Goal: Task Accomplishment & Management: Use online tool/utility

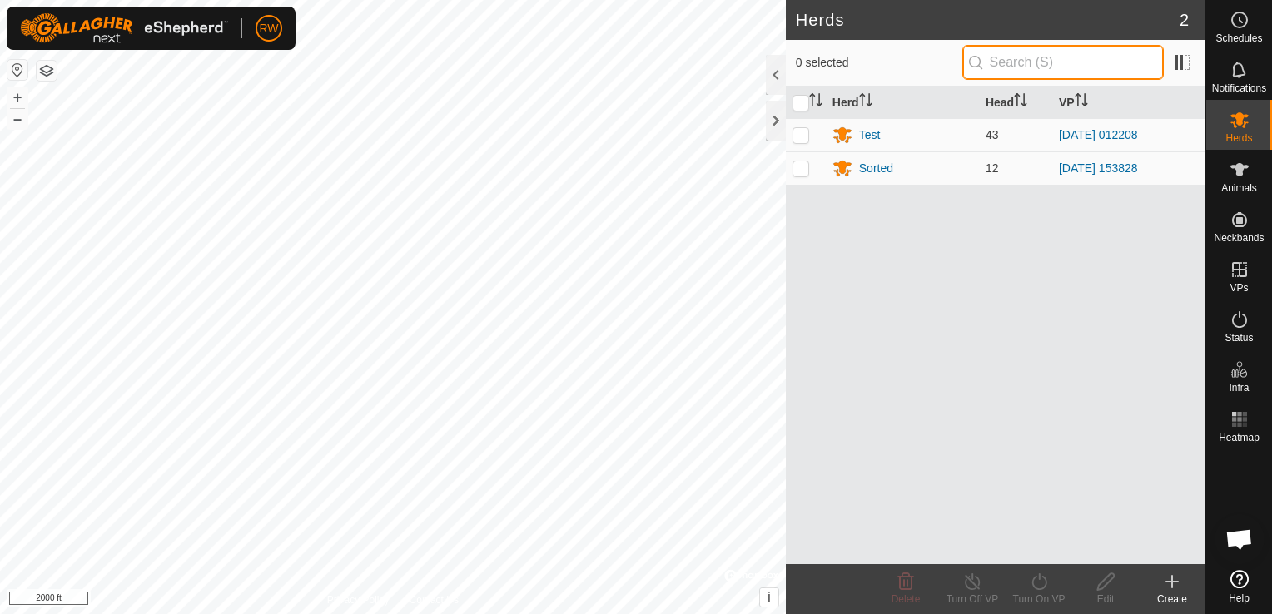
click at [1041, 62] on input "text" at bounding box center [1062, 62] width 201 height 35
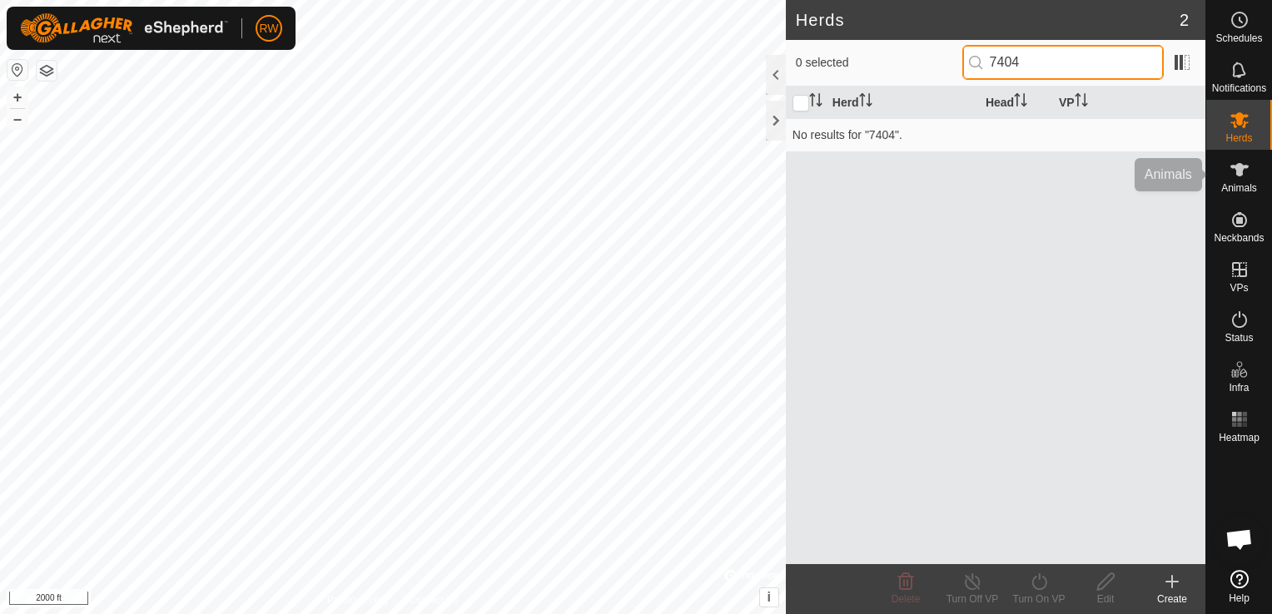
type input "7404"
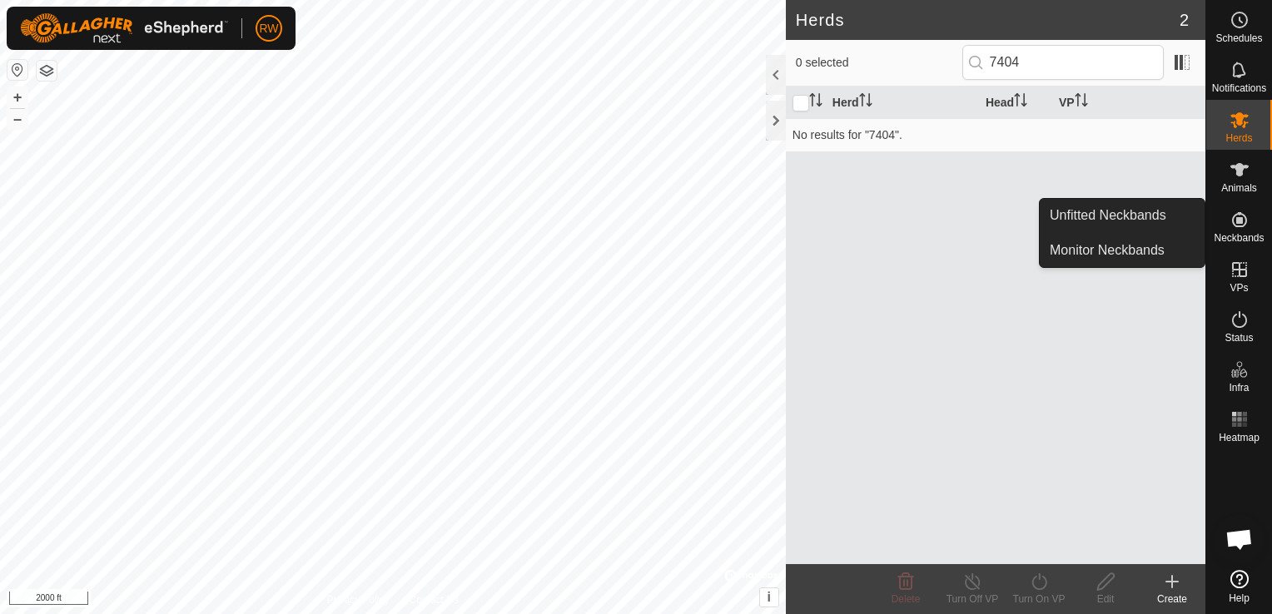
click at [1240, 216] on icon at bounding box center [1240, 220] width 20 height 20
click at [1110, 241] on link "Monitor Neckbands" at bounding box center [1122, 250] width 165 height 33
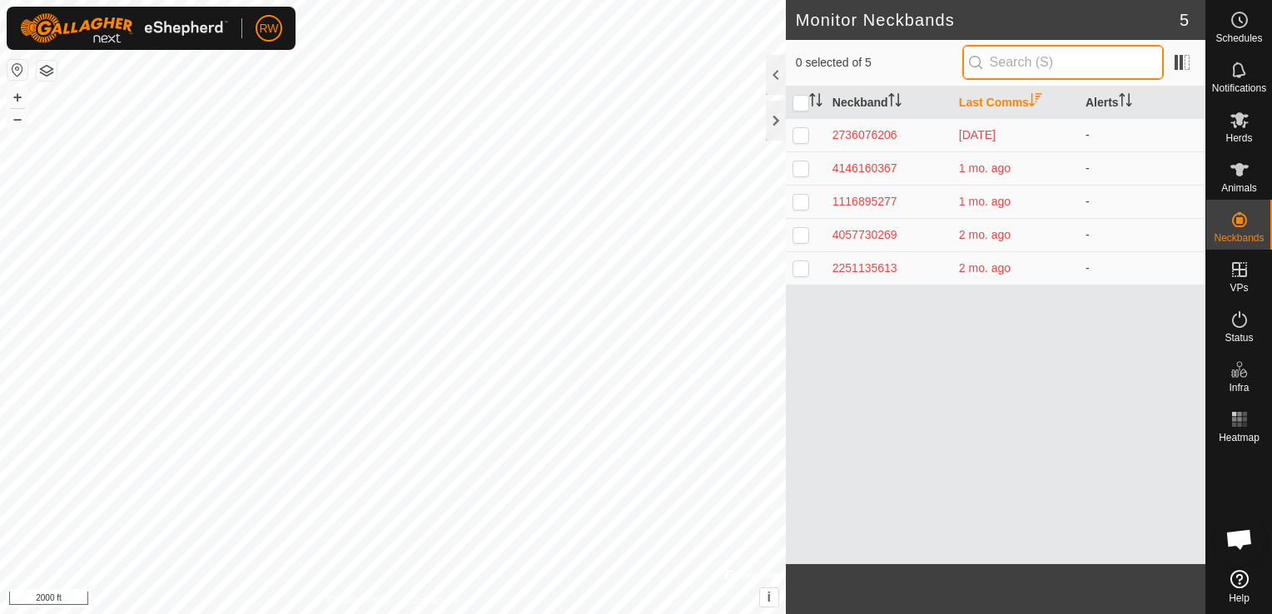
click at [1046, 55] on input "text" at bounding box center [1062, 62] width 201 height 35
type input "7404"
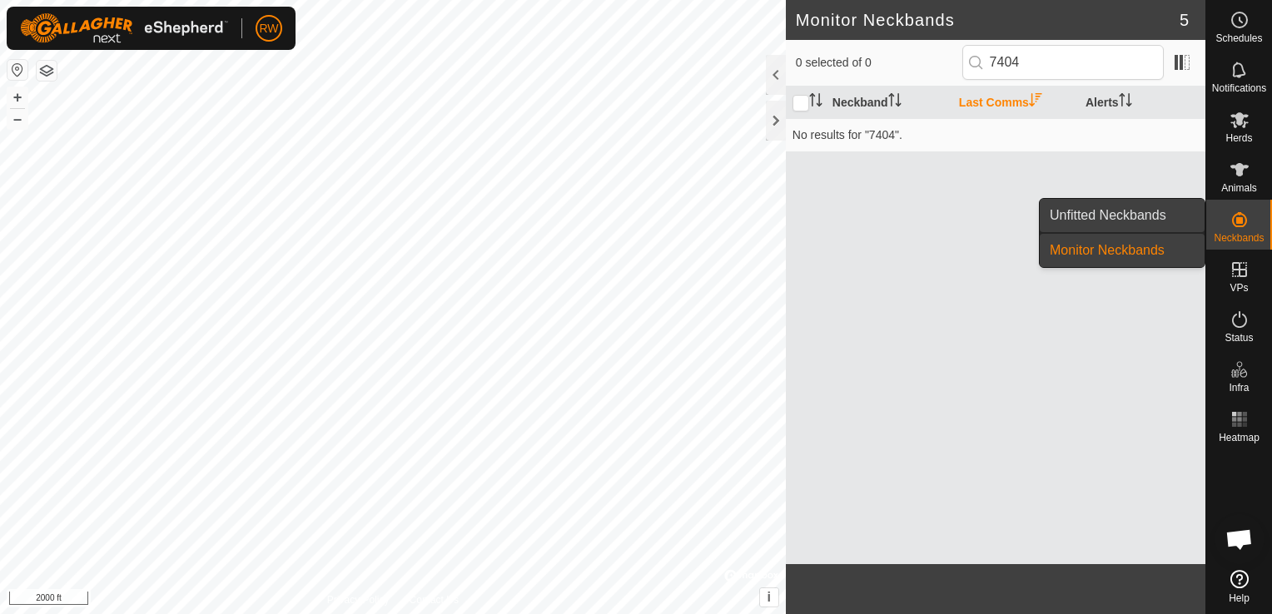
click at [1168, 221] on link "Unfitted Neckbands" at bounding box center [1122, 215] width 165 height 33
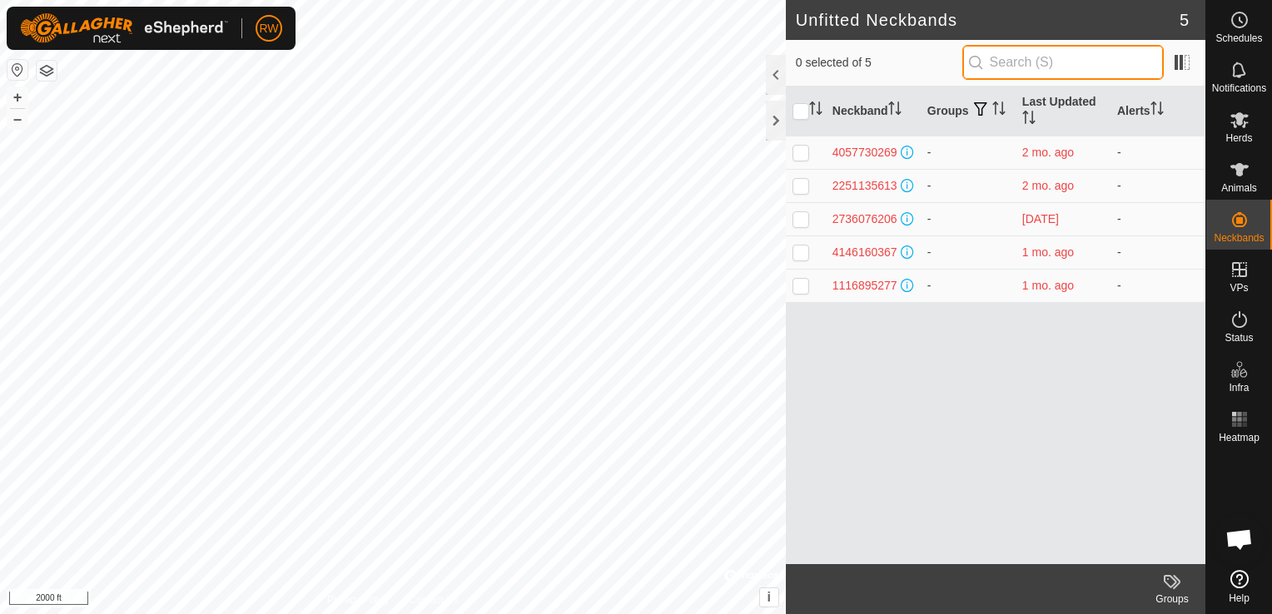
click at [1008, 70] on input "text" at bounding box center [1062, 62] width 201 height 35
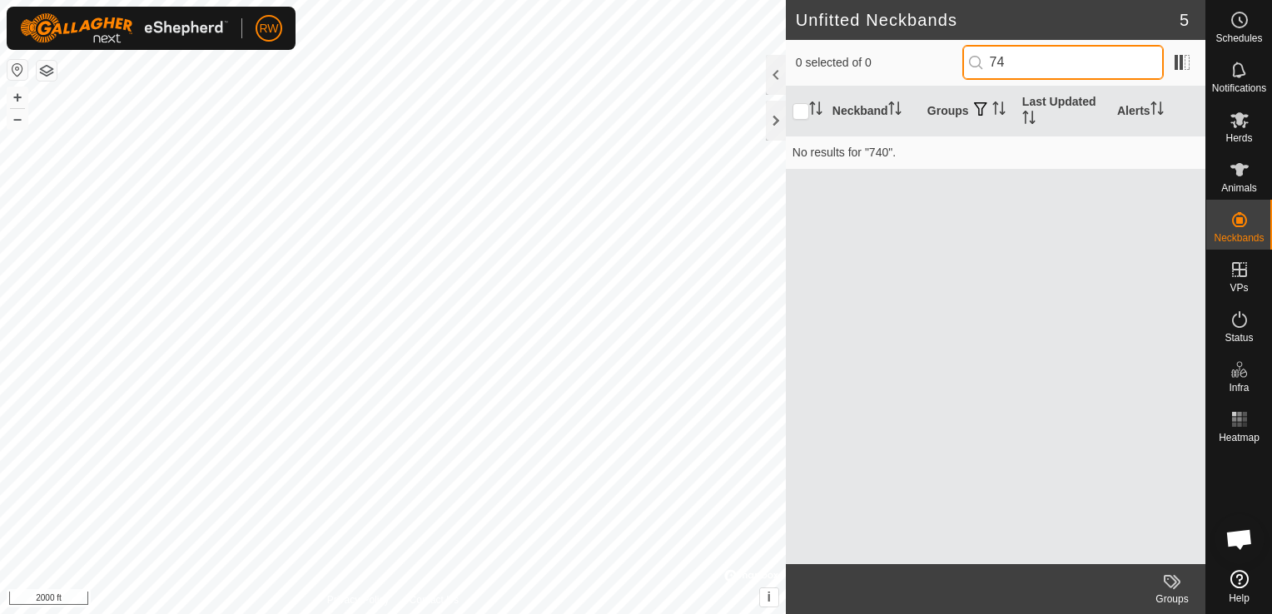
type input "7"
type input "185"
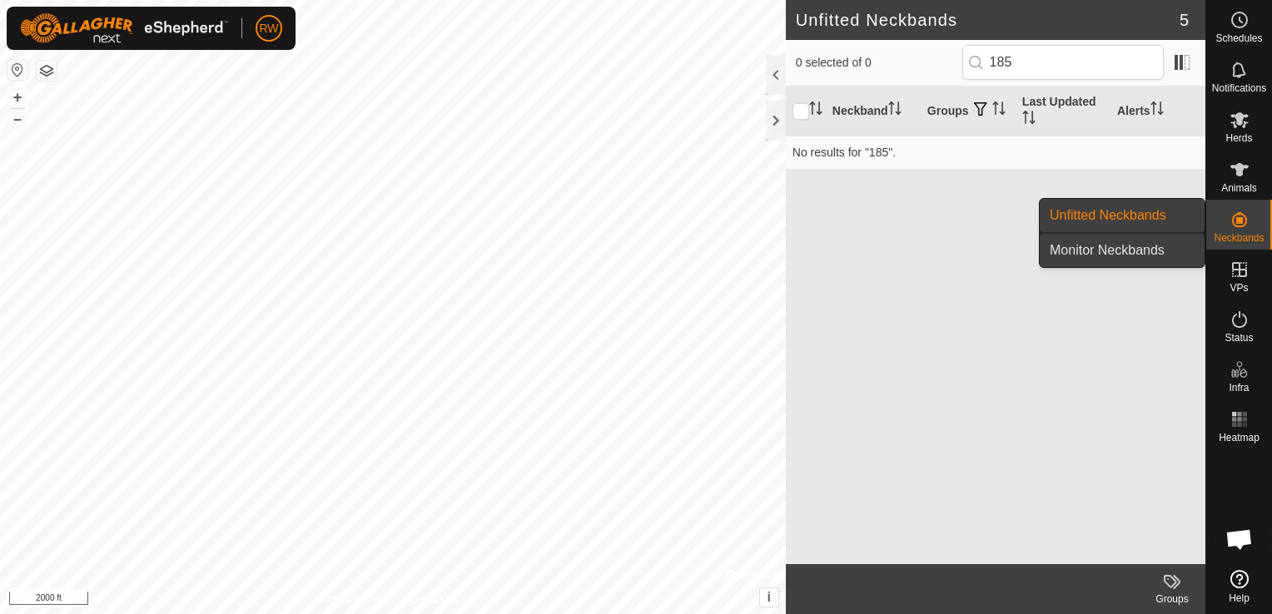
click at [1165, 246] on link "Monitor Neckbands" at bounding box center [1122, 250] width 165 height 33
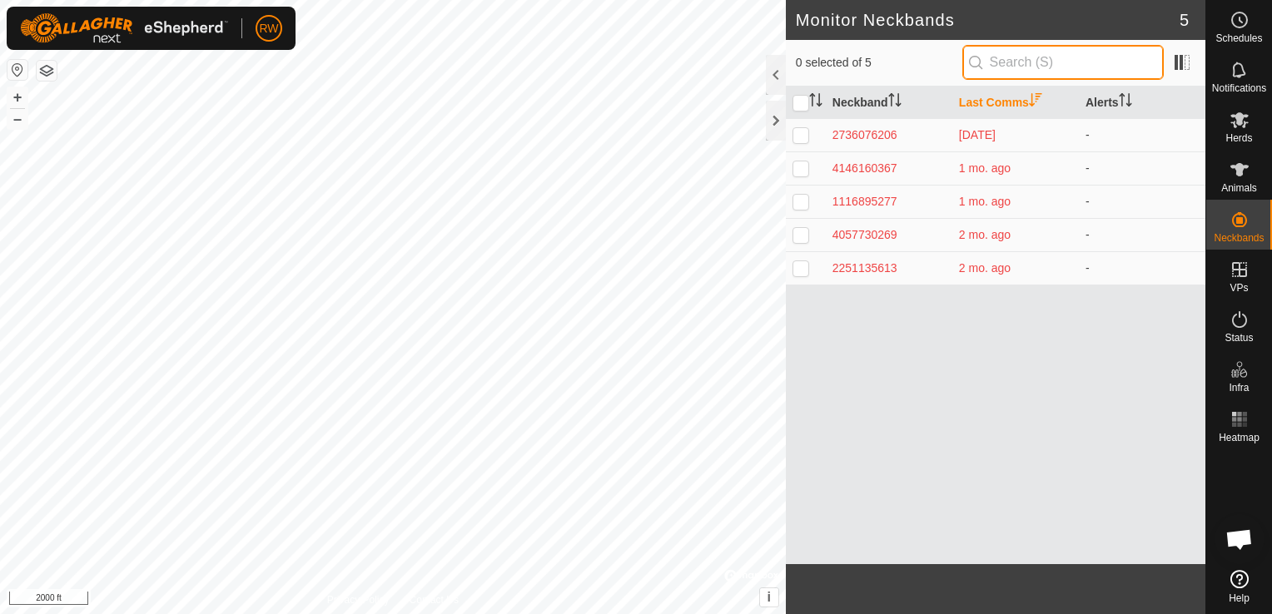
click at [998, 62] on input "text" at bounding box center [1062, 62] width 201 height 35
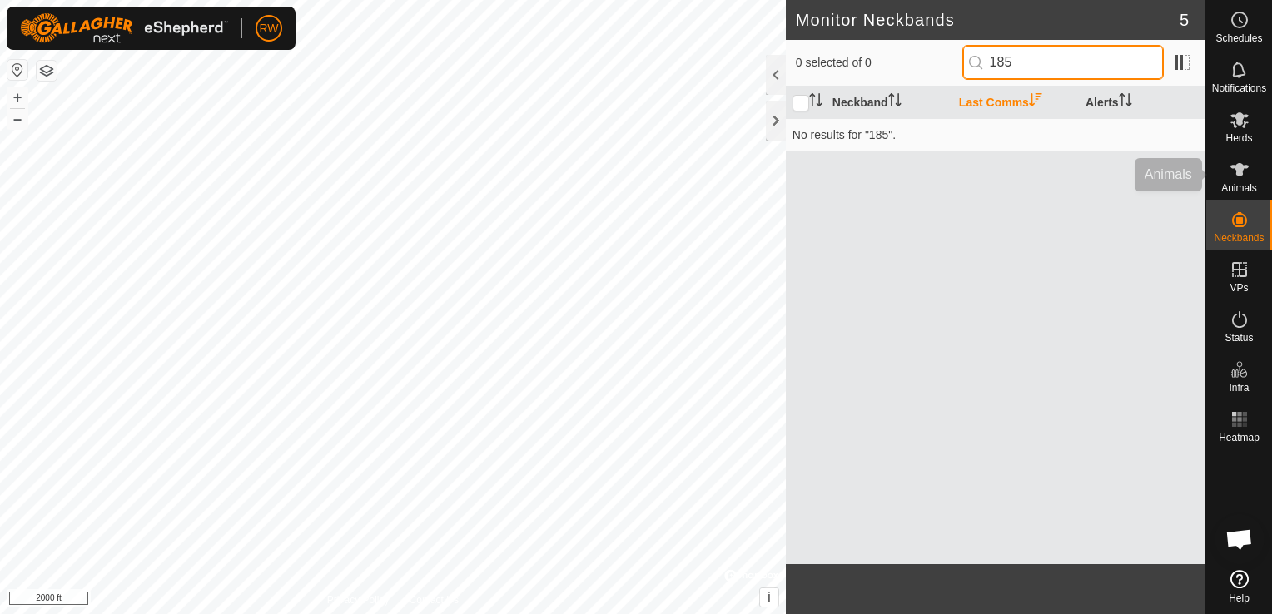
type input "185"
click at [1245, 176] on icon at bounding box center [1240, 170] width 20 height 20
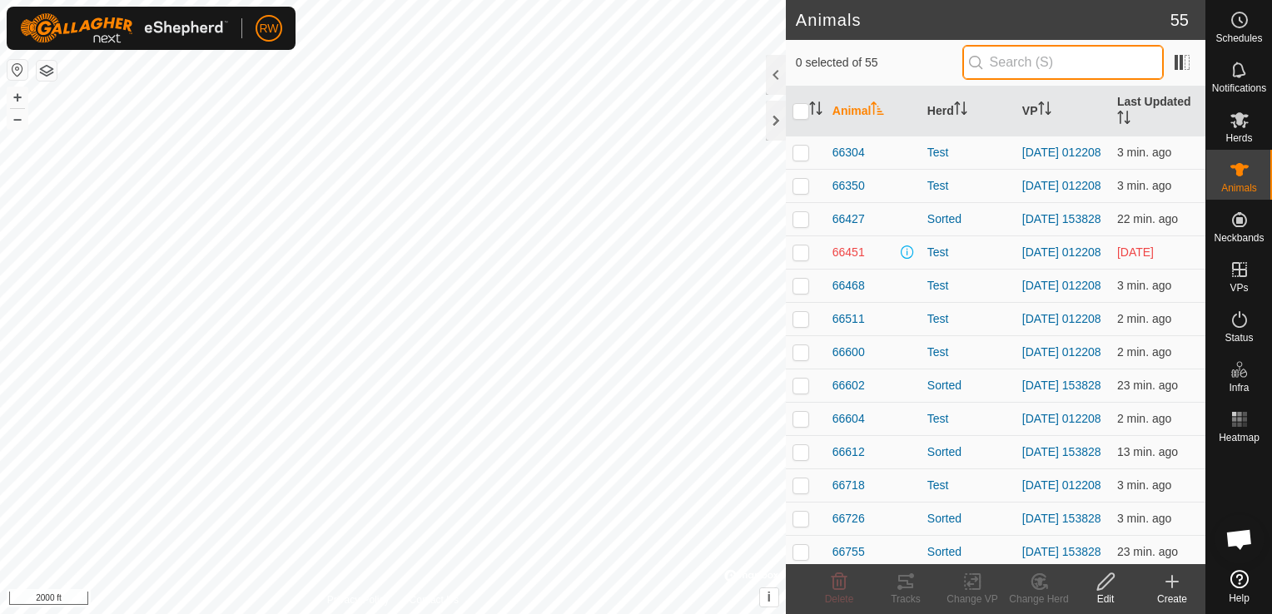
click at [1055, 62] on input "text" at bounding box center [1062, 62] width 201 height 35
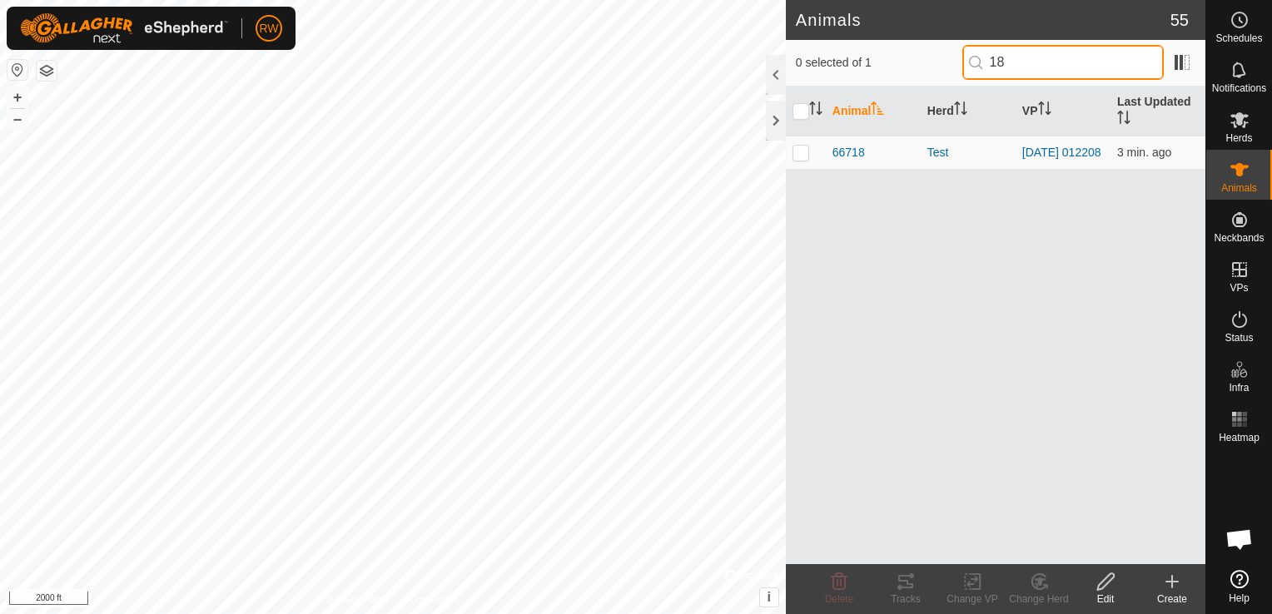
type input "1"
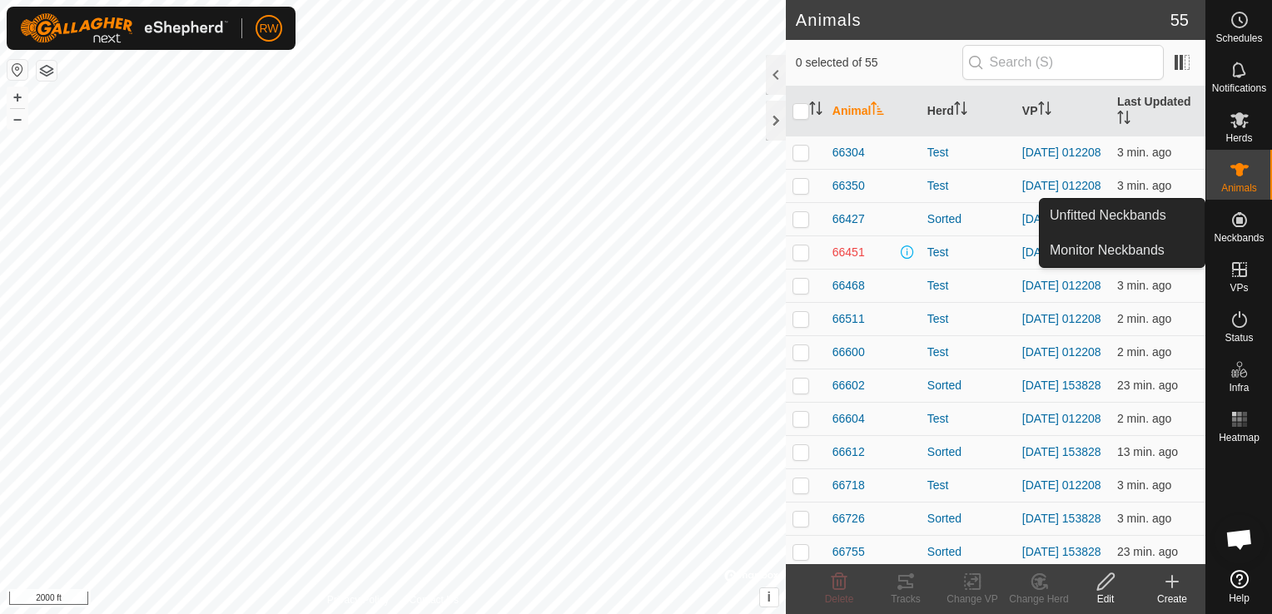
click at [1235, 228] on icon at bounding box center [1240, 220] width 20 height 20
click at [1232, 213] on icon at bounding box center [1240, 220] width 20 height 20
click at [1153, 216] on link "Unfitted Neckbands" at bounding box center [1122, 215] width 165 height 33
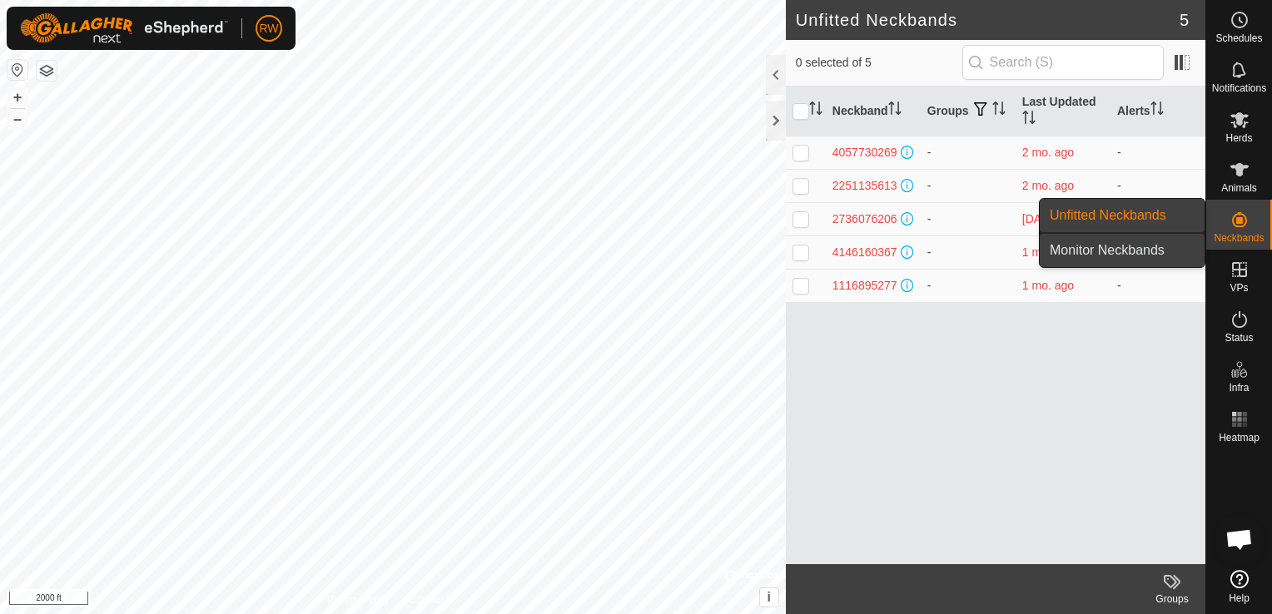
click at [1157, 241] on link "Monitor Neckbands" at bounding box center [1122, 250] width 165 height 33
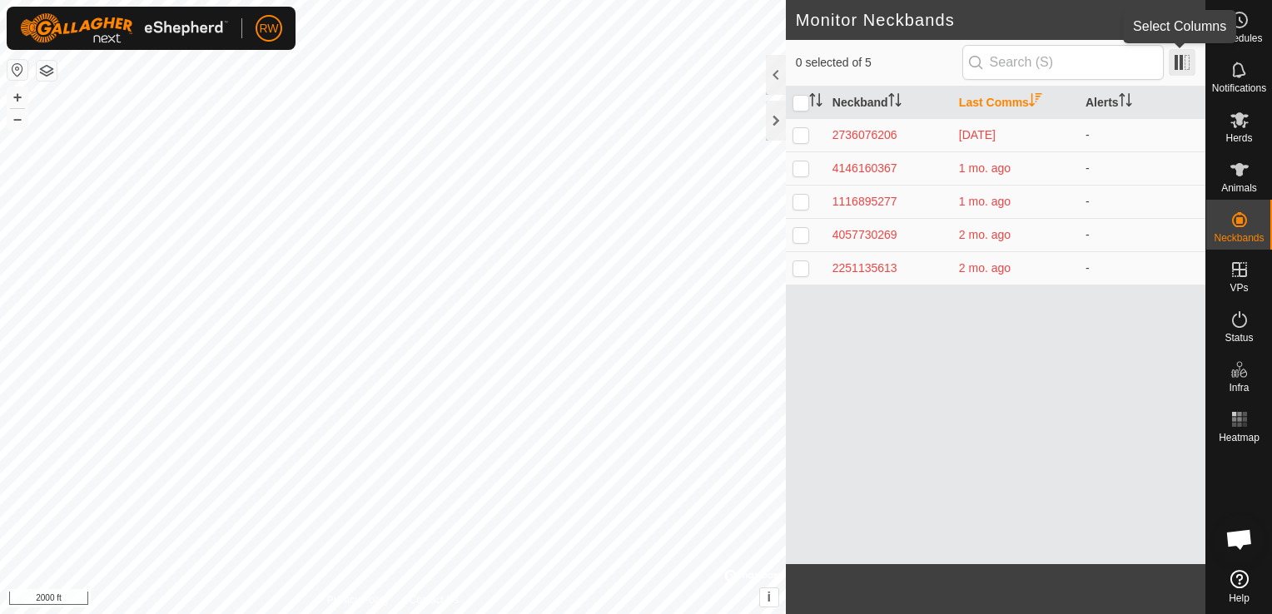
click at [1179, 67] on span at bounding box center [1182, 62] width 27 height 27
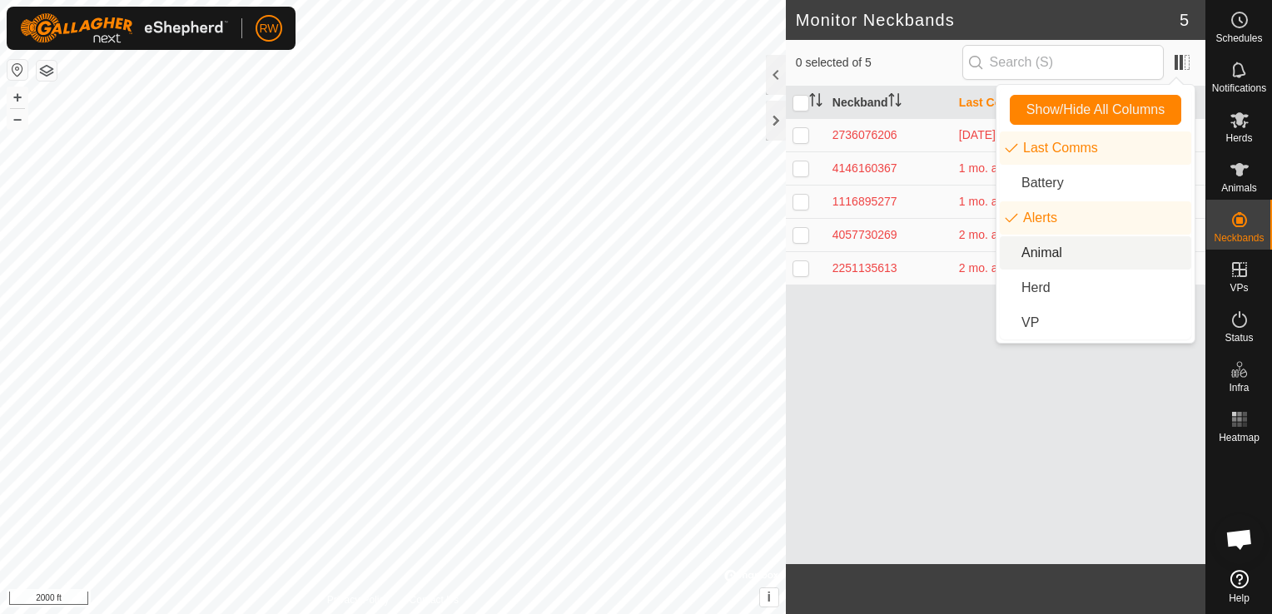
click at [1056, 262] on li "Animal" at bounding box center [1095, 252] width 191 height 33
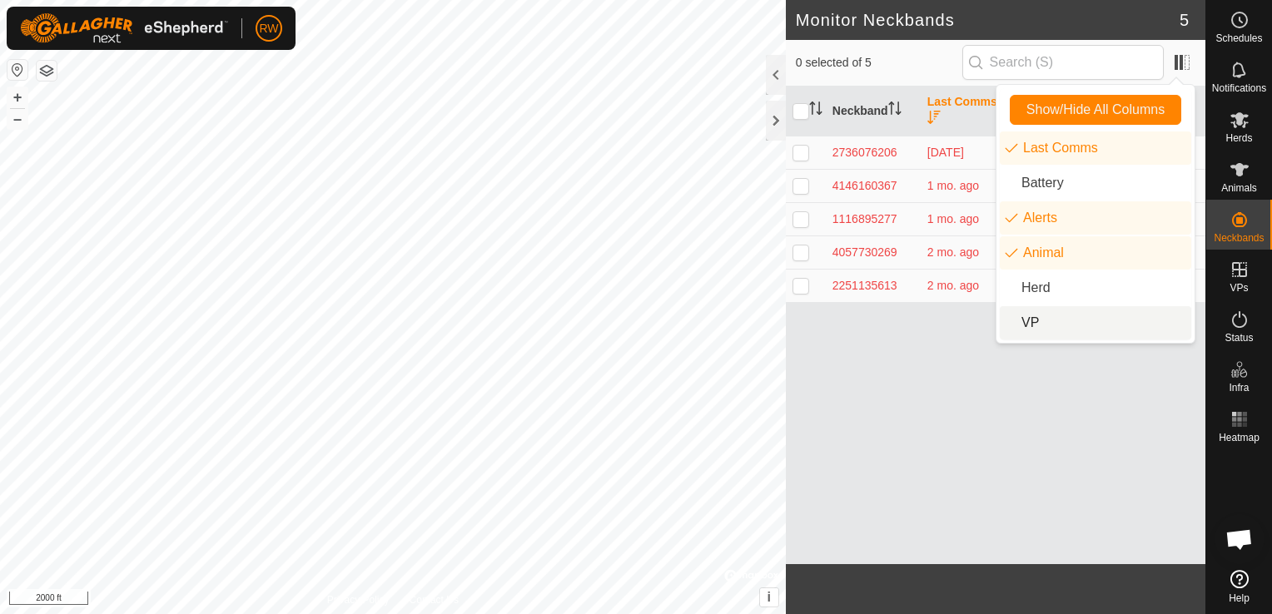
click at [1030, 393] on div "Neckband Last Comms Alerts Animal 2736076206 [DATE] - - 4146160367 1 mo. ago - …" at bounding box center [996, 326] width 420 height 478
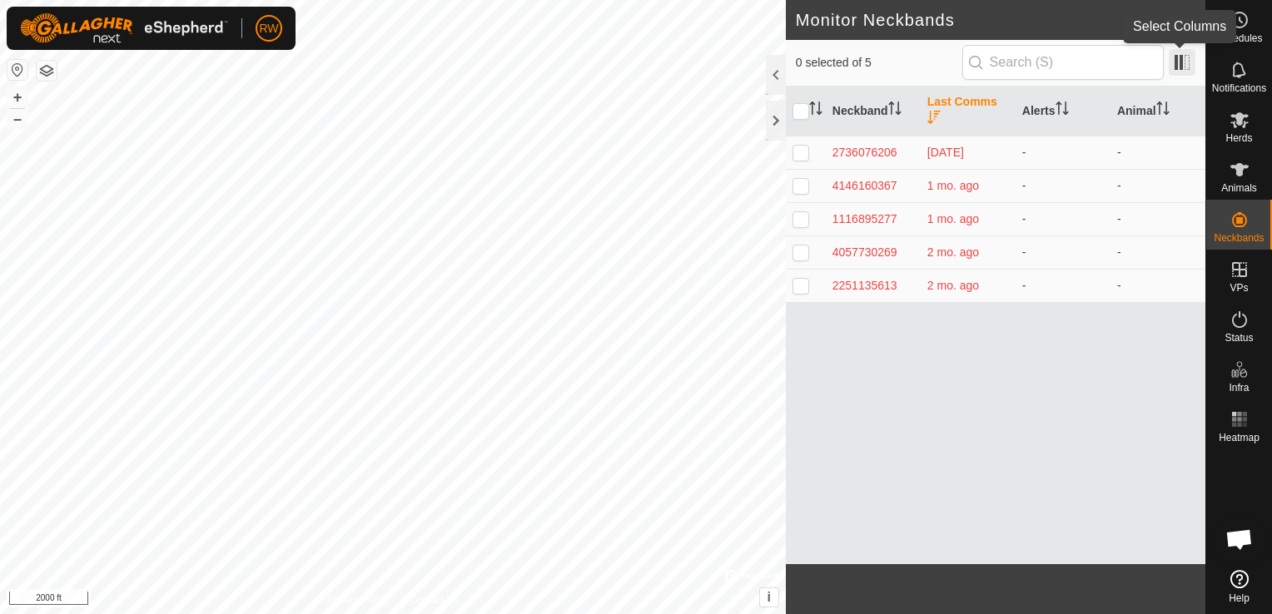
click at [1181, 67] on span at bounding box center [1182, 62] width 27 height 27
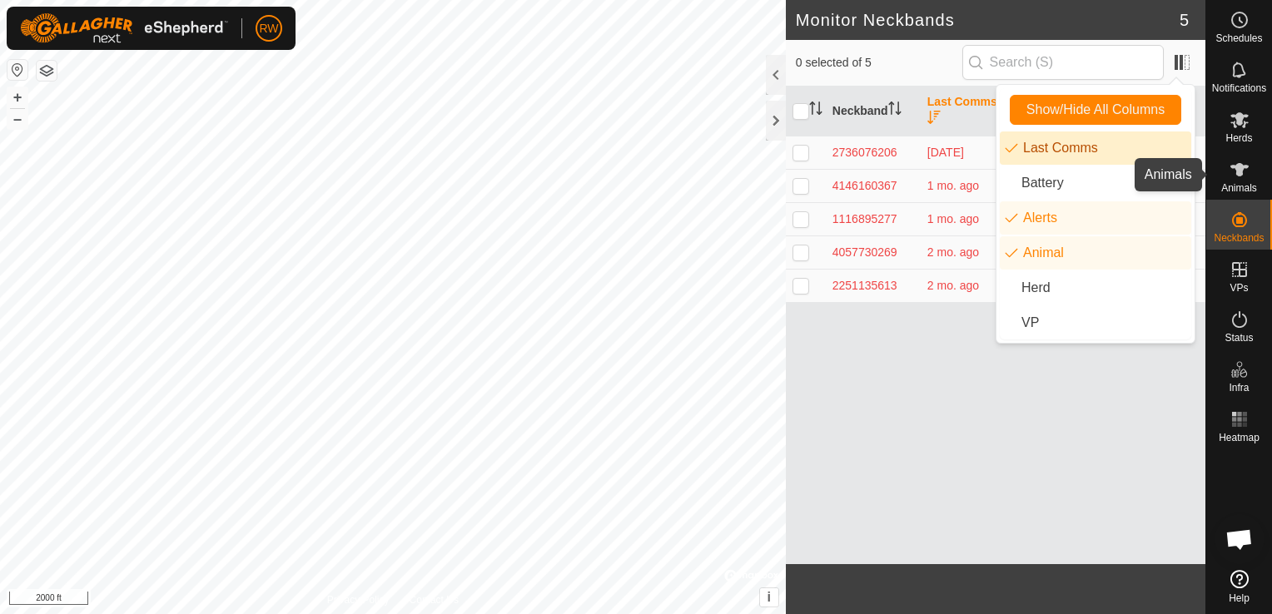
click at [1235, 158] on es-animals-svg-icon at bounding box center [1240, 170] width 30 height 27
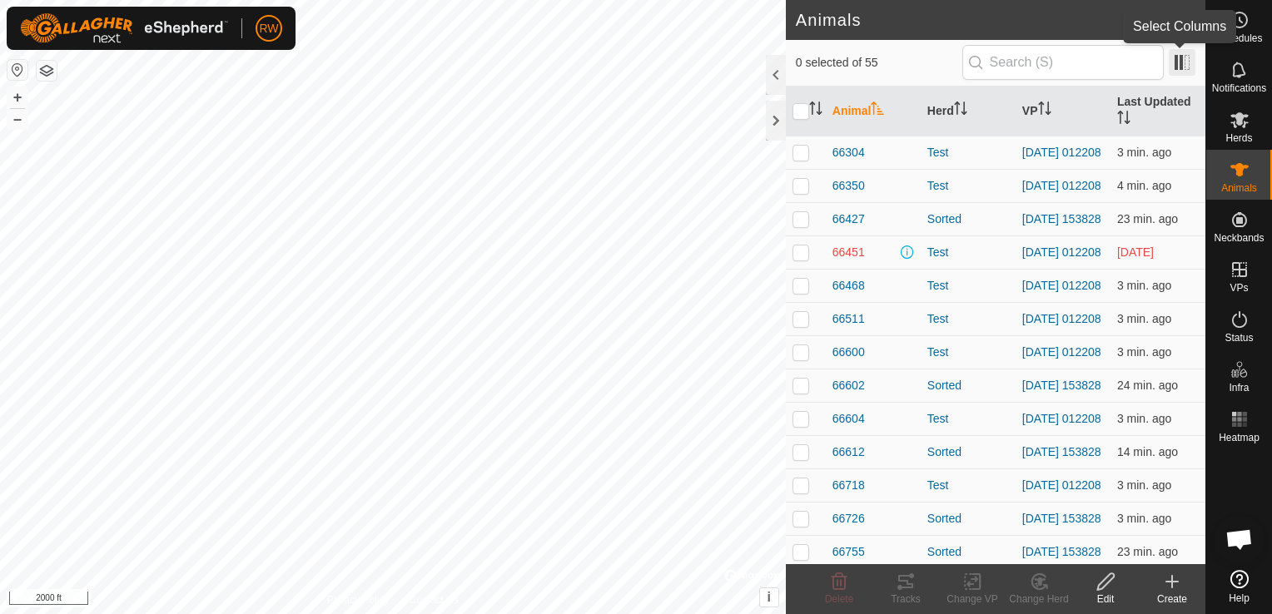
click at [1180, 65] on span at bounding box center [1182, 62] width 27 height 27
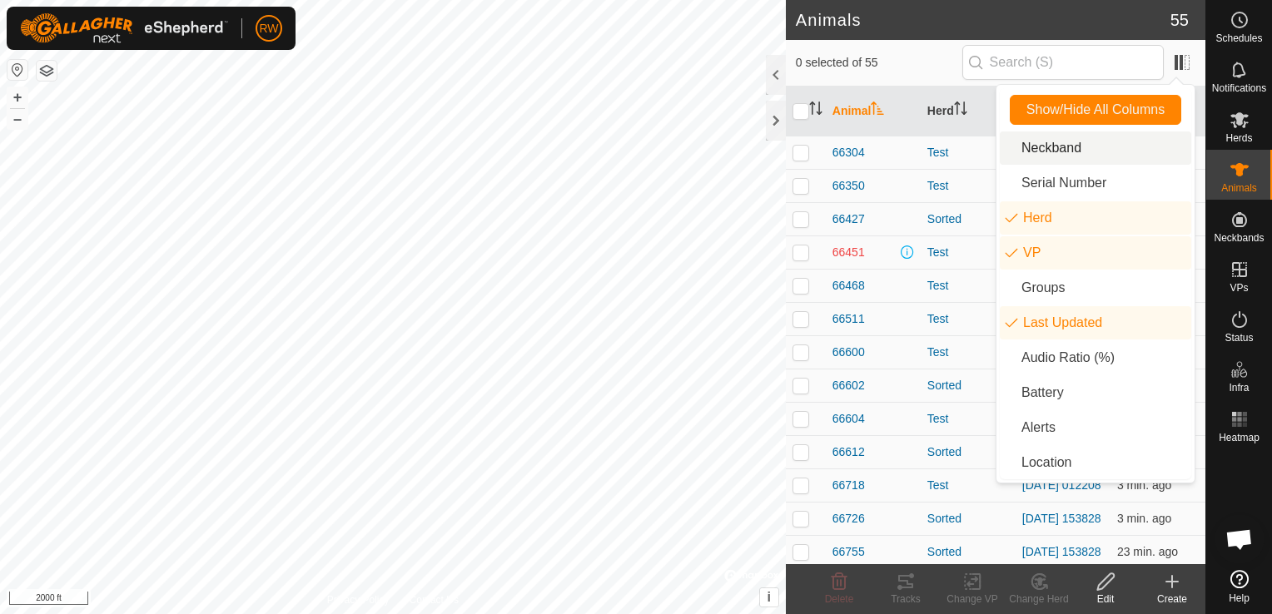
click at [1051, 147] on li "Neckband" at bounding box center [1095, 148] width 191 height 33
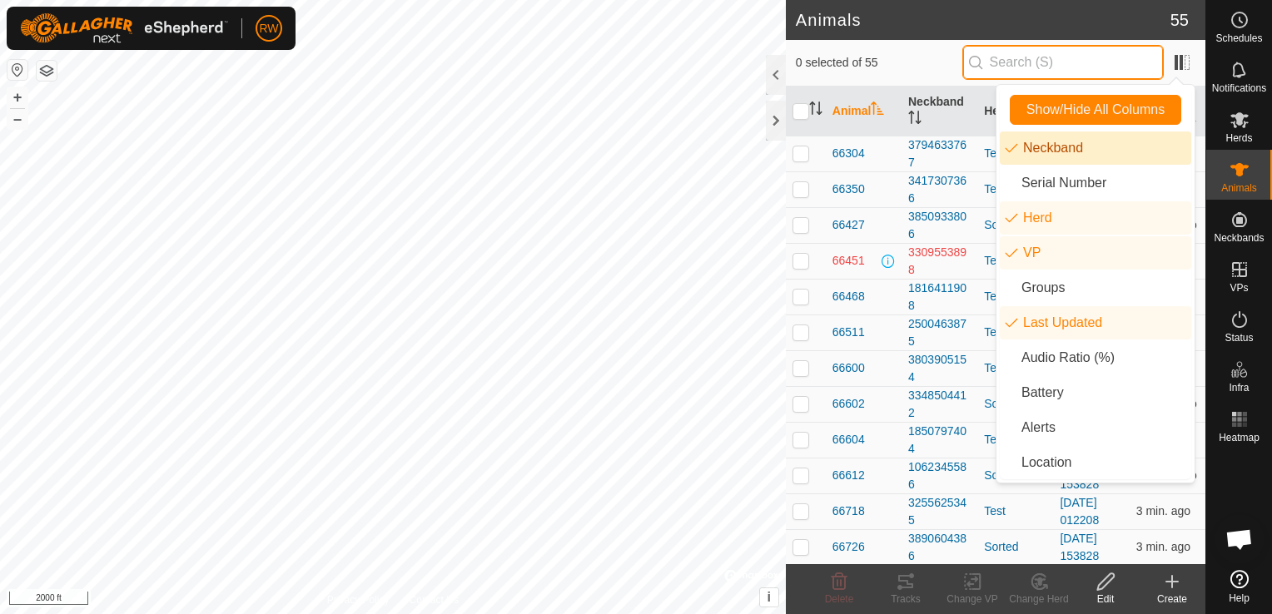
click at [1001, 58] on input "text" at bounding box center [1062, 62] width 201 height 35
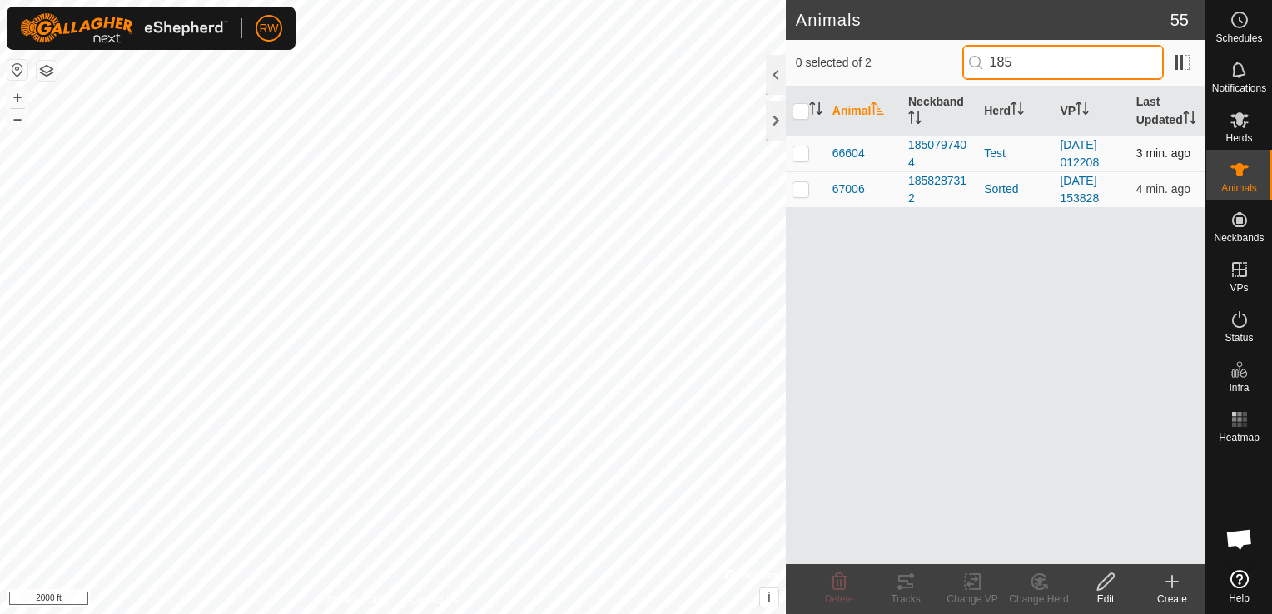
type input "185"
click at [799, 150] on p-checkbox at bounding box center [801, 153] width 17 height 13
checkbox input "true"
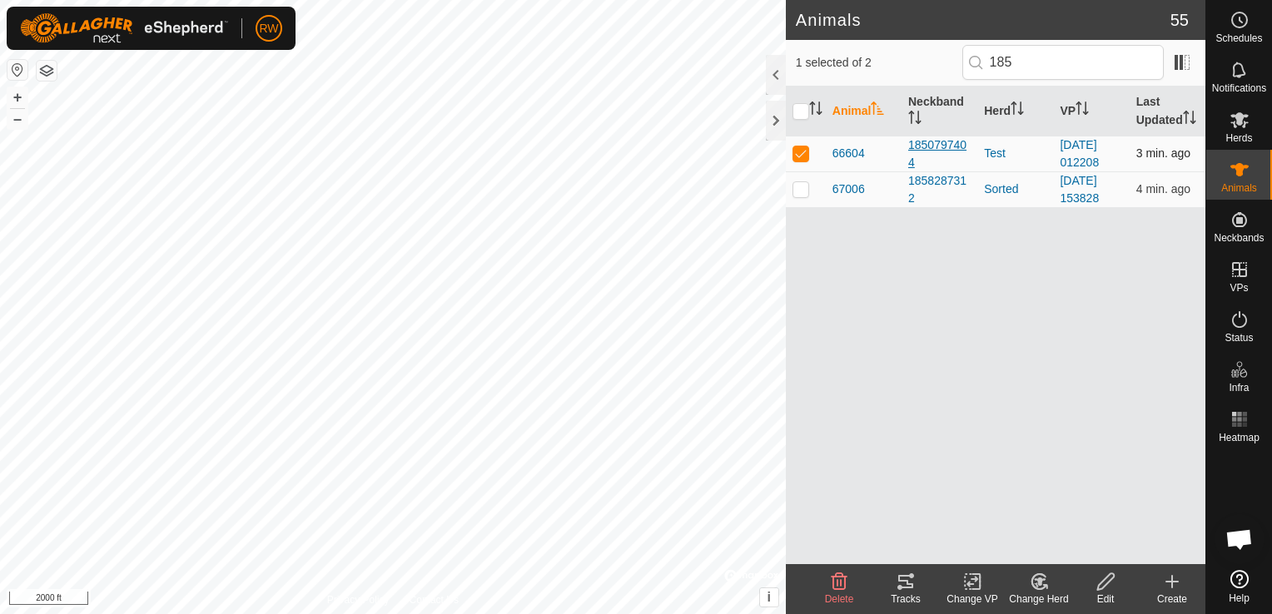
click at [943, 139] on div "1850797404" at bounding box center [939, 154] width 62 height 35
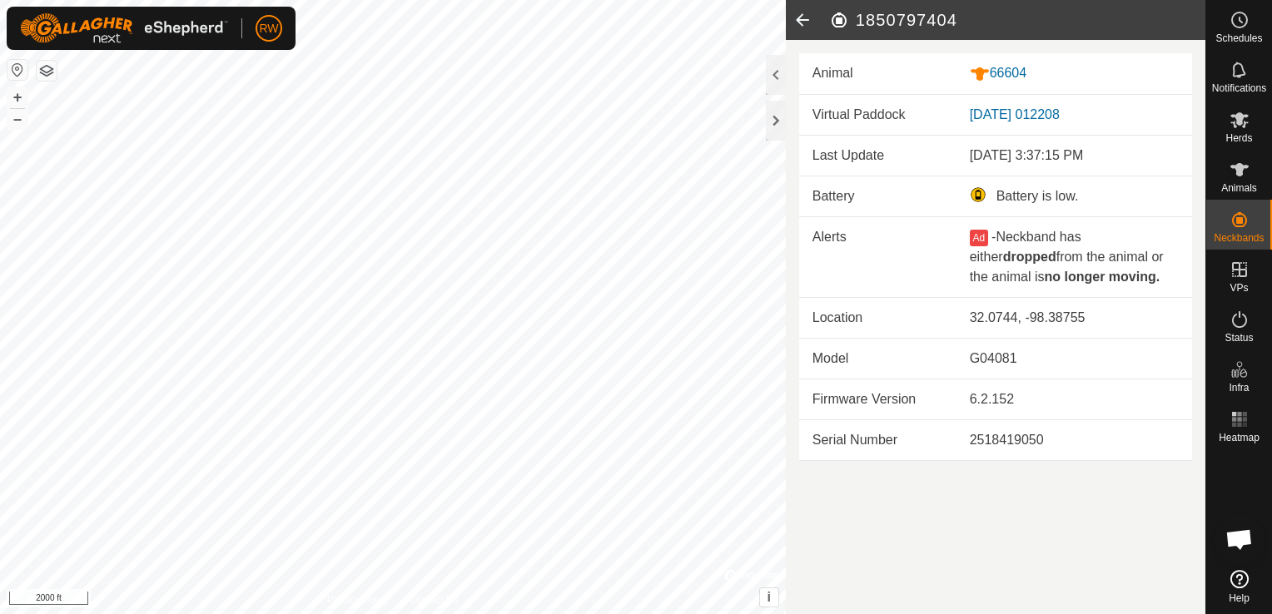
click at [807, 25] on icon at bounding box center [802, 20] width 33 height 40
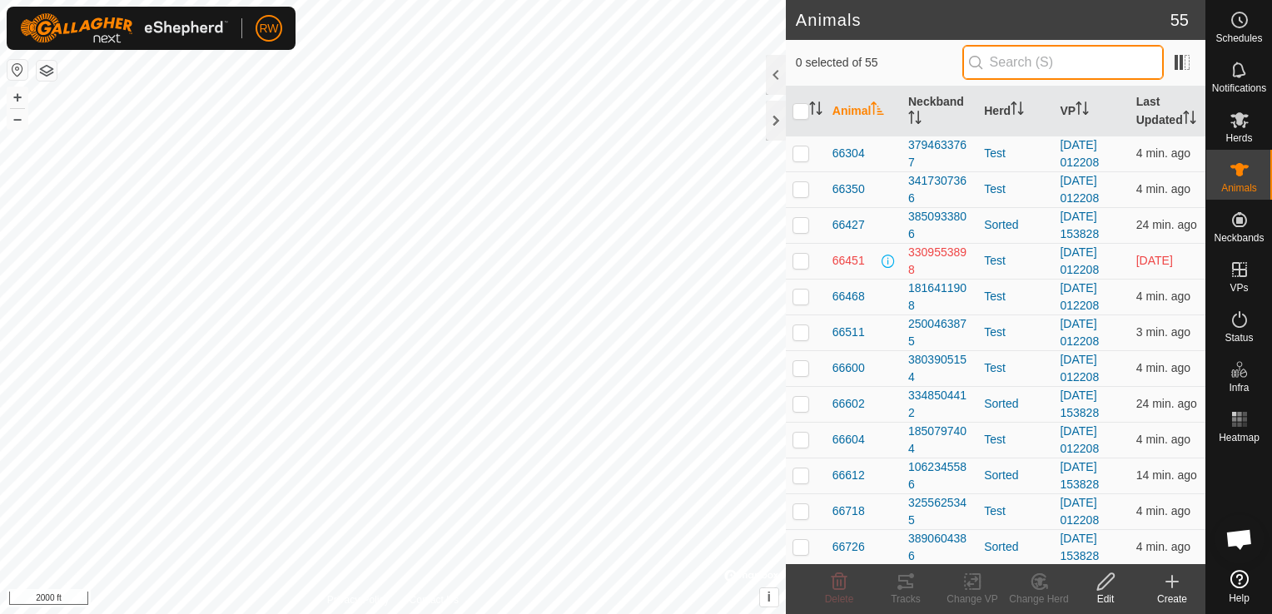
click at [1056, 66] on input "text" at bounding box center [1062, 62] width 201 height 35
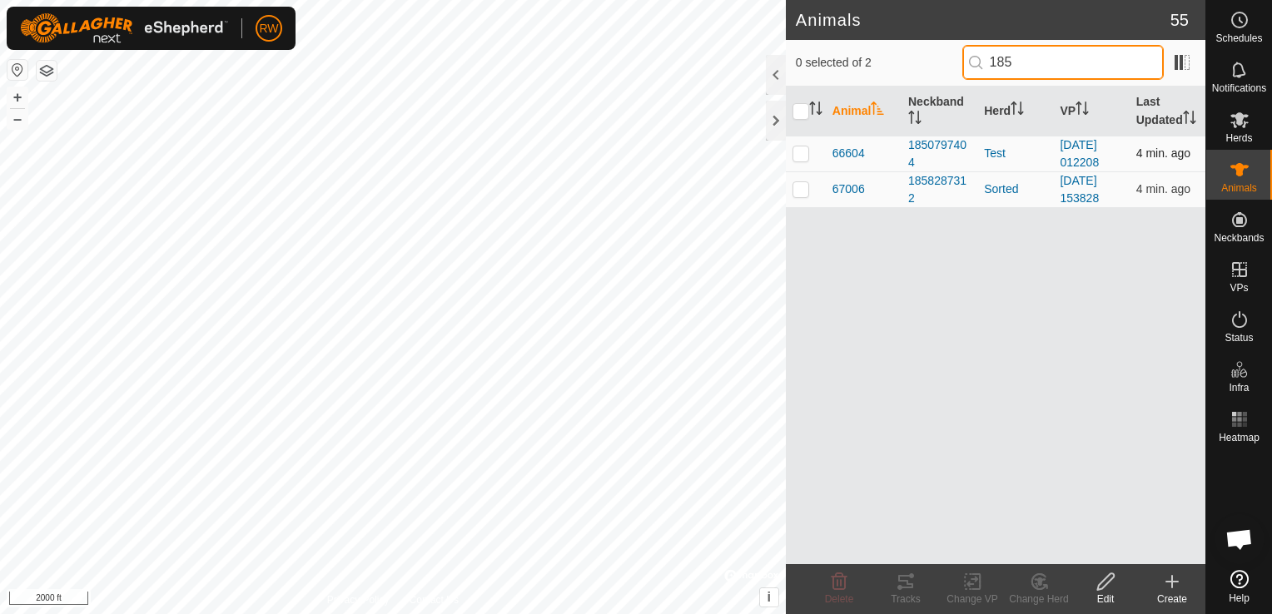
type input "185"
click at [801, 150] on p-checkbox at bounding box center [801, 153] width 17 height 13
checkbox input "true"
click at [1107, 578] on icon at bounding box center [1106, 582] width 21 height 20
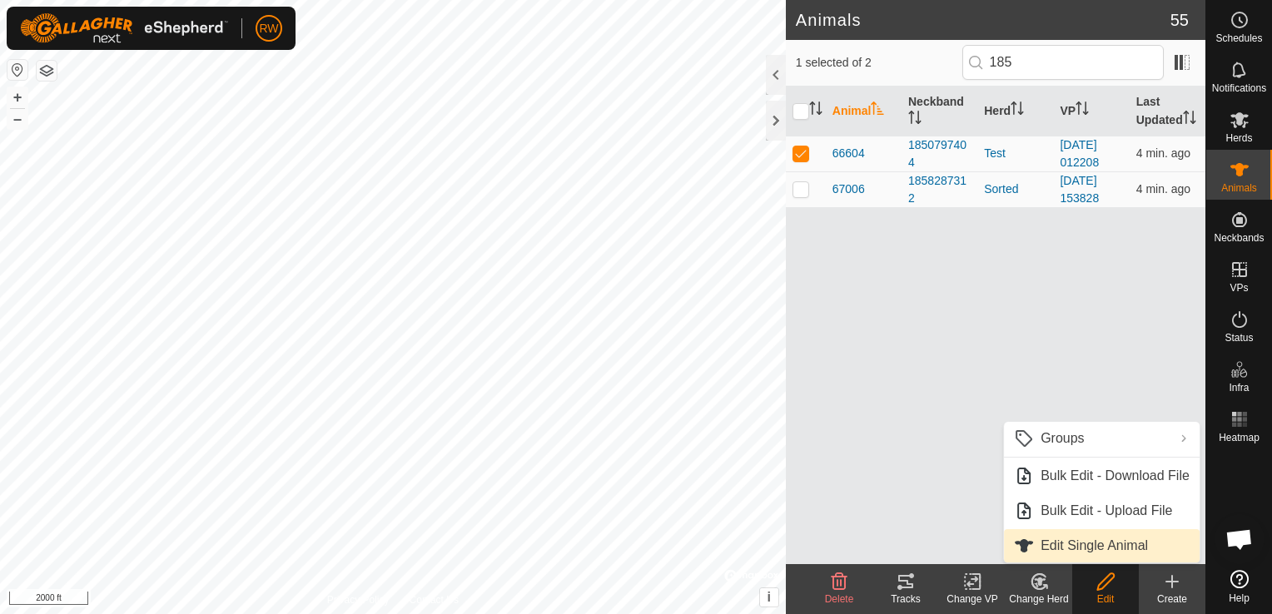
click at [1041, 555] on link "Edit Single Animal" at bounding box center [1102, 545] width 196 height 33
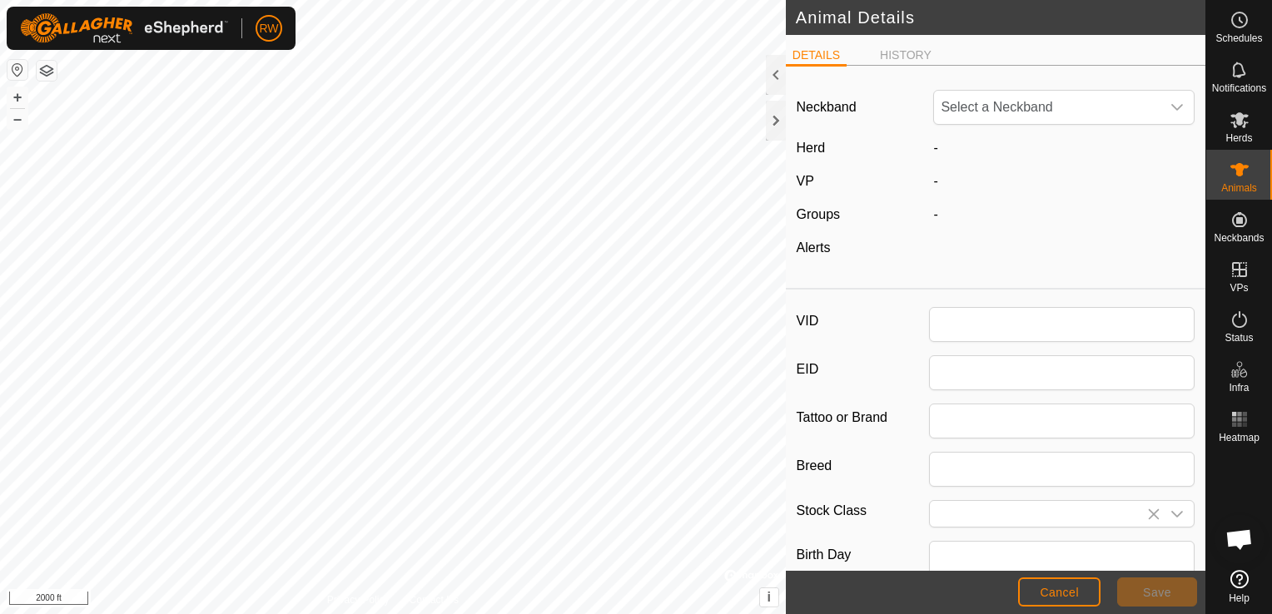
type input "66604"
type input "0"
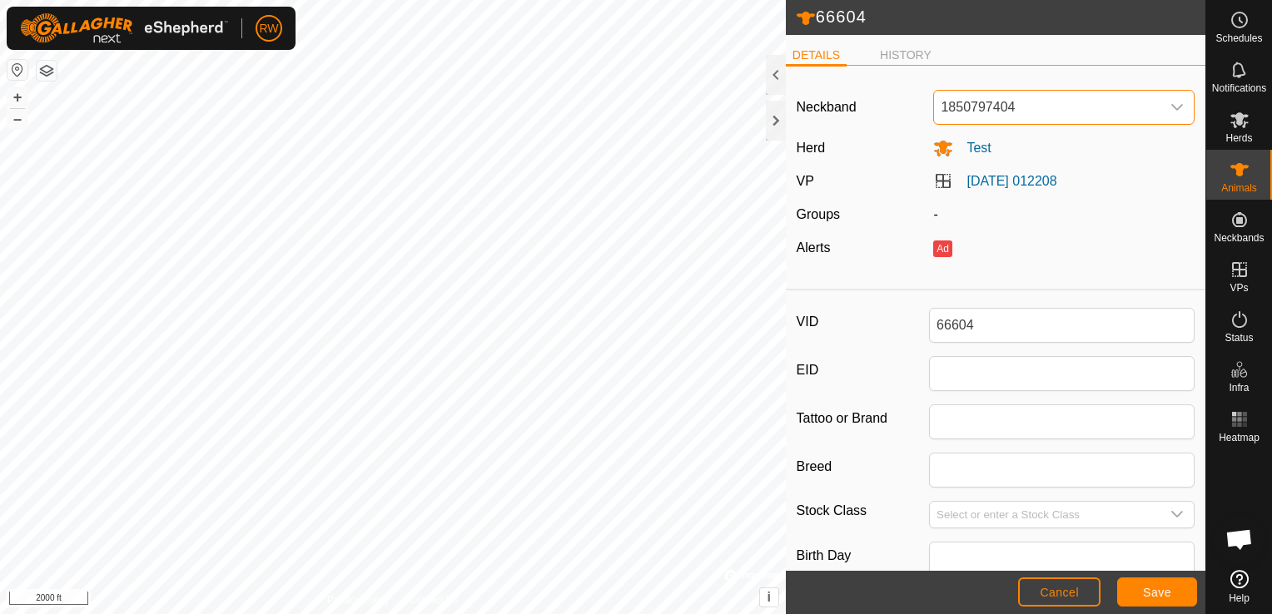
click at [999, 113] on span "1850797404" at bounding box center [1047, 107] width 226 height 33
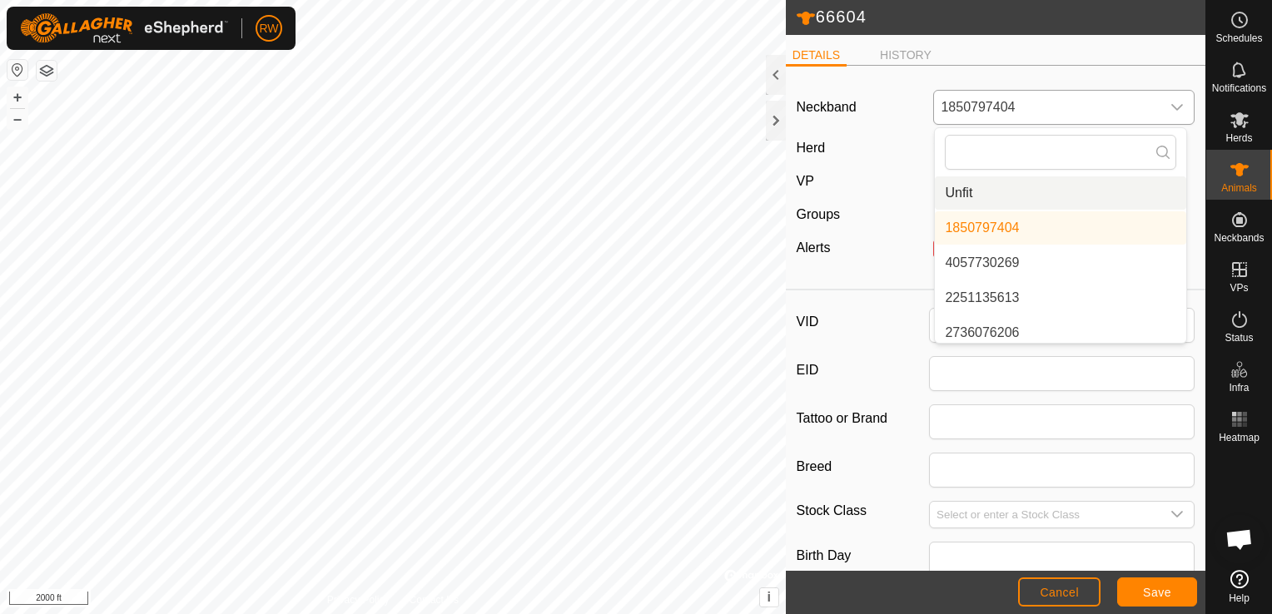
click at [954, 195] on li "Unfit" at bounding box center [1060, 192] width 251 height 33
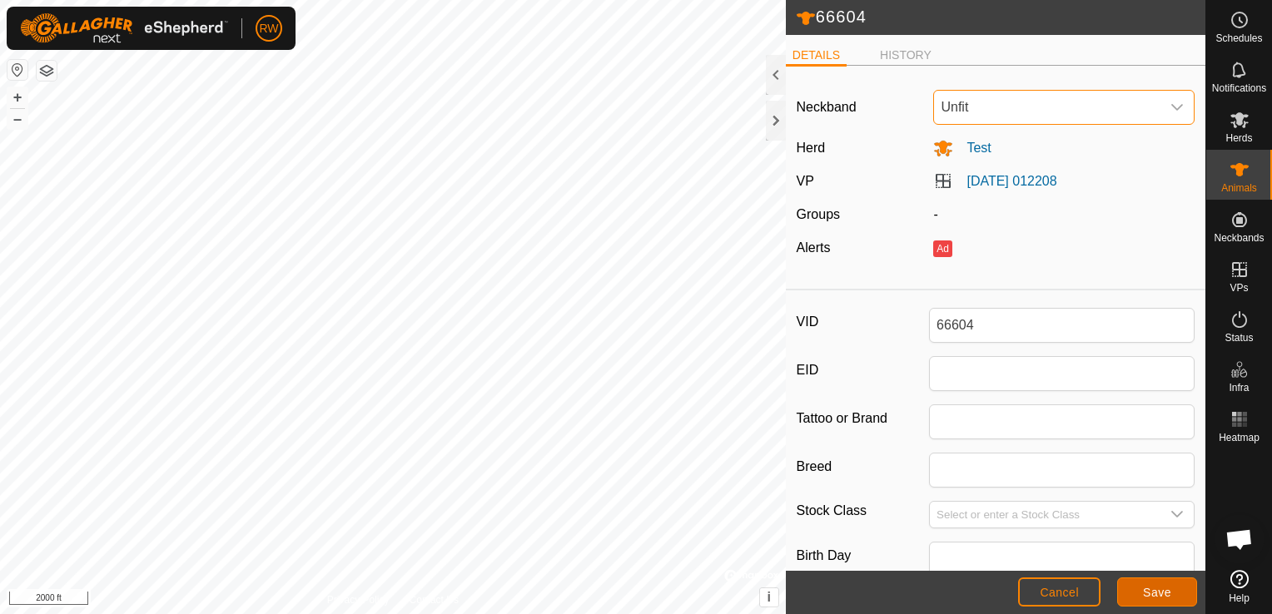
click at [1125, 589] on button "Save" at bounding box center [1157, 592] width 80 height 29
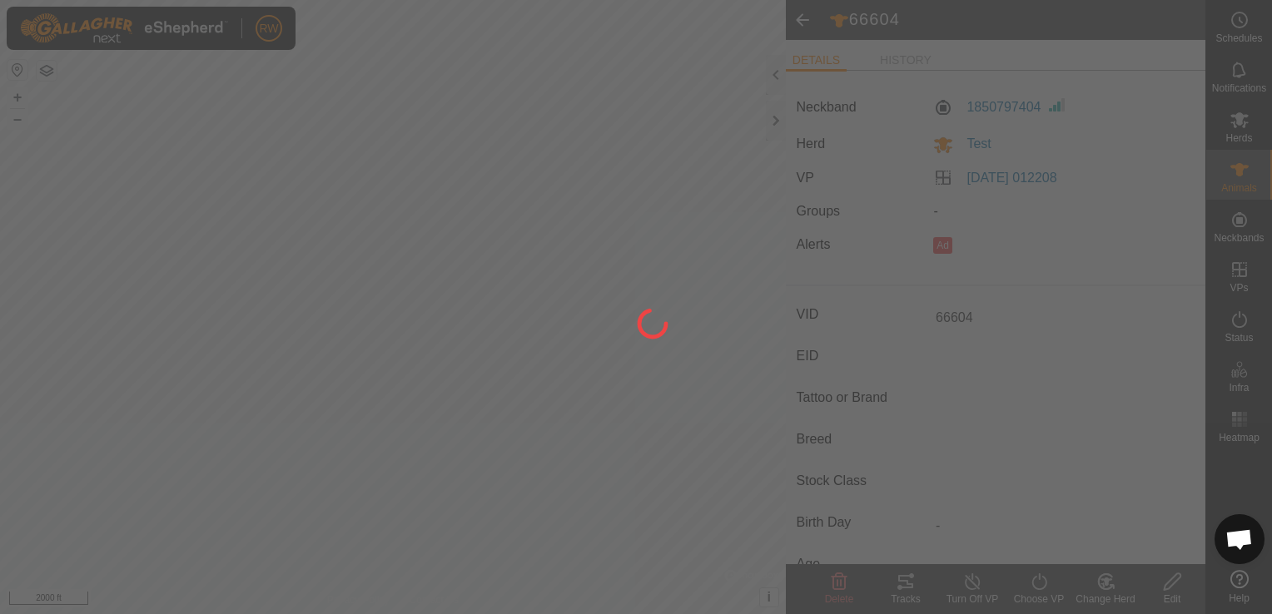
type input "-"
type input "0 kg"
type input "-"
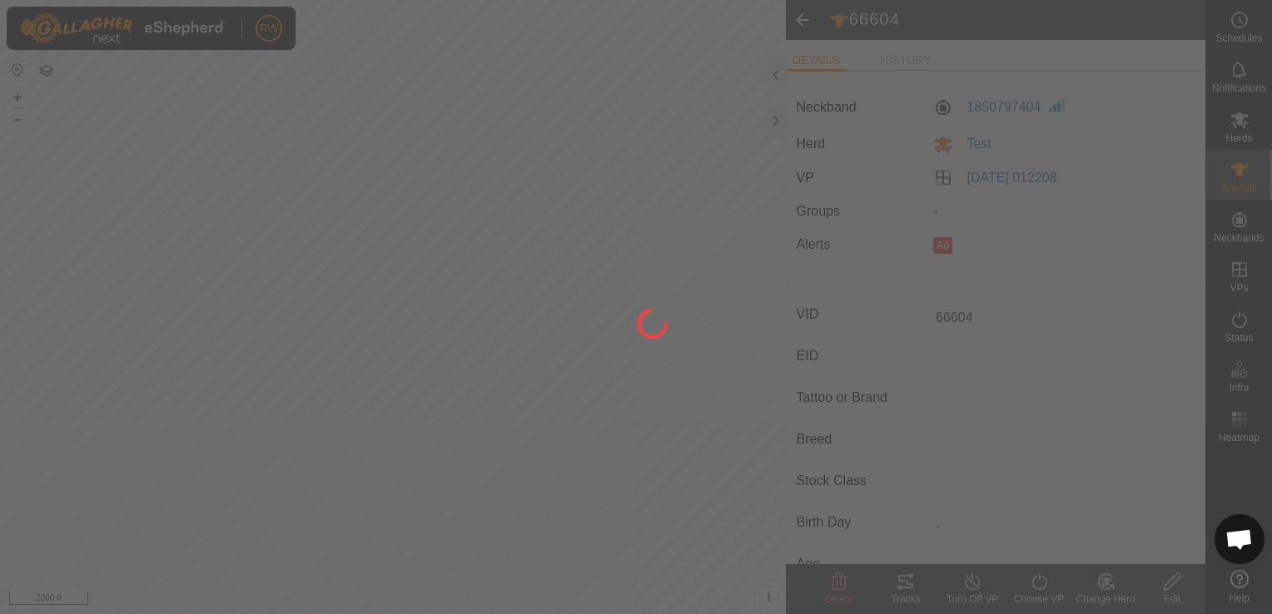
type input "-"
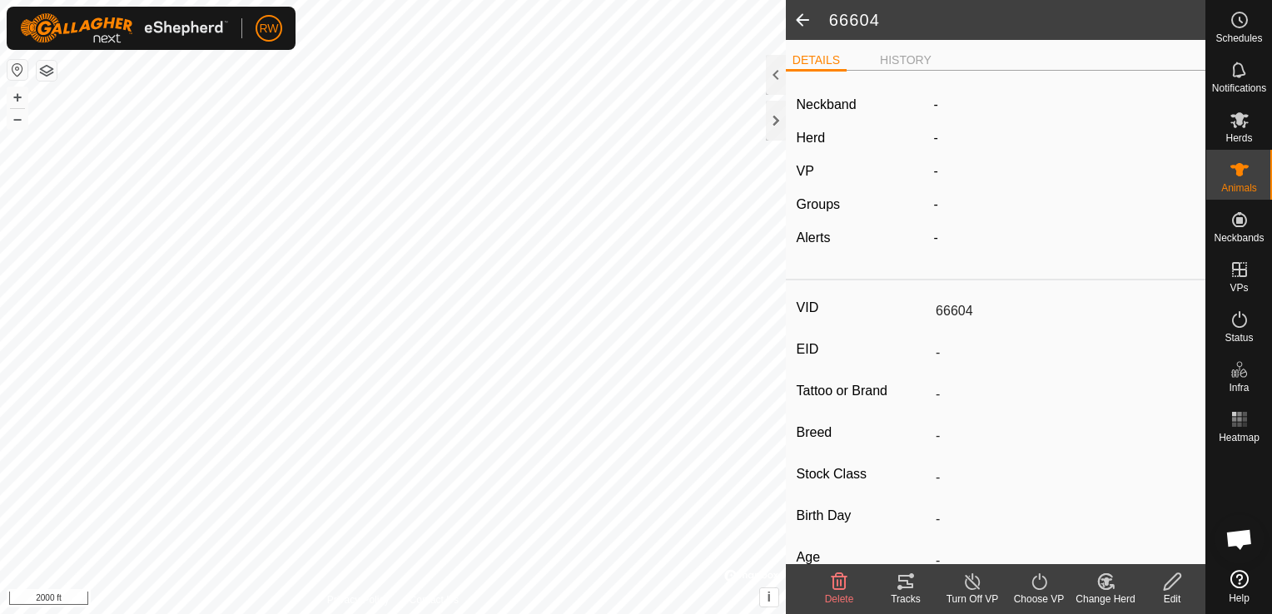
click at [806, 25] on span at bounding box center [802, 20] width 33 height 40
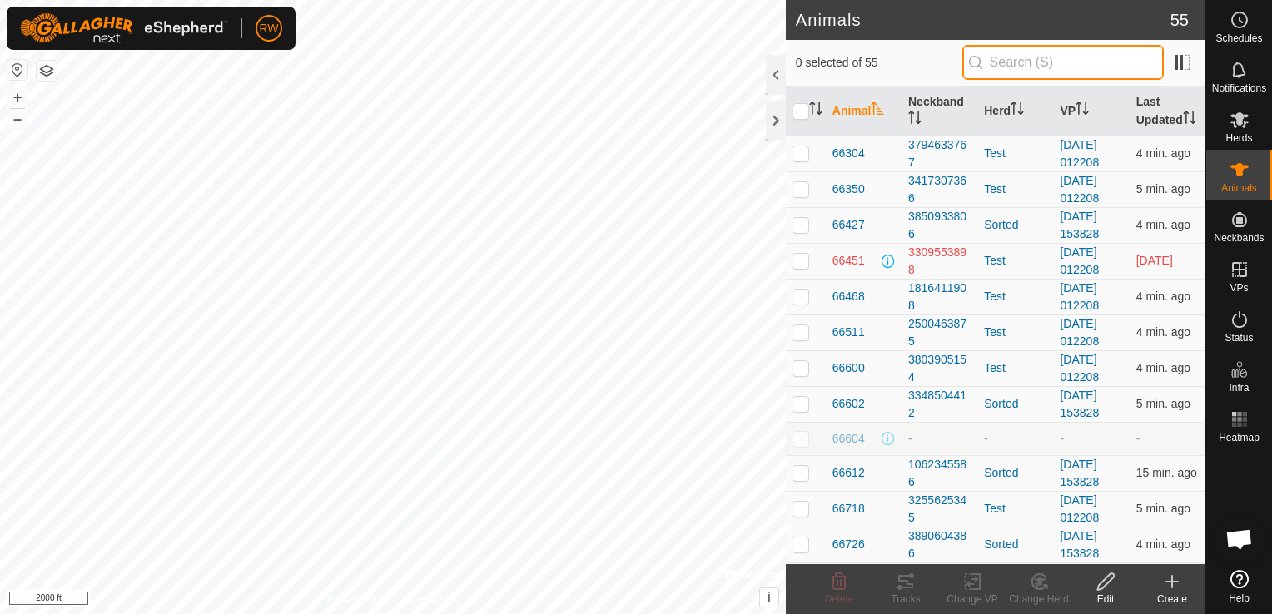
click at [1056, 72] on input "text" at bounding box center [1062, 62] width 201 height 35
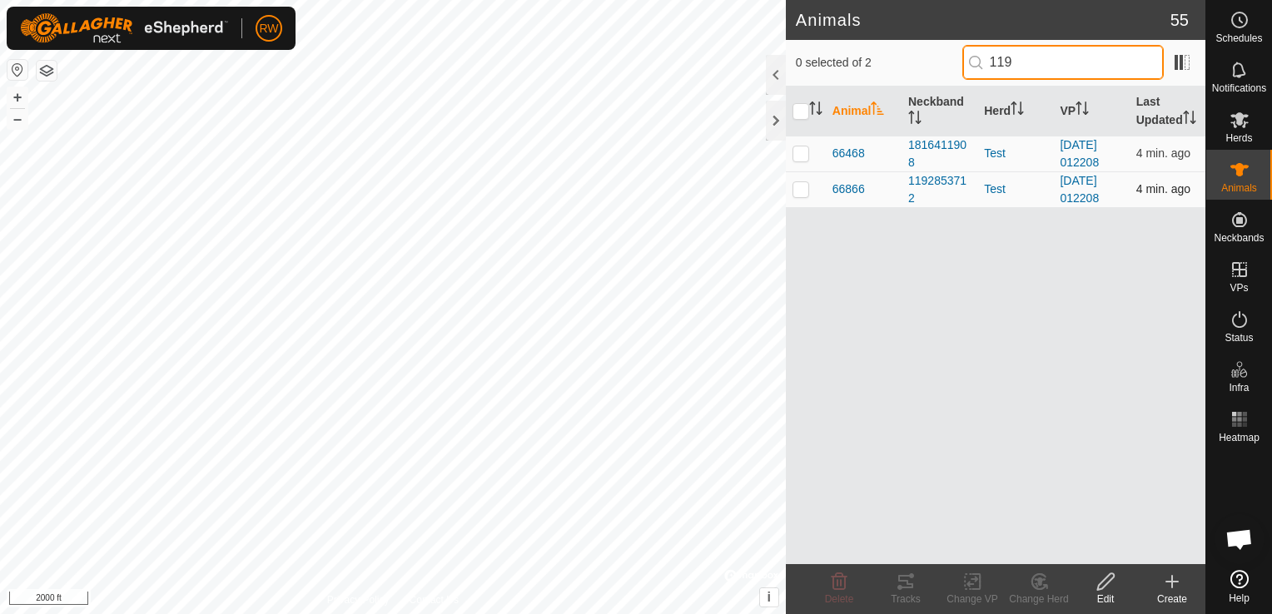
type input "119"
click at [800, 185] on p-checkbox at bounding box center [801, 188] width 17 height 13
checkbox input "true"
click at [1121, 576] on edit-svg-icon at bounding box center [1105, 582] width 67 height 20
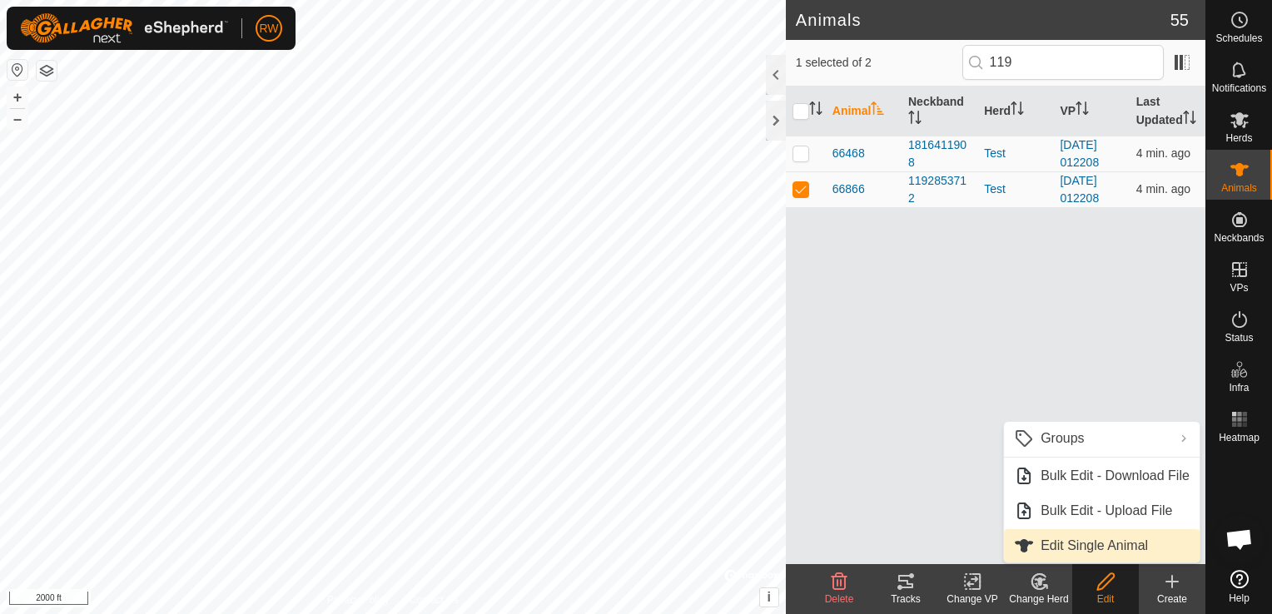
click at [1106, 549] on link "Edit Single Animal" at bounding box center [1102, 545] width 196 height 33
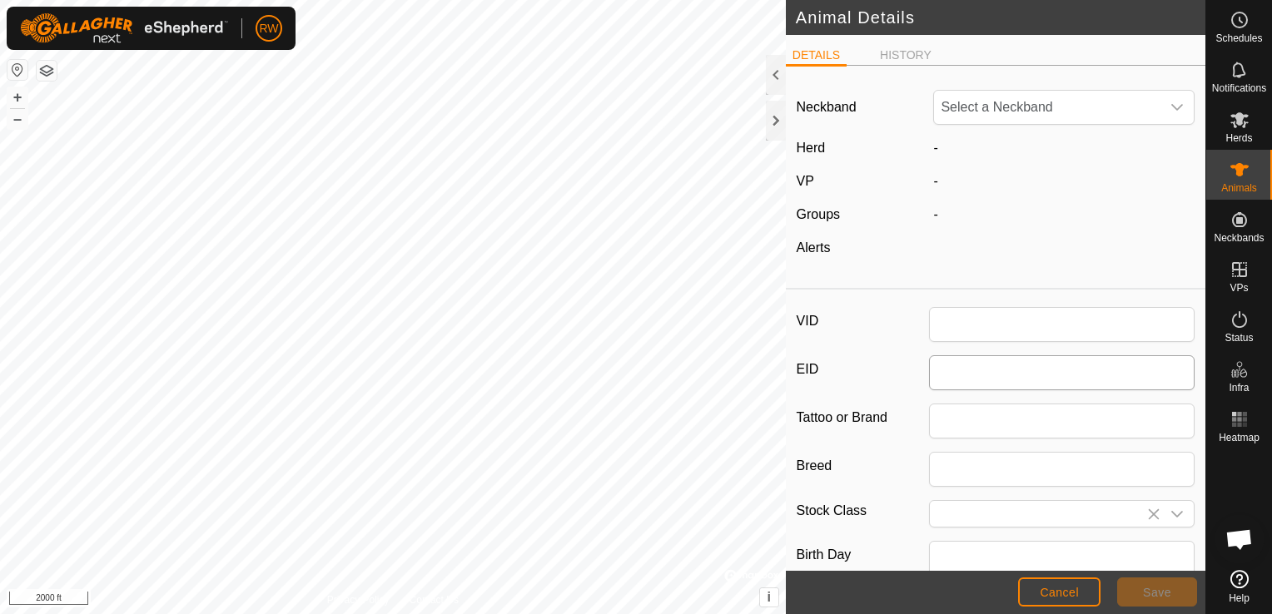
type input "66866"
type input "0"
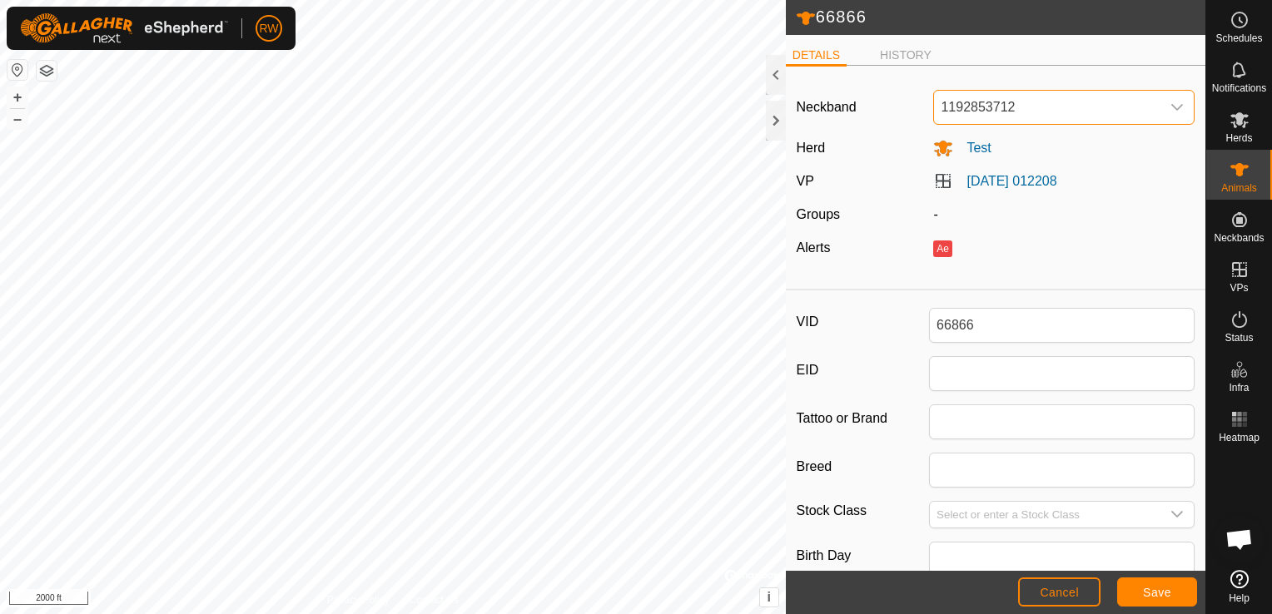
click at [1016, 114] on span "1192853712" at bounding box center [1047, 107] width 226 height 33
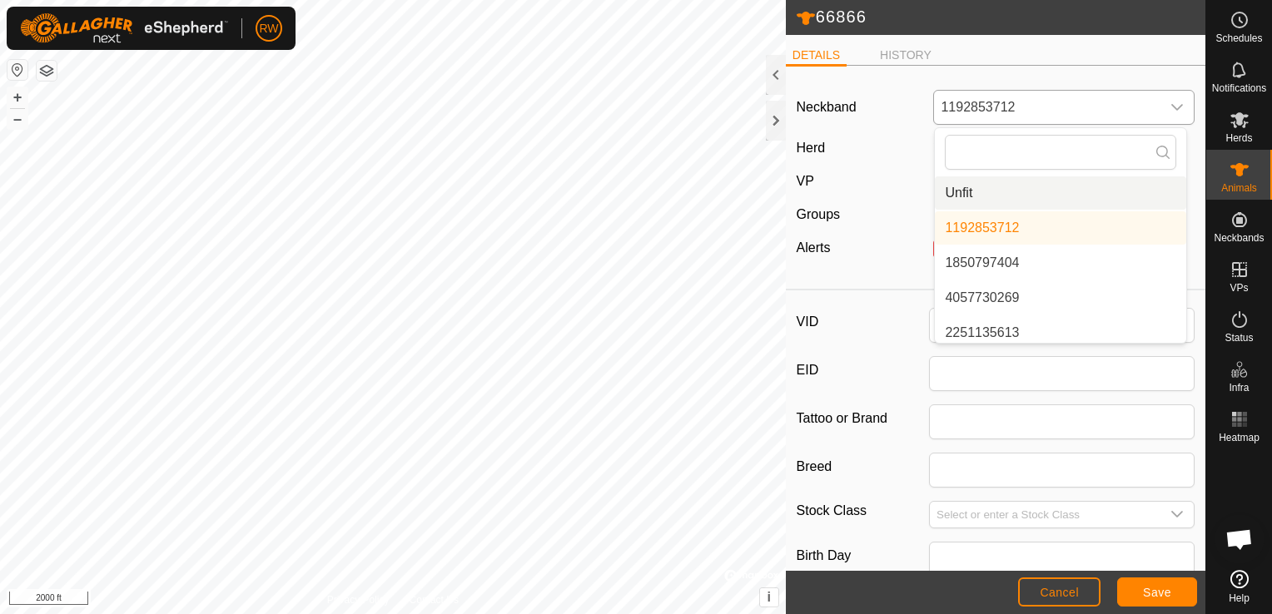
click at [1013, 181] on li "Unfit" at bounding box center [1060, 192] width 251 height 33
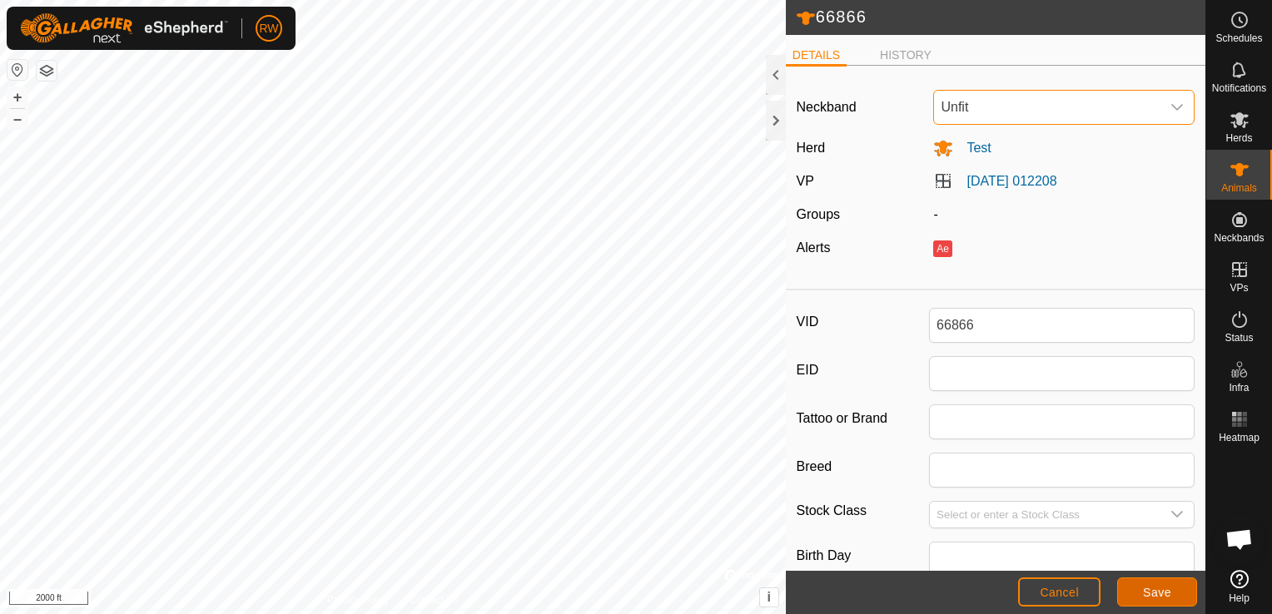
click at [1155, 600] on button "Save" at bounding box center [1157, 592] width 80 height 29
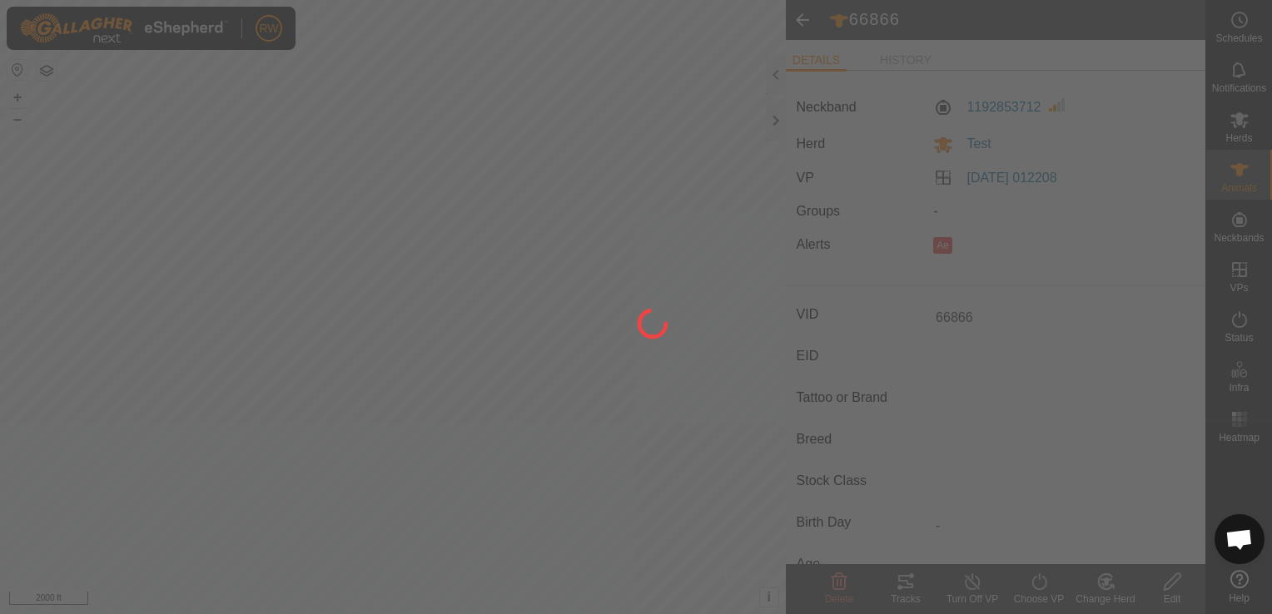
type input "-"
type input "0 kg"
type input "-"
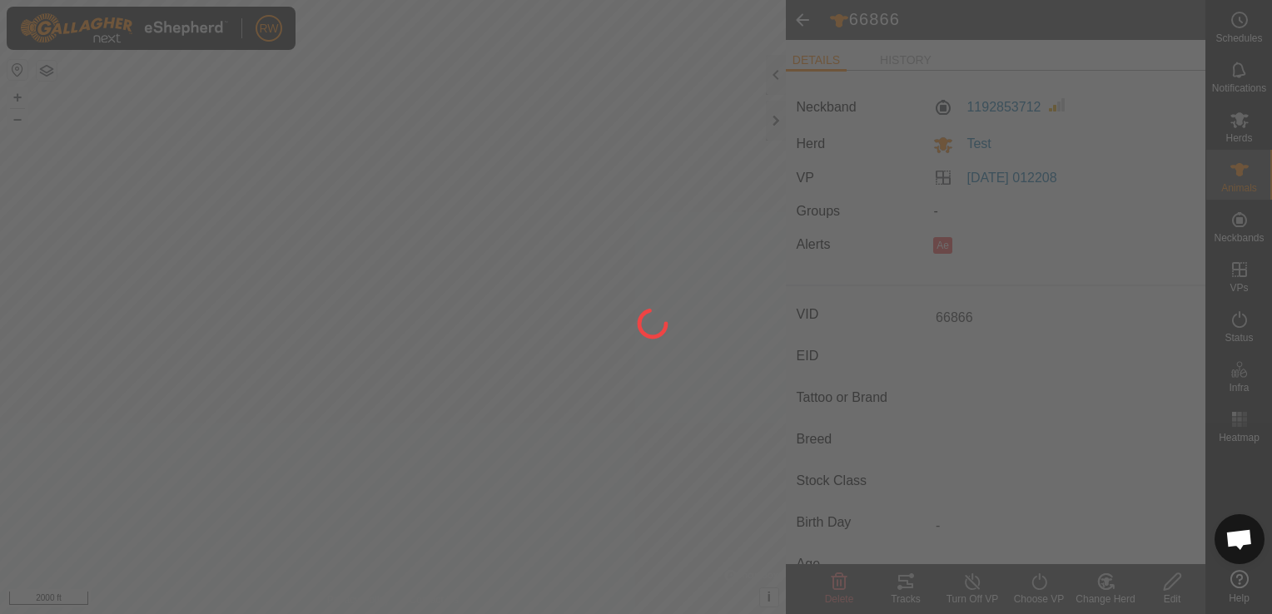
type input "-"
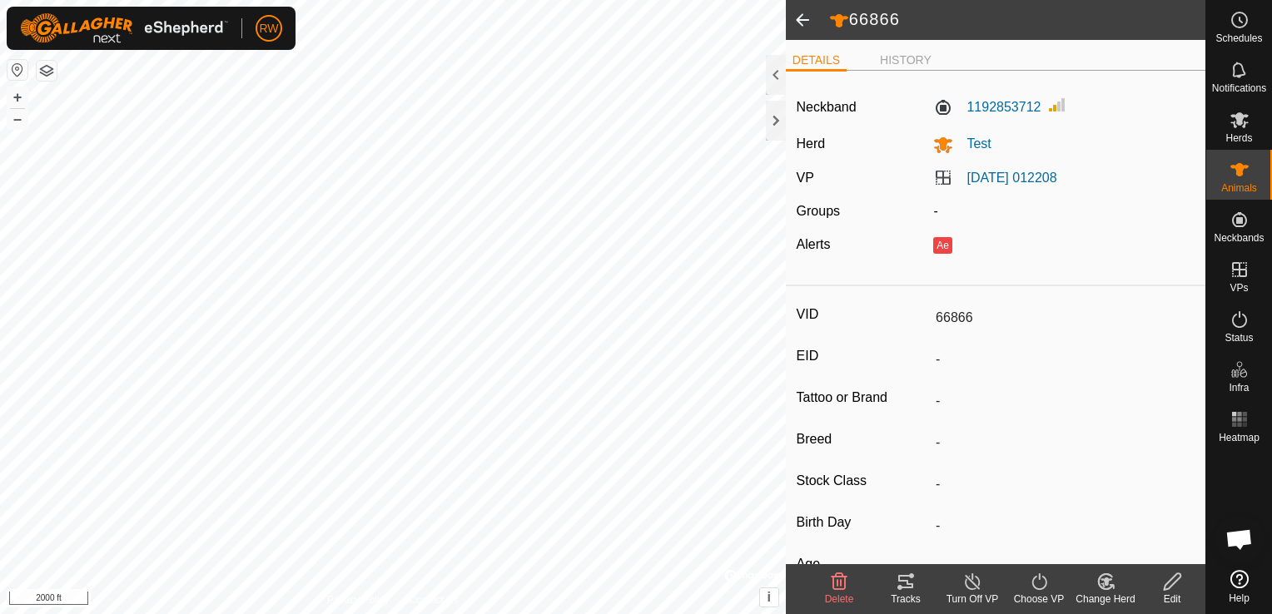
click at [943, 316] on input "66866" at bounding box center [1062, 318] width 266 height 28
click at [775, 79] on div at bounding box center [776, 75] width 20 height 40
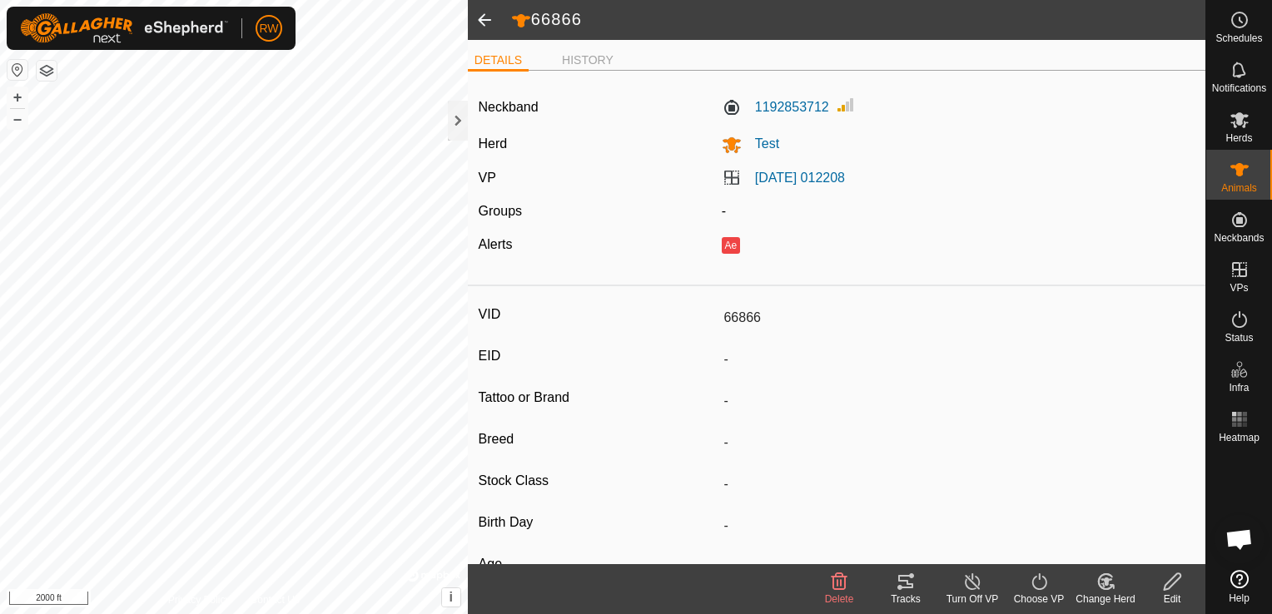
click at [1185, 589] on edit-svg-icon at bounding box center [1172, 582] width 67 height 20
type input "0"
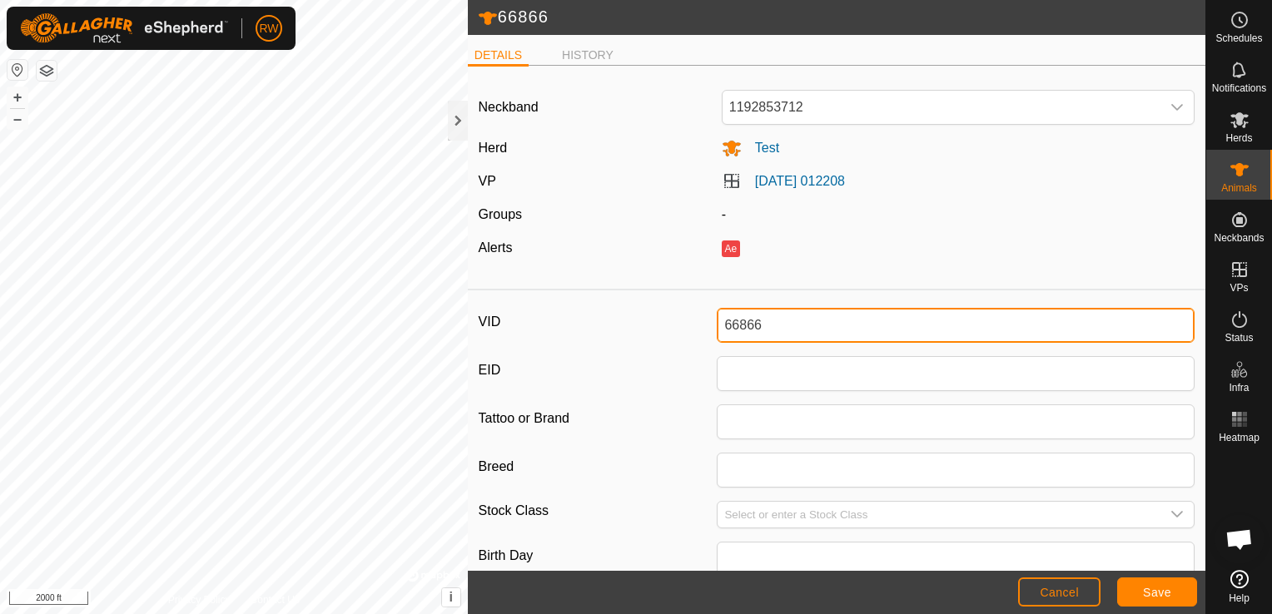
click at [850, 331] on input "66866" at bounding box center [956, 325] width 478 height 35
type input "67376"
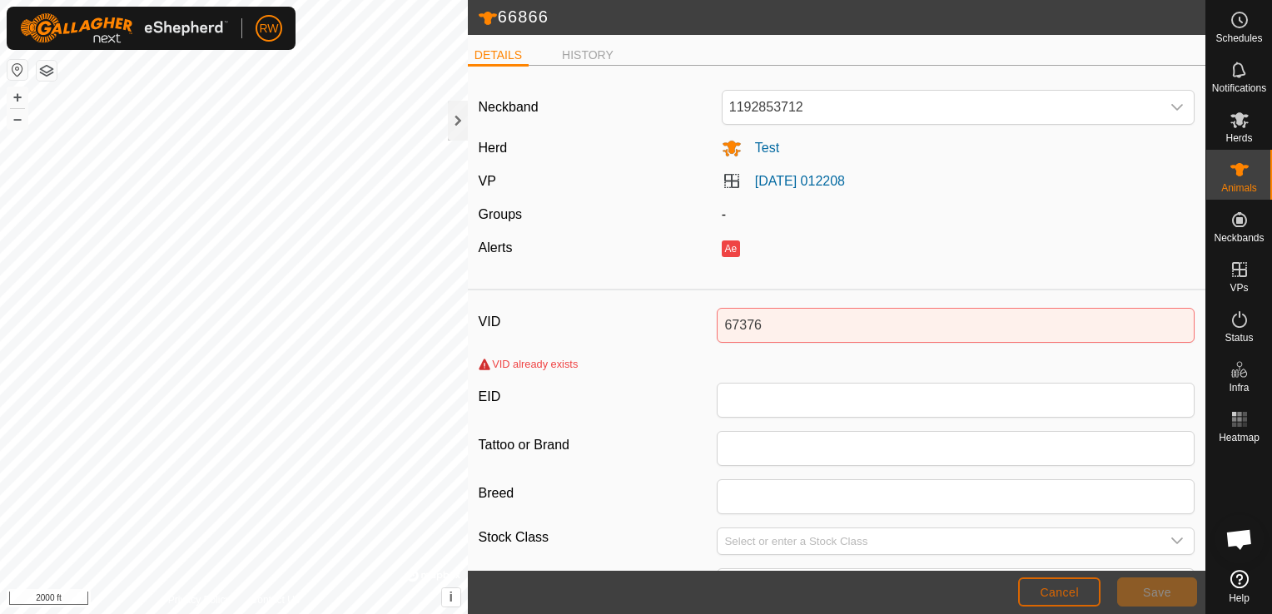
click at [1061, 594] on span "Cancel" at bounding box center [1059, 592] width 39 height 13
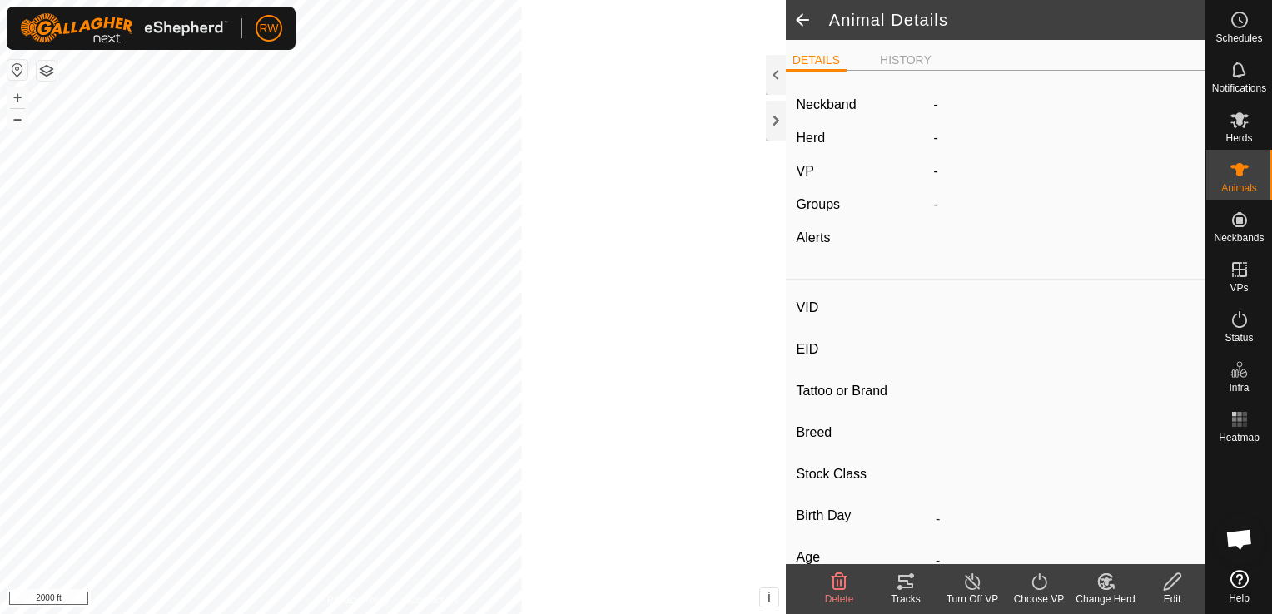
type input "66866"
type input "-"
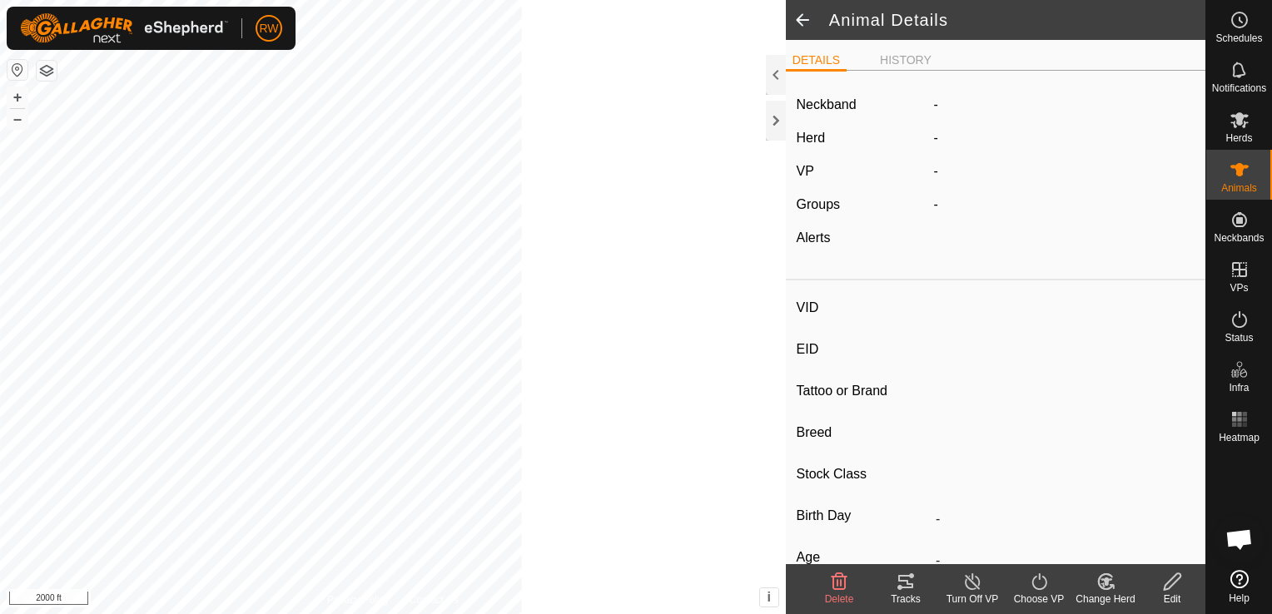
type input "0 kg"
type input "-"
click at [798, 19] on span at bounding box center [802, 20] width 33 height 40
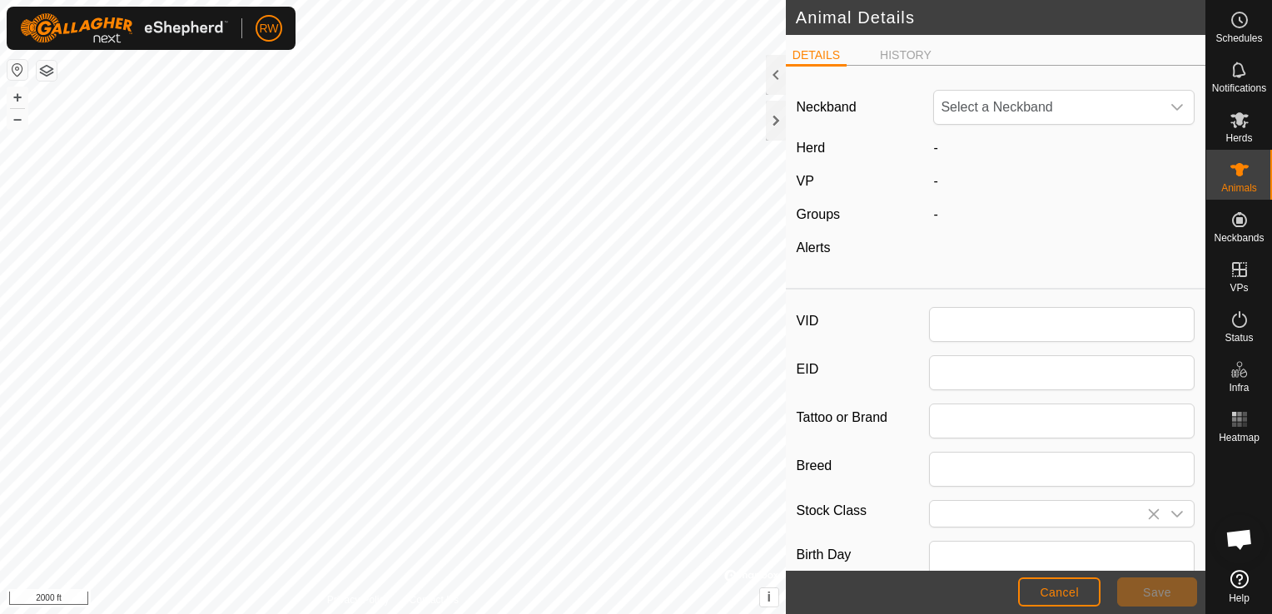
type input "66866"
type input "0"
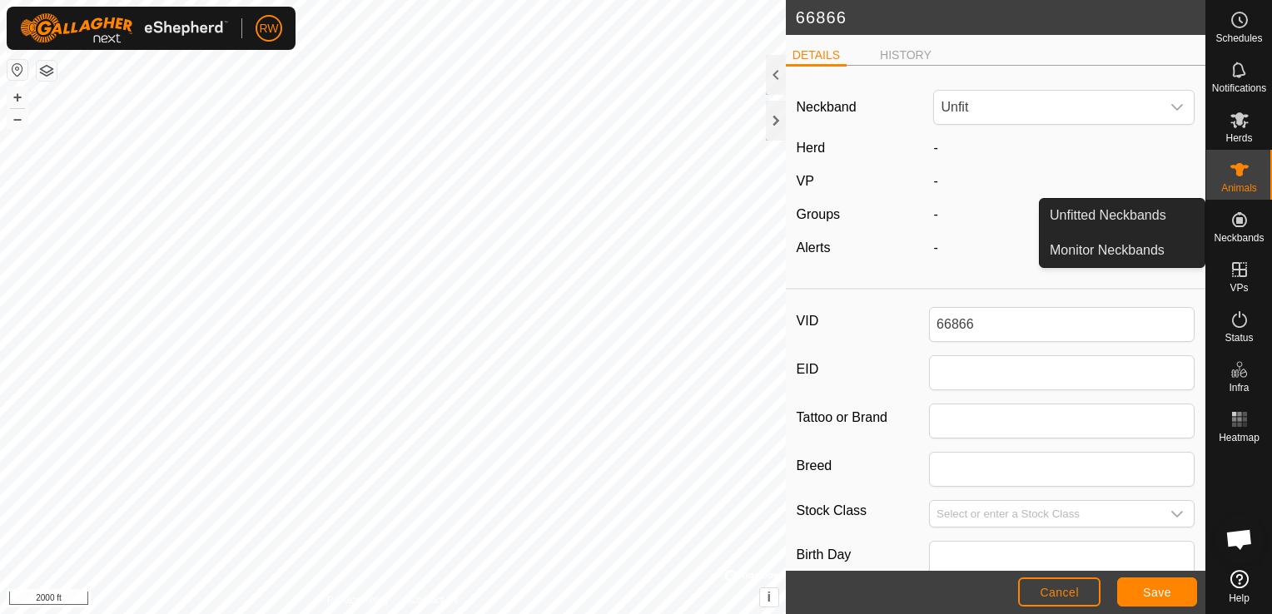
click at [1239, 221] on icon at bounding box center [1239, 219] width 15 height 15
click at [1159, 212] on link "Unfitted Neckbands" at bounding box center [1122, 215] width 165 height 33
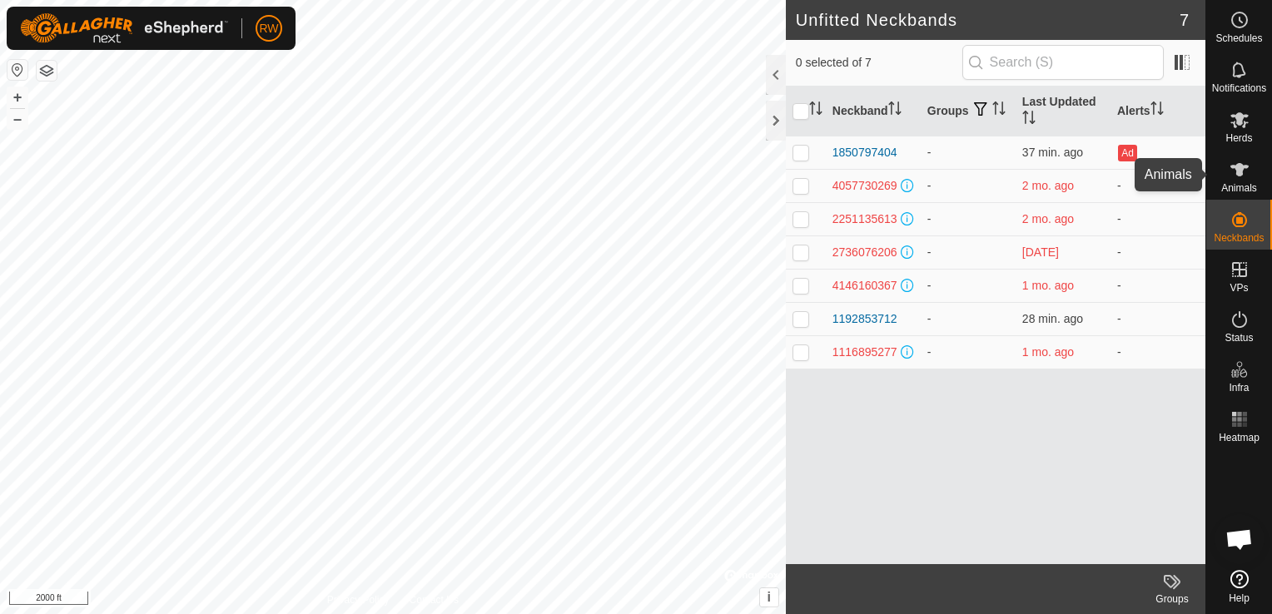
click at [1237, 173] on icon at bounding box center [1239, 169] width 18 height 13
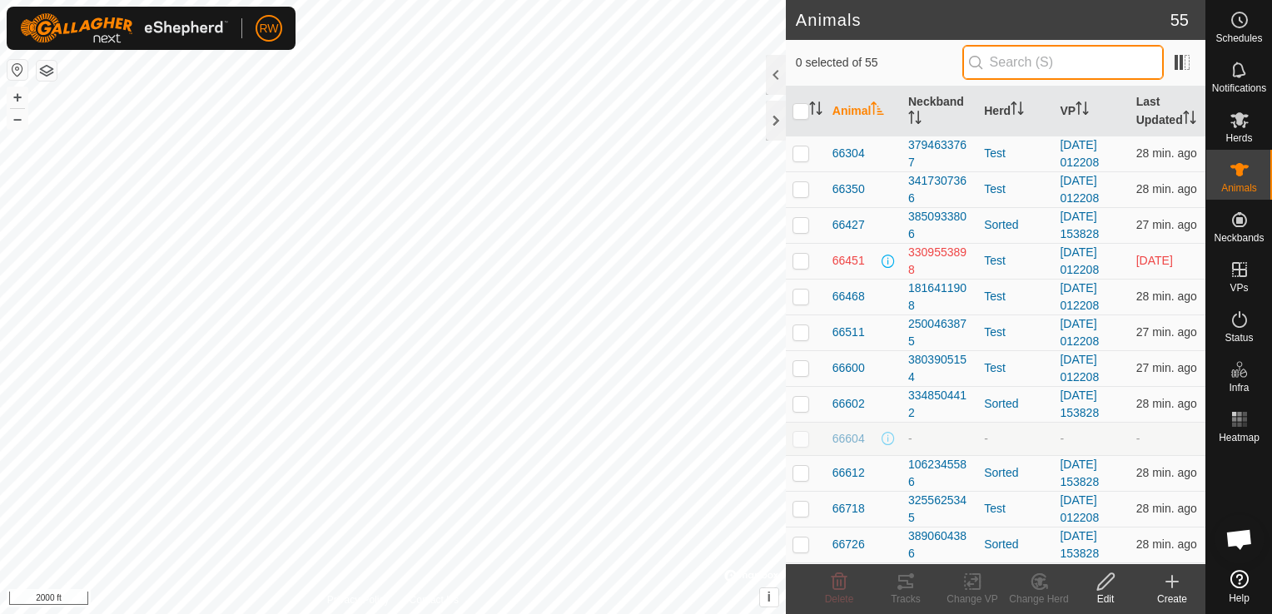
click at [1025, 56] on input "text" at bounding box center [1062, 62] width 201 height 35
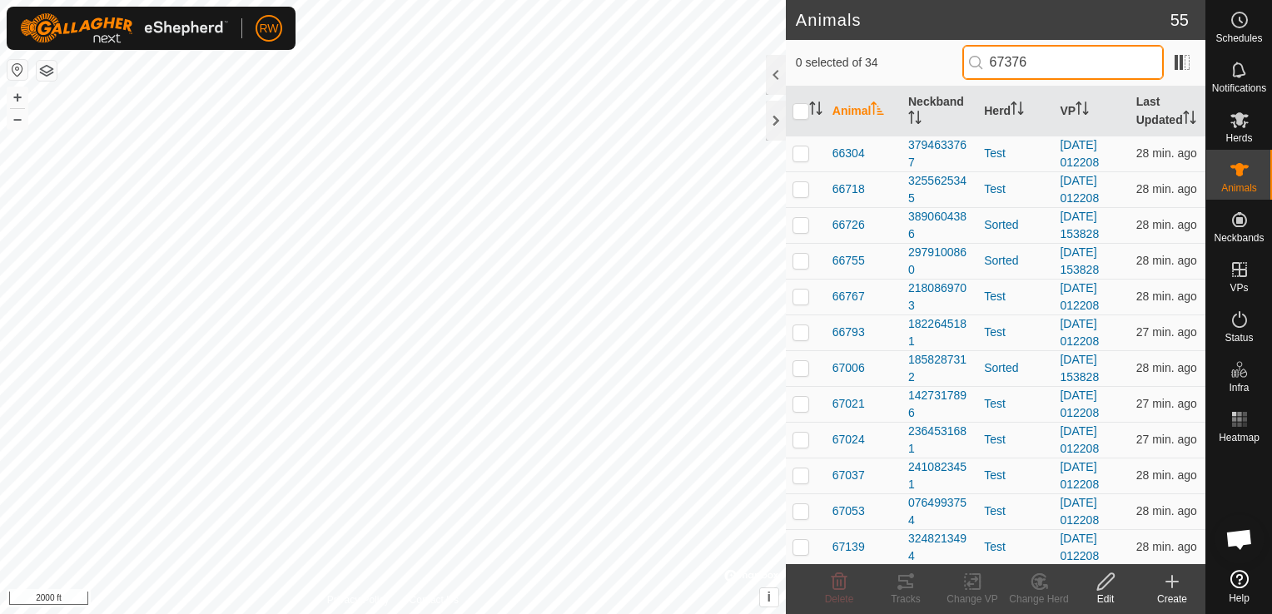
type input "67376"
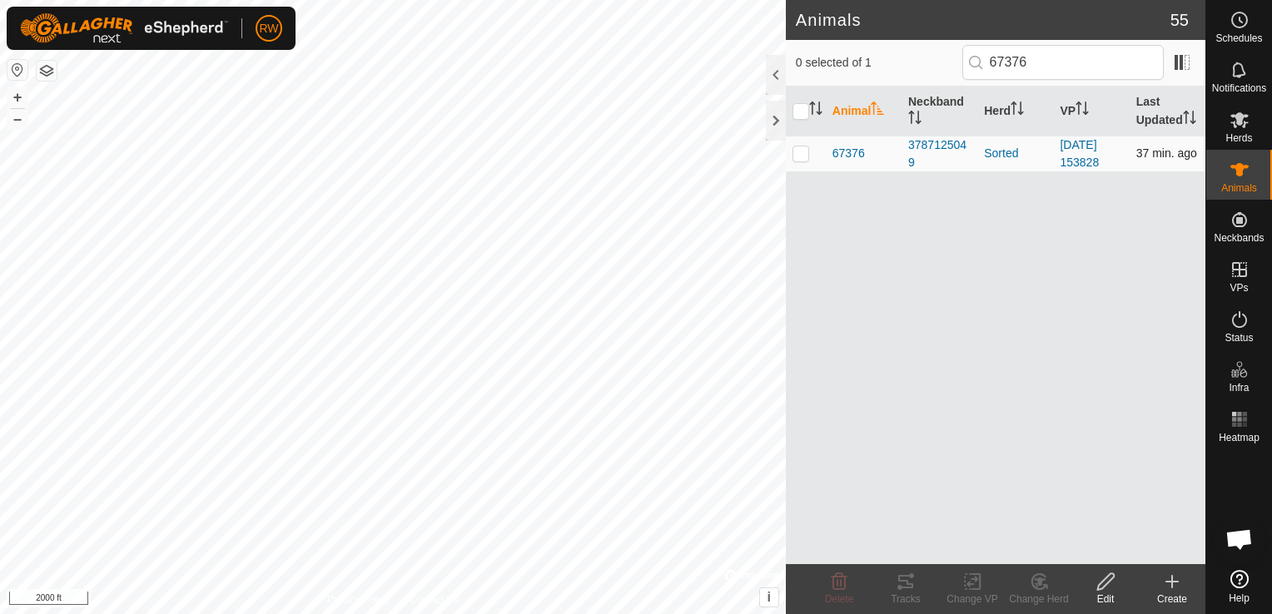
click at [796, 158] on p-checkbox at bounding box center [801, 153] width 17 height 13
checkbox input "true"
click at [1106, 587] on icon at bounding box center [1106, 582] width 21 height 20
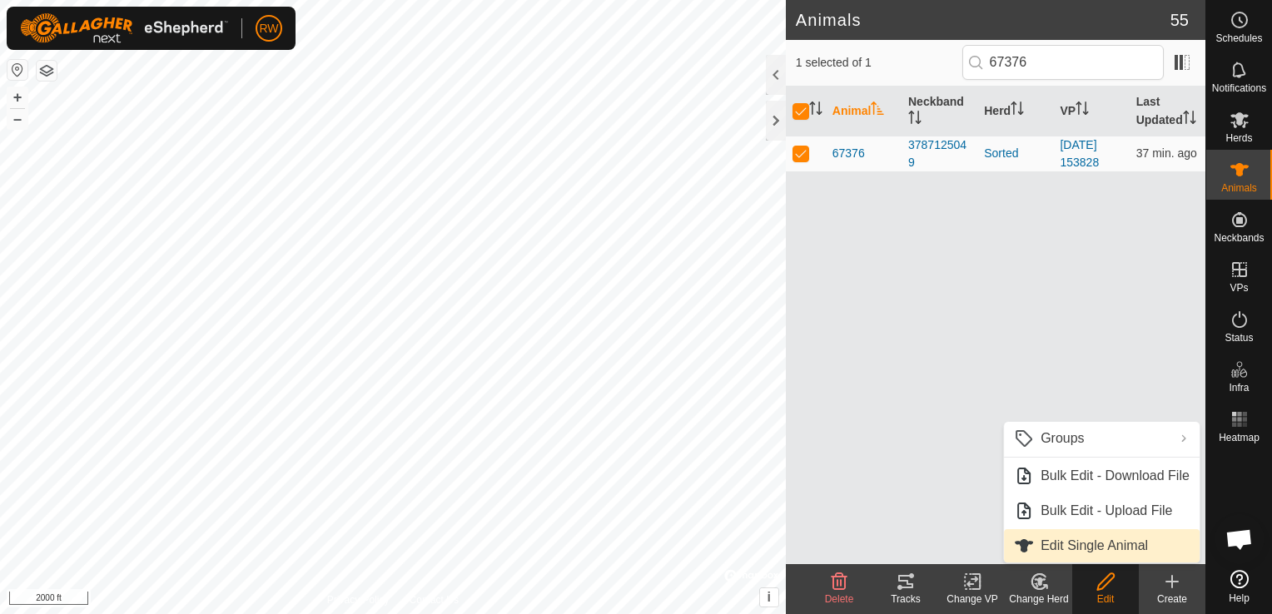
click at [1086, 544] on link "Edit Single Animal" at bounding box center [1102, 545] width 196 height 33
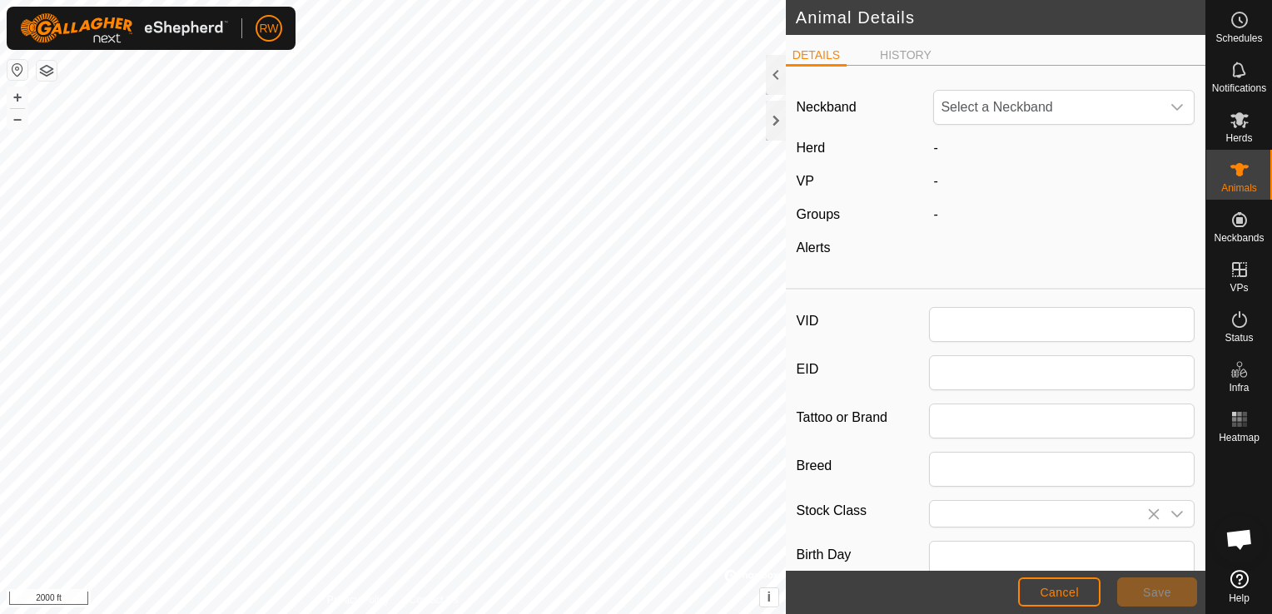
type input "67376"
type input "0"
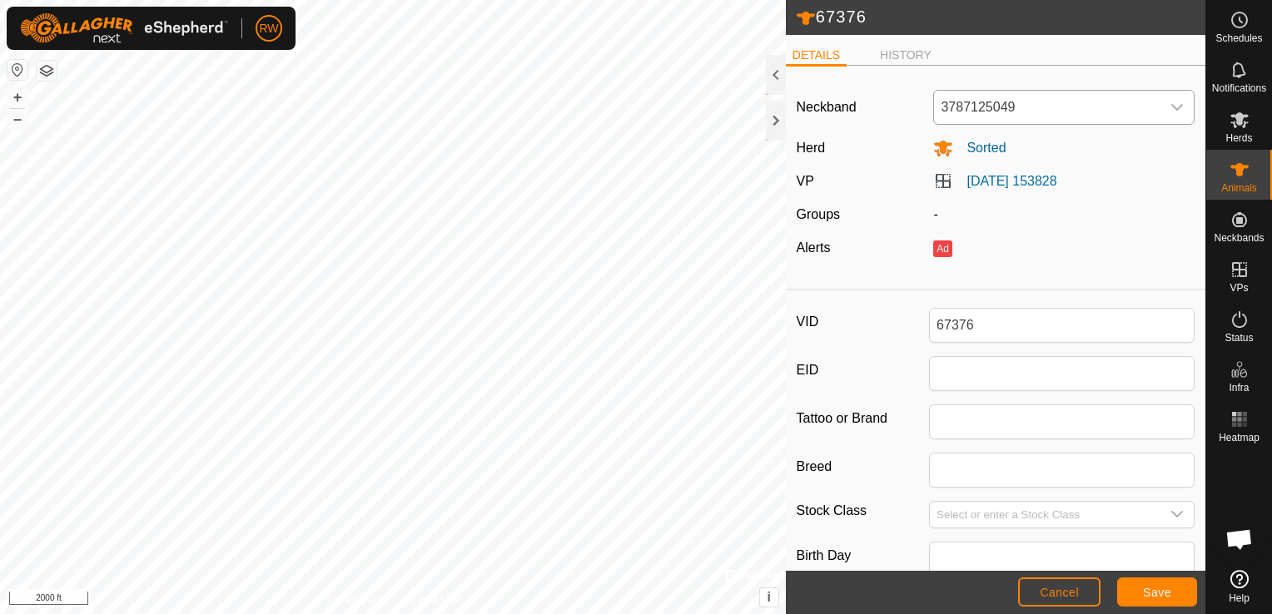
click at [996, 117] on span "3787125049" at bounding box center [1047, 107] width 226 height 33
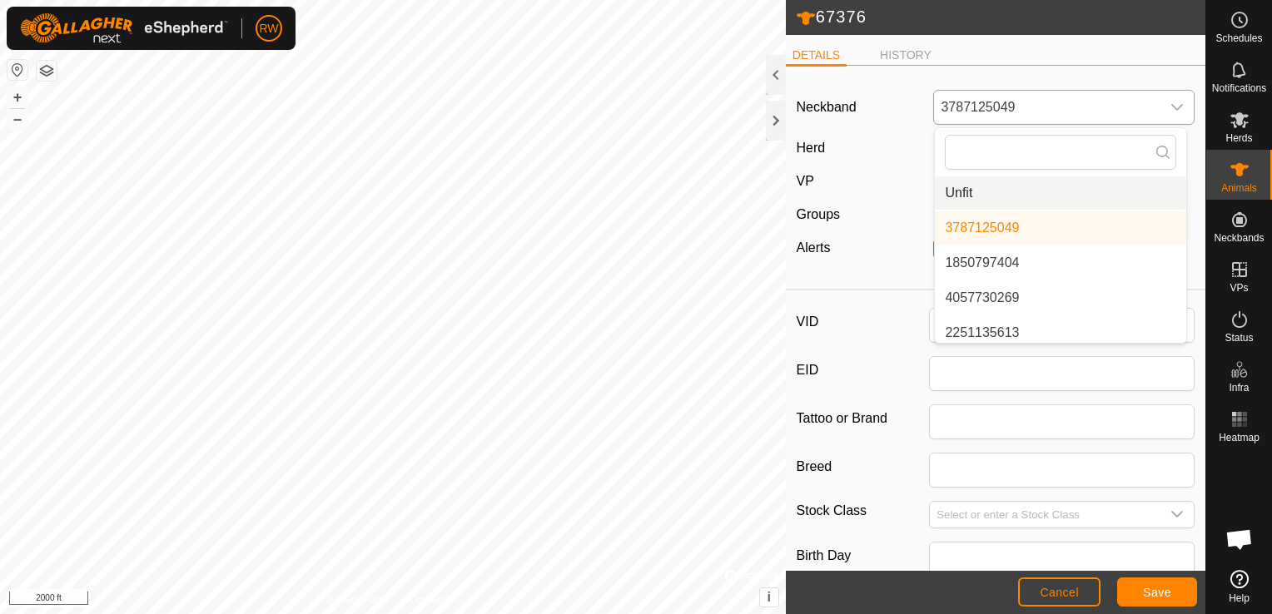
click at [977, 198] on li "Unfit" at bounding box center [1060, 192] width 251 height 33
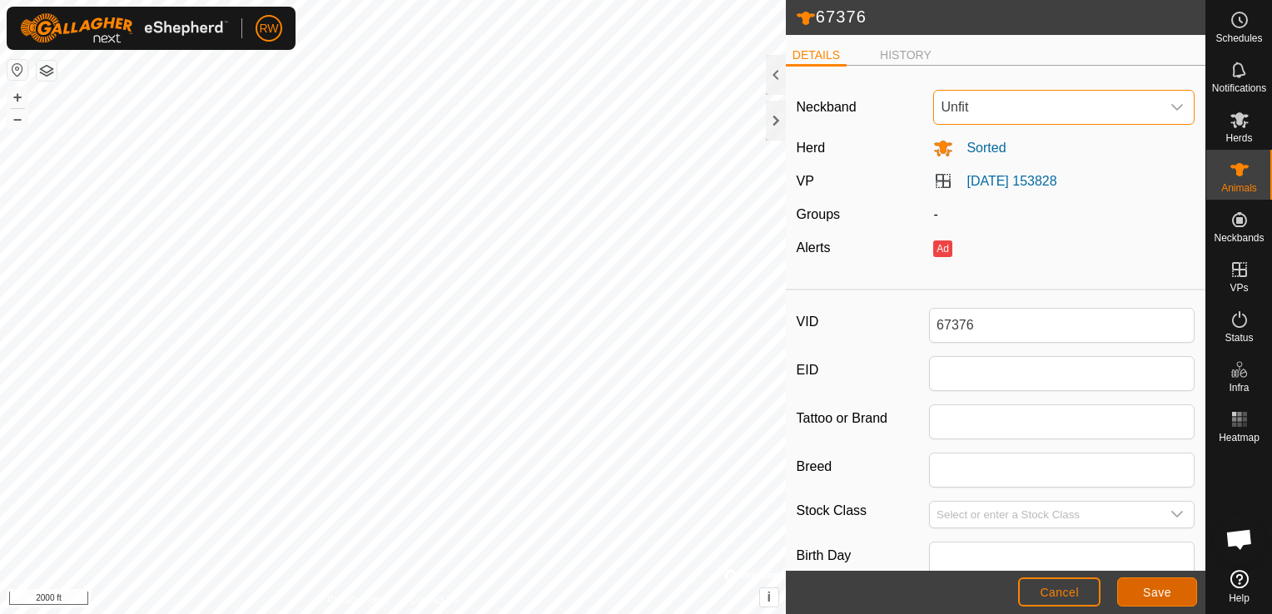
click at [1139, 583] on button "Save" at bounding box center [1157, 592] width 80 height 29
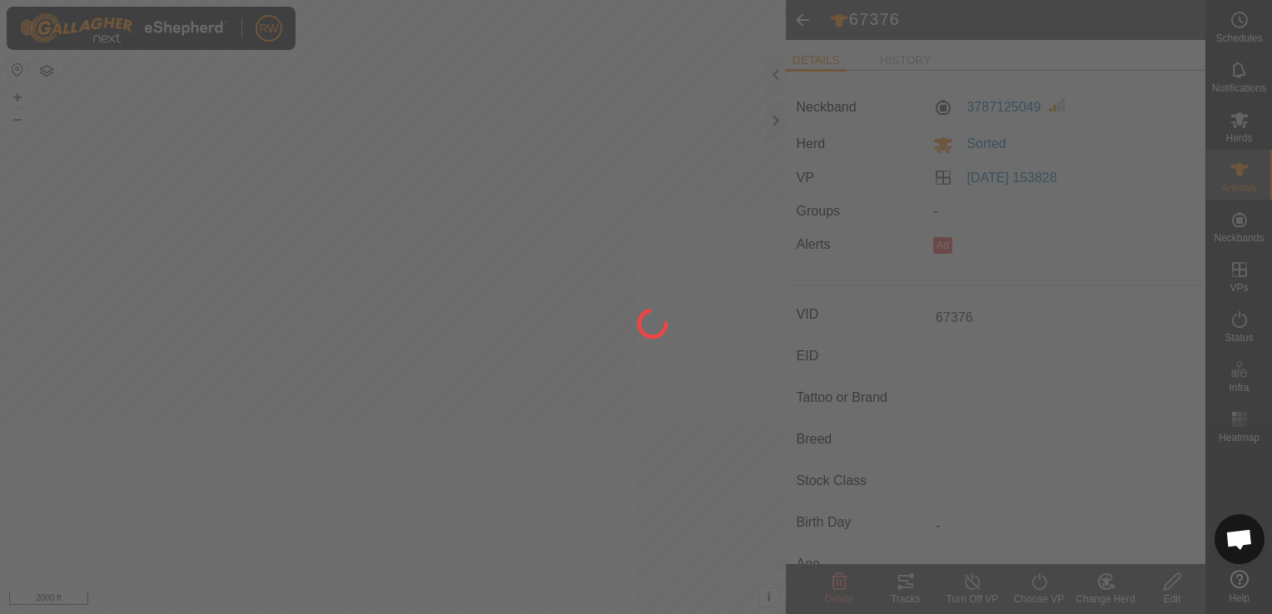
type input "-"
type input "0 kg"
type input "-"
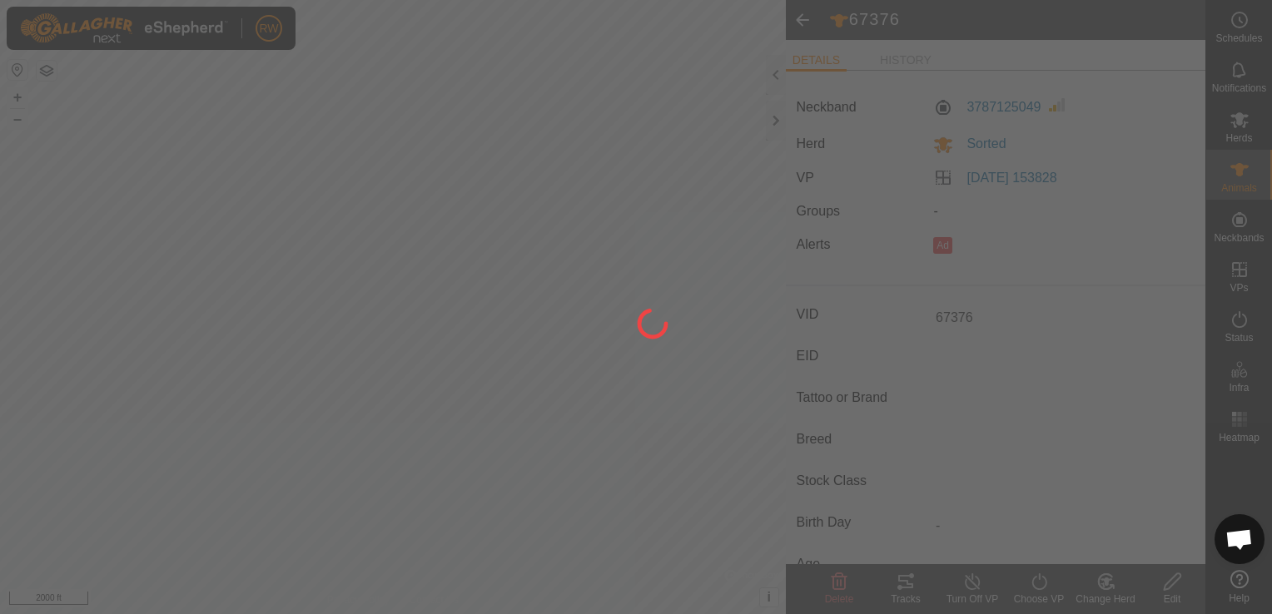
type input "-"
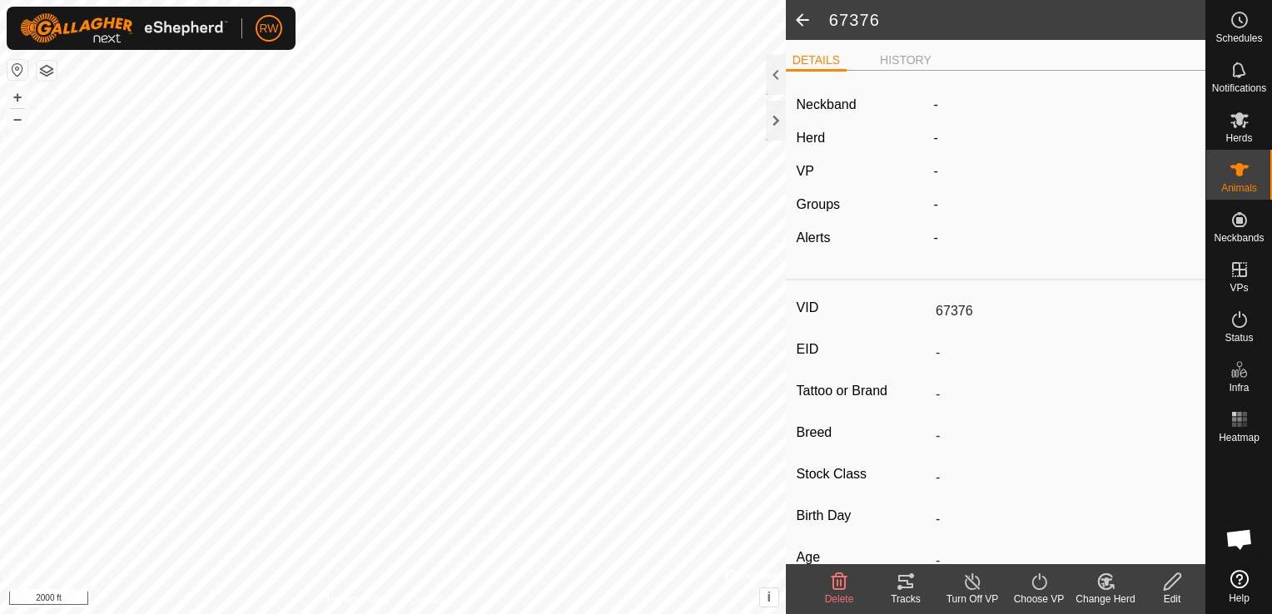
click at [801, 25] on span at bounding box center [802, 20] width 33 height 40
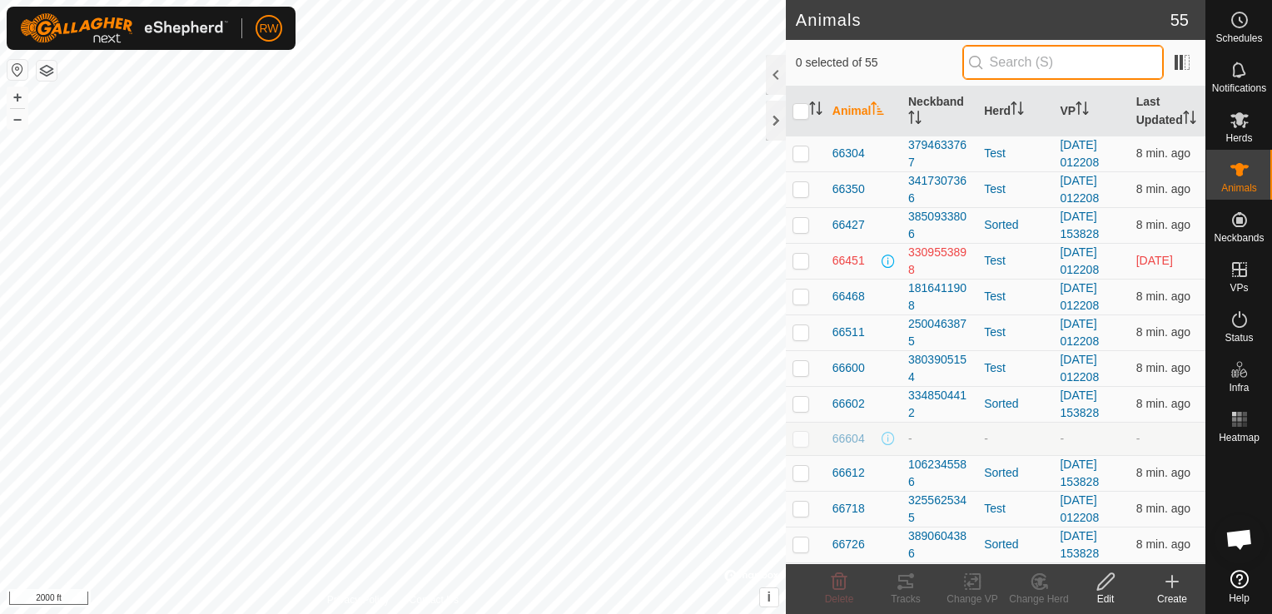
click at [1029, 68] on input "text" at bounding box center [1062, 62] width 201 height 35
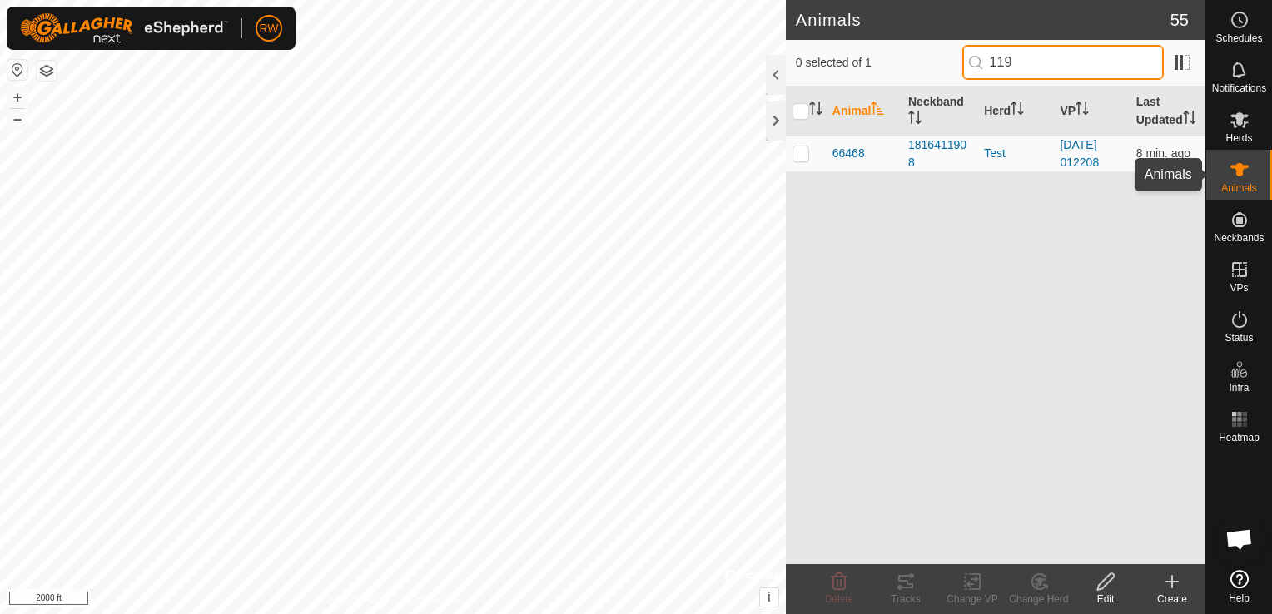
type input "119"
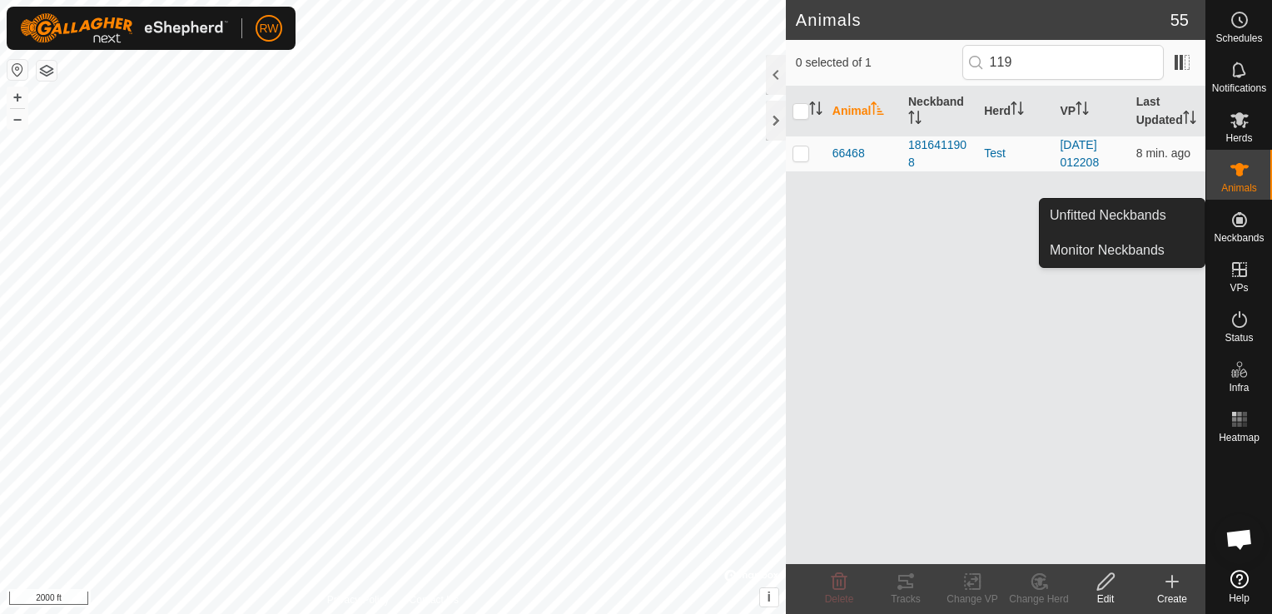
click at [1238, 230] on es-neckbands-svg-icon at bounding box center [1240, 219] width 30 height 27
click at [1140, 220] on link "Unfitted Neckbands" at bounding box center [1122, 215] width 165 height 33
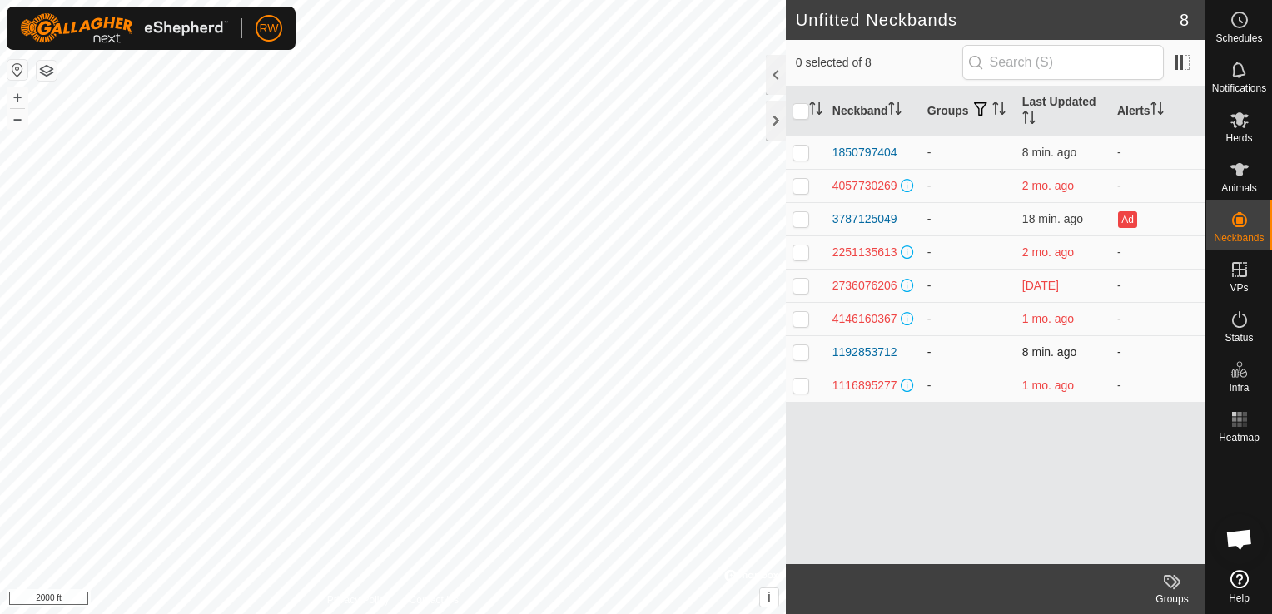
click at [802, 359] on p-checkbox at bounding box center [801, 351] width 17 height 13
checkbox input "true"
click at [878, 358] on div "1192853712" at bounding box center [864, 352] width 65 height 17
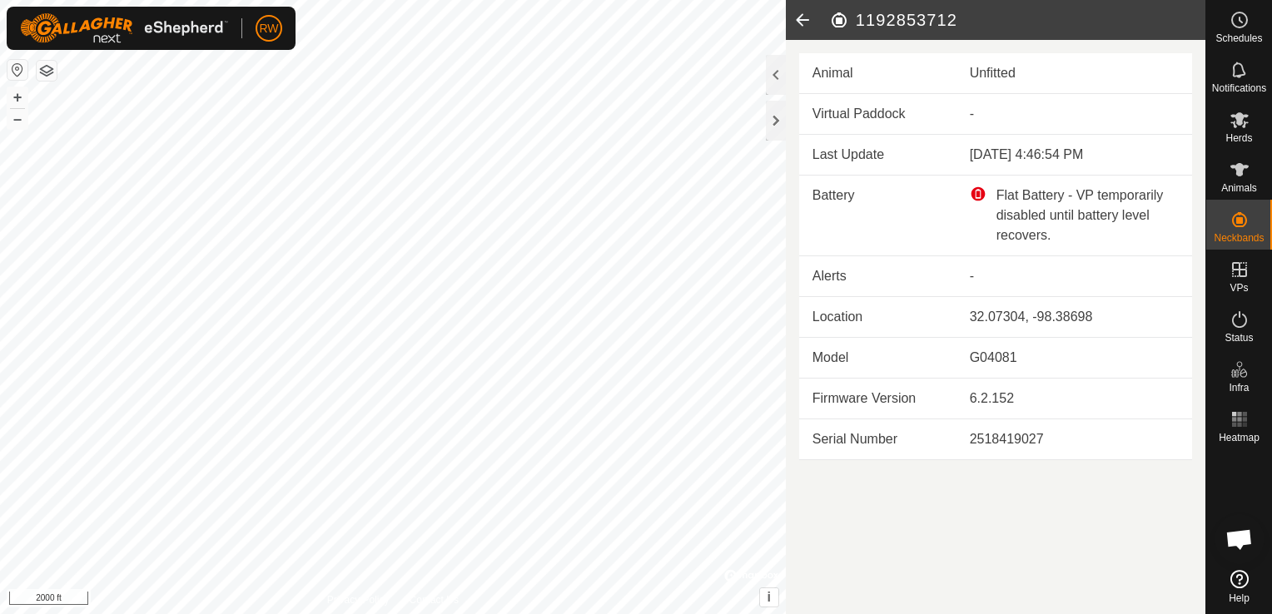
click at [802, 27] on icon at bounding box center [802, 20] width 33 height 40
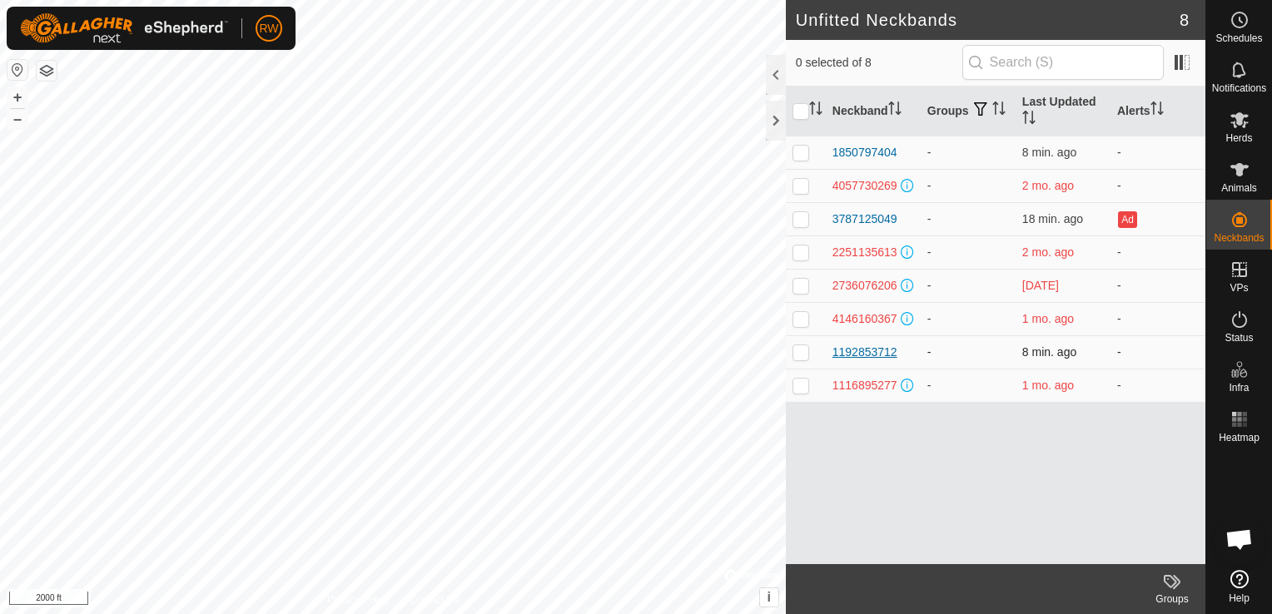
click at [867, 361] on div "1192853712" at bounding box center [864, 352] width 65 height 17
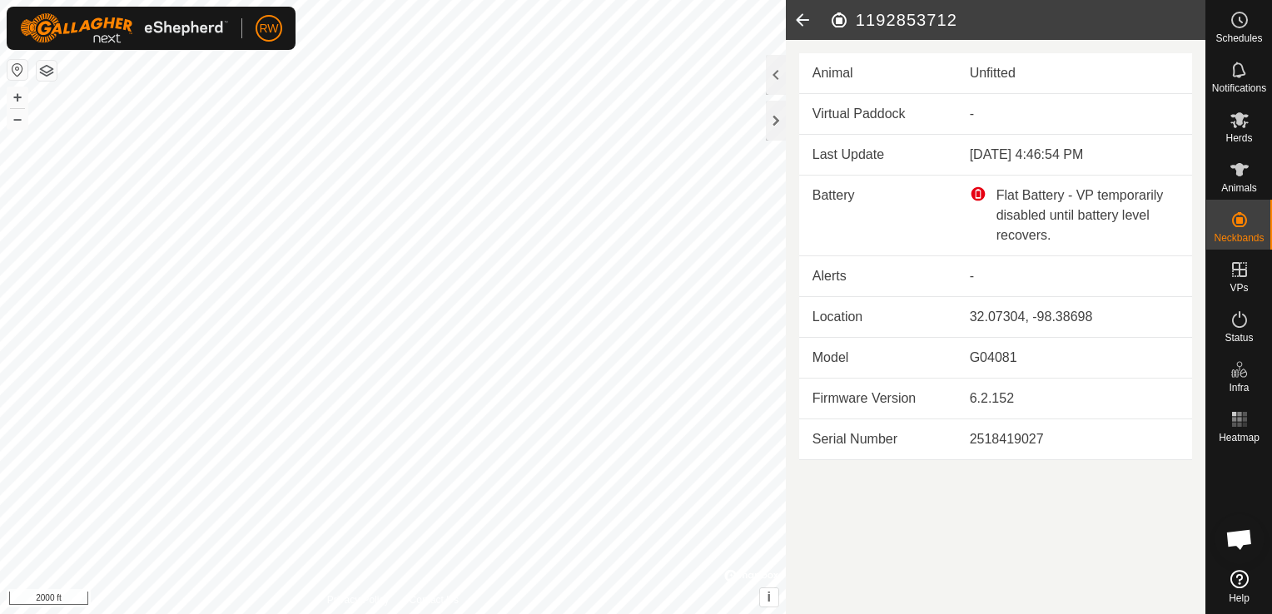
click at [803, 27] on icon at bounding box center [802, 20] width 33 height 40
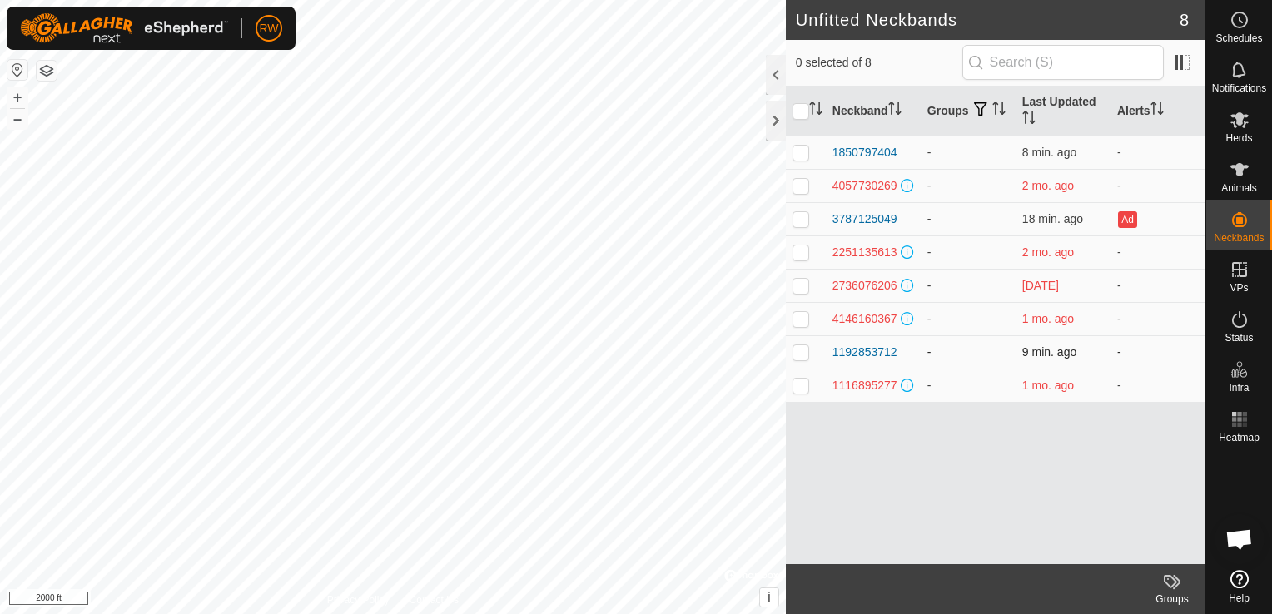
click at [798, 359] on p-checkbox at bounding box center [801, 351] width 17 height 13
checkbox input "true"
click at [1241, 133] on span "Herds" at bounding box center [1238, 138] width 27 height 10
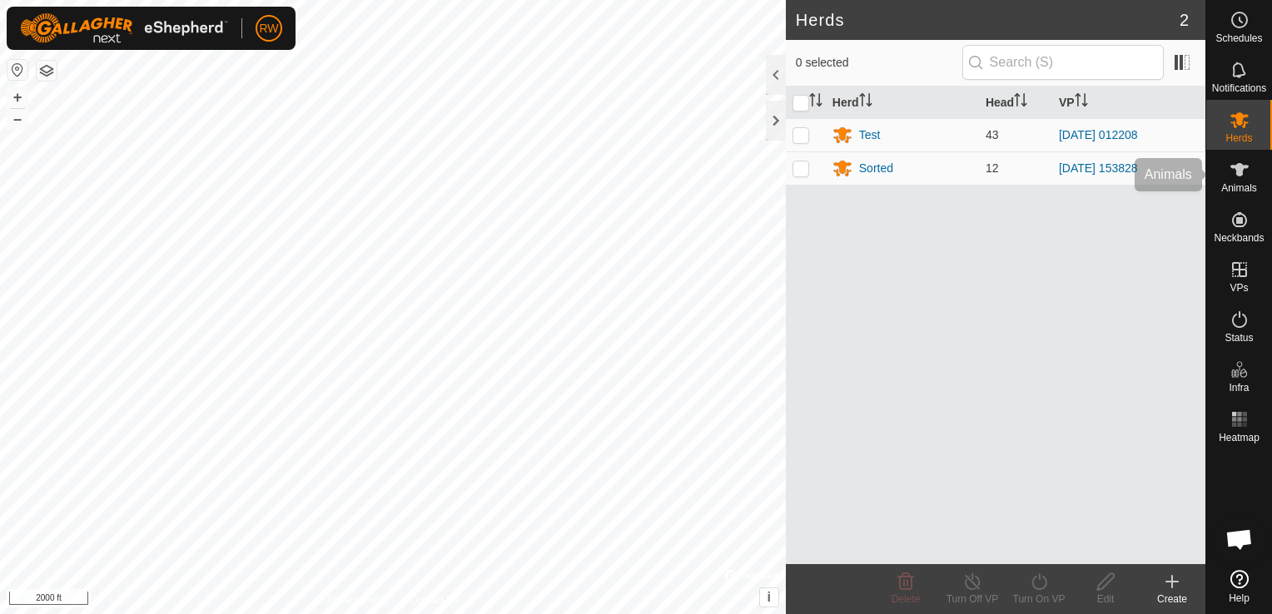
click at [1238, 168] on icon at bounding box center [1239, 169] width 18 height 13
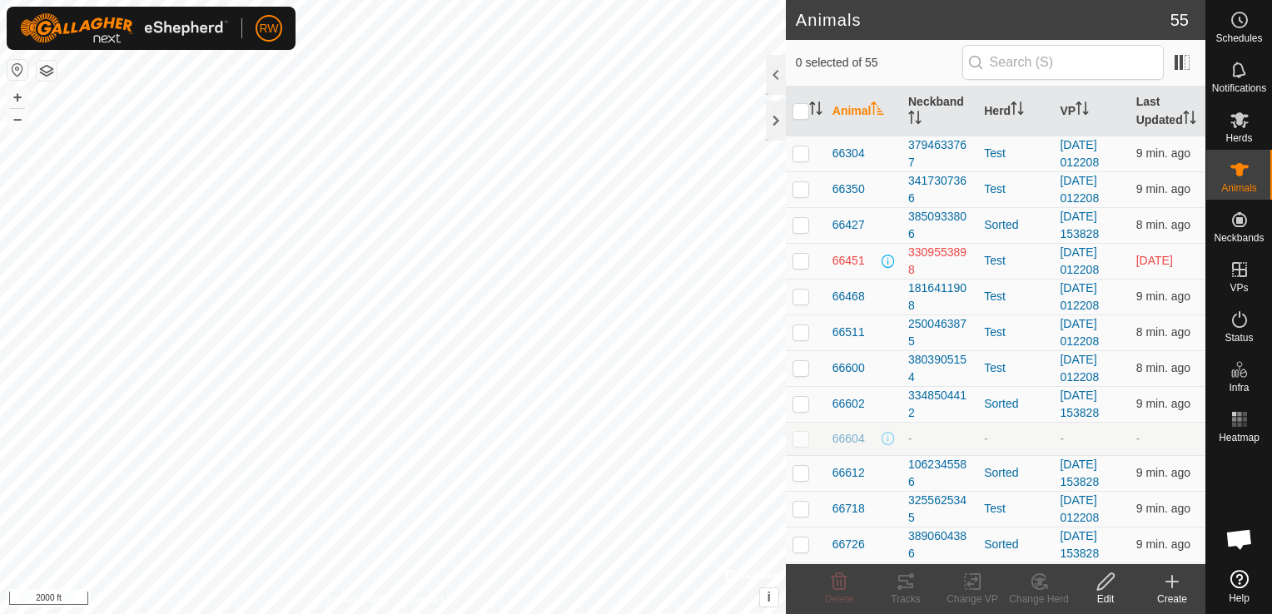
click at [1169, 596] on div "Create" at bounding box center [1172, 599] width 67 height 15
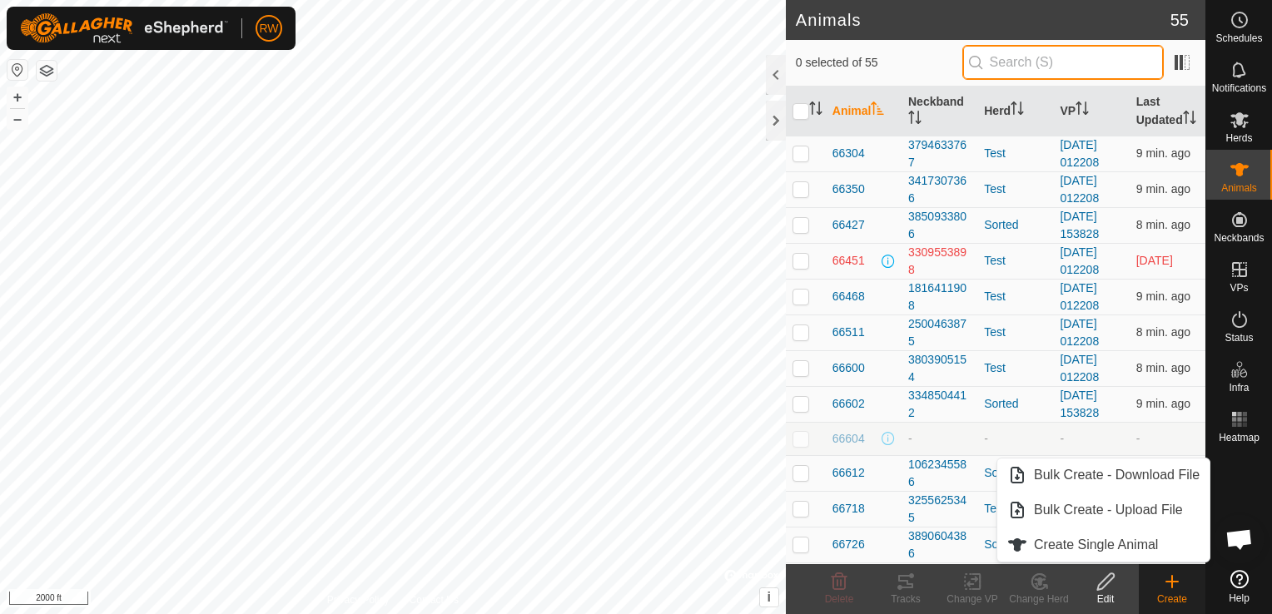
click at [1069, 67] on input "text" at bounding box center [1062, 62] width 201 height 35
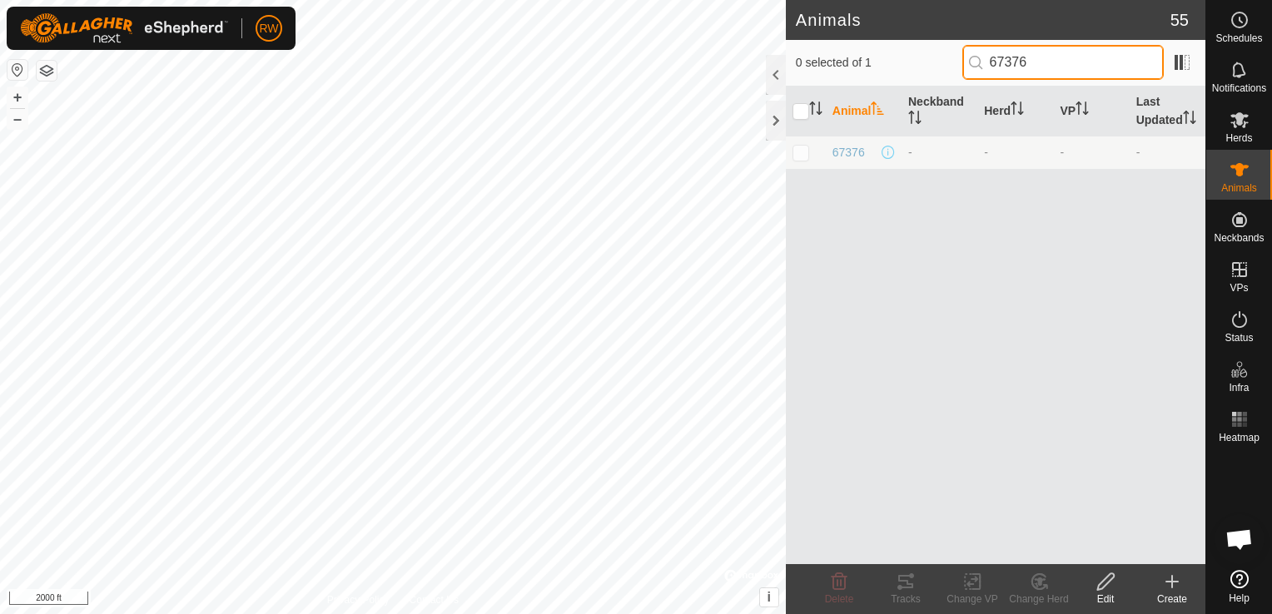
type input "67376"
click at [790, 147] on td at bounding box center [806, 152] width 40 height 33
checkbox input "true"
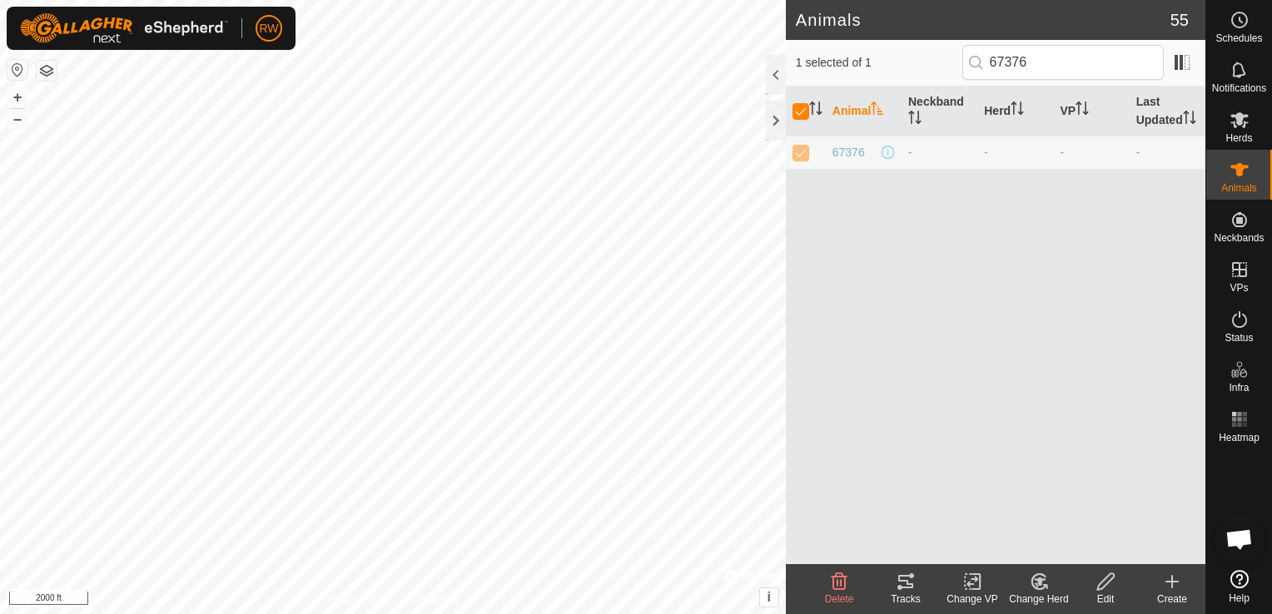
click at [1108, 586] on icon at bounding box center [1106, 582] width 21 height 20
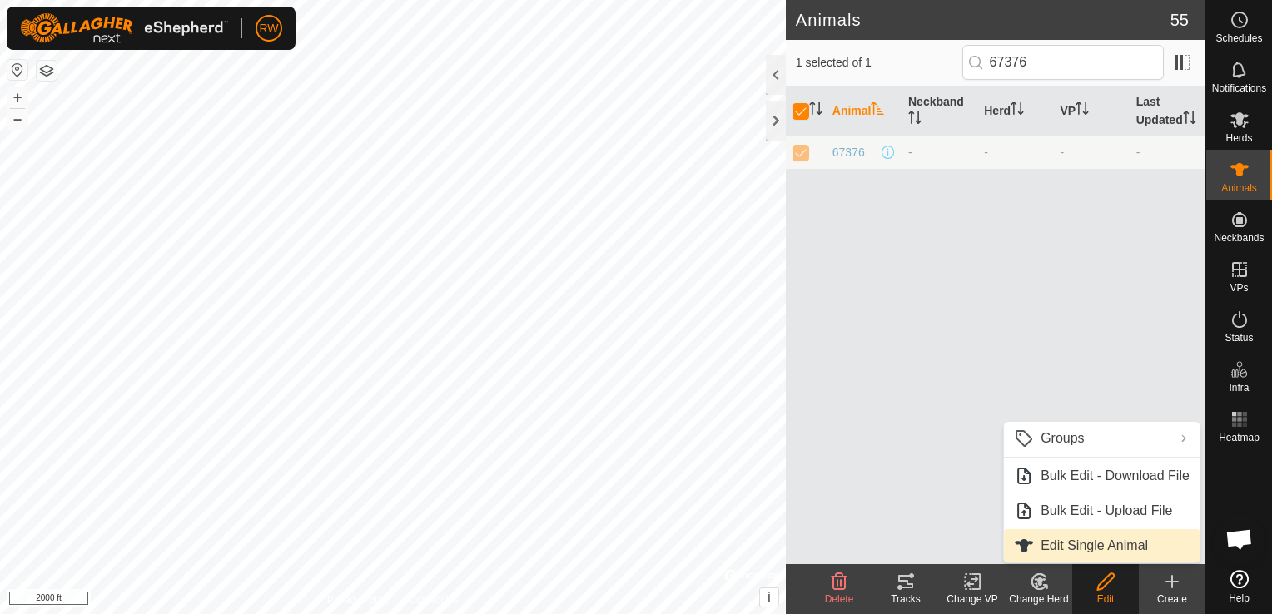
click at [1102, 544] on link "Edit Single Animal" at bounding box center [1102, 545] width 196 height 33
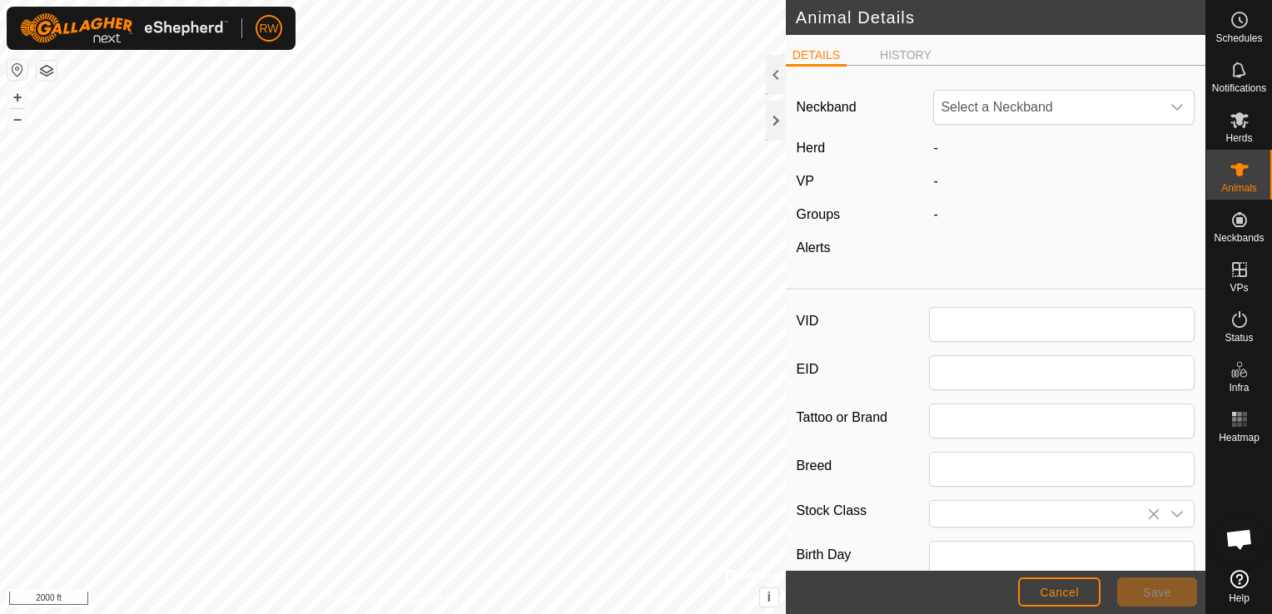
type input "67376"
type input "0"
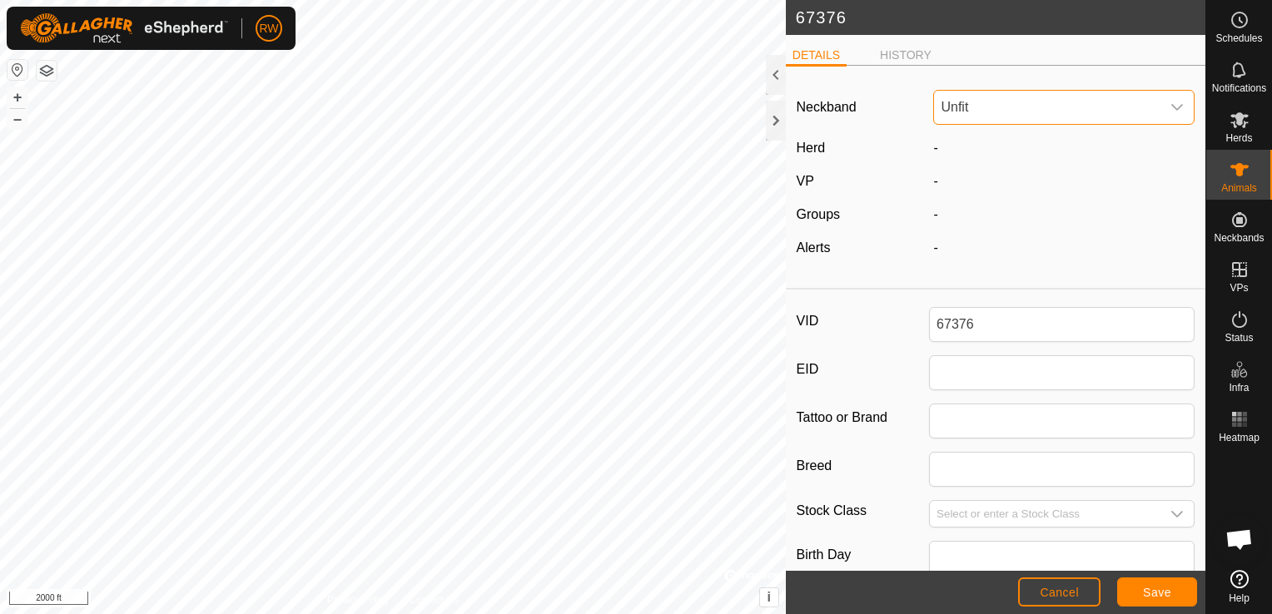
click at [1042, 122] on span "Unfit" at bounding box center [1047, 107] width 226 height 33
type input "119"
click at [1021, 186] on li "1192853712" at bounding box center [1060, 192] width 251 height 33
click at [1173, 591] on button "Save" at bounding box center [1157, 592] width 80 height 29
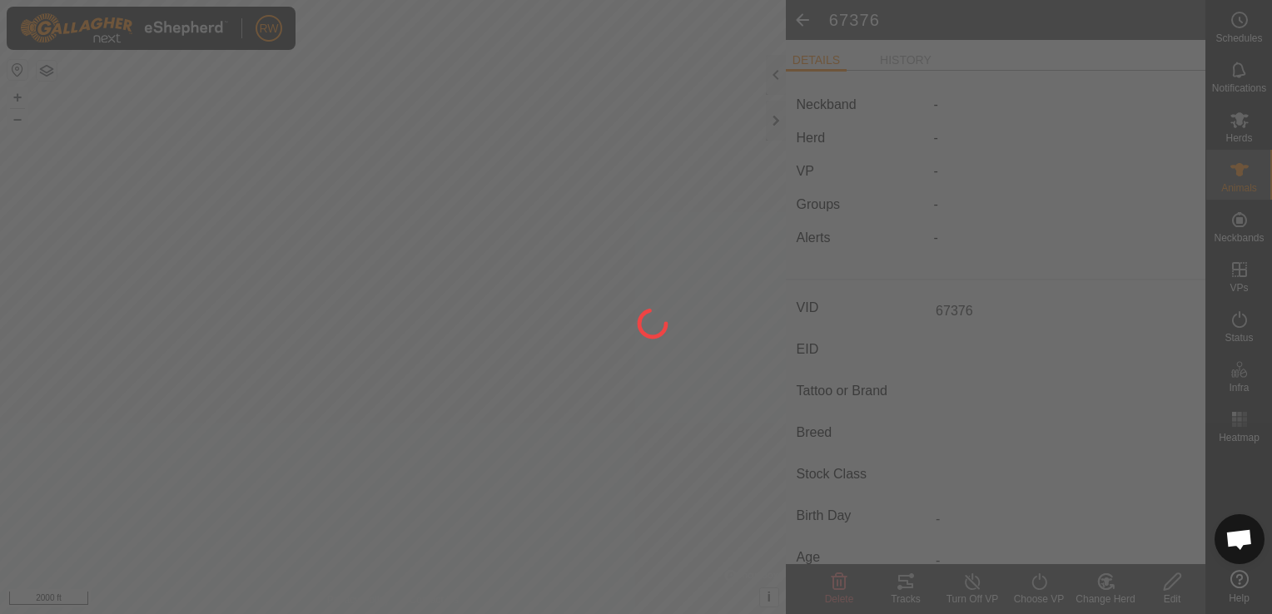
type input "-"
type input "0 kg"
type input "-"
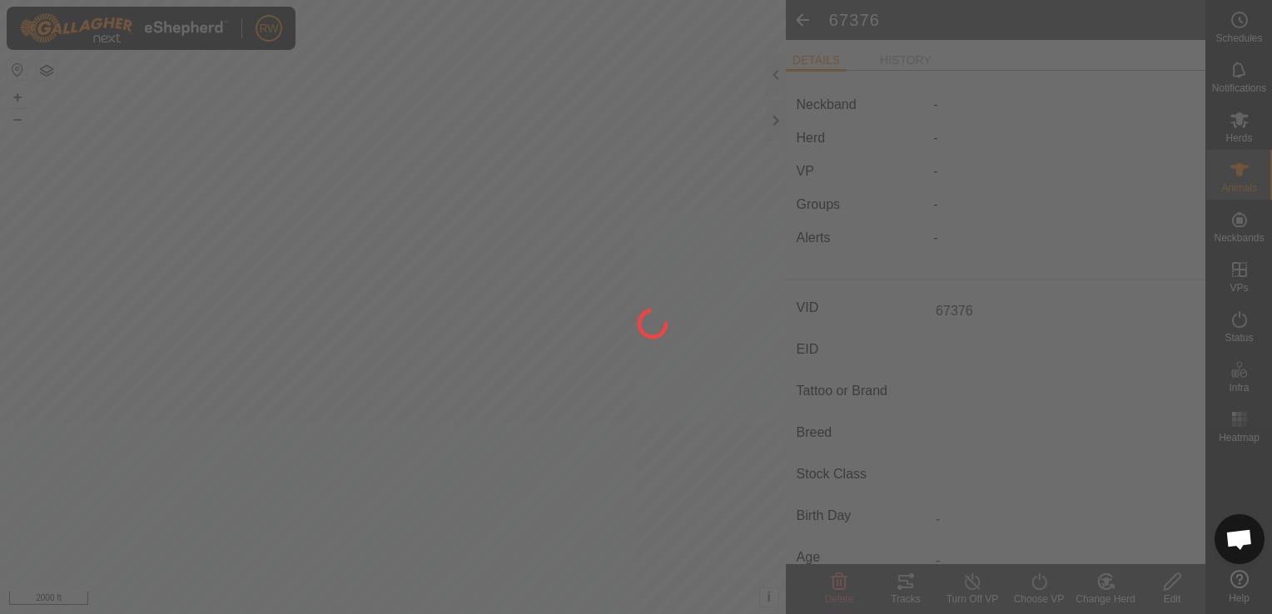
type input "-"
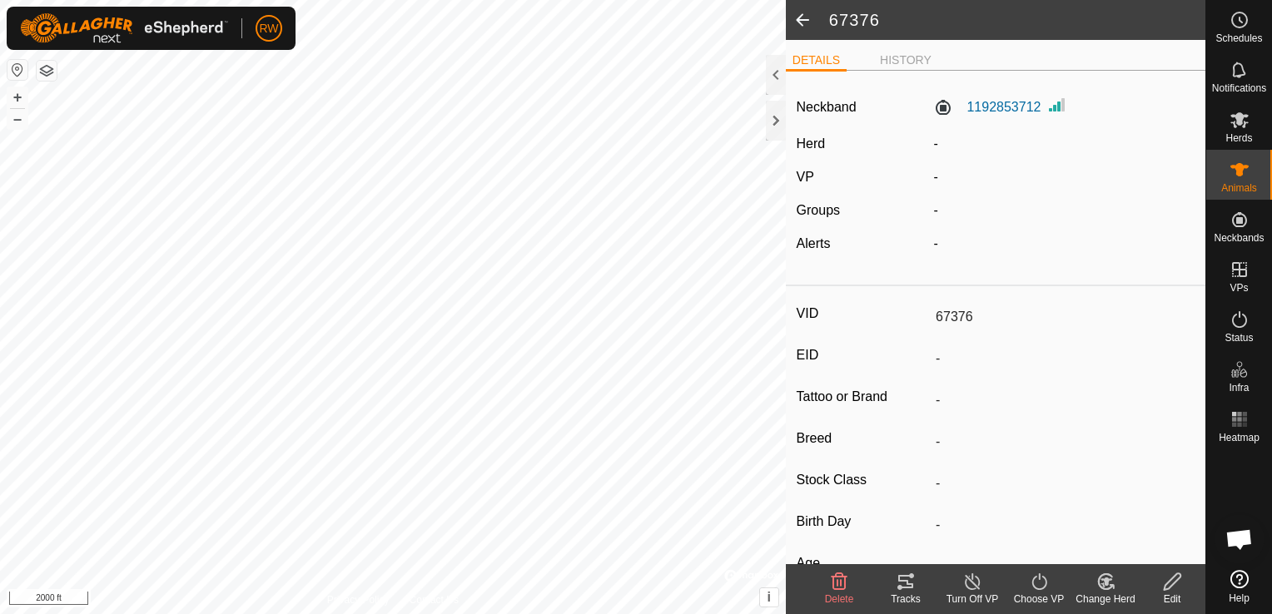
click at [806, 25] on span at bounding box center [802, 20] width 33 height 40
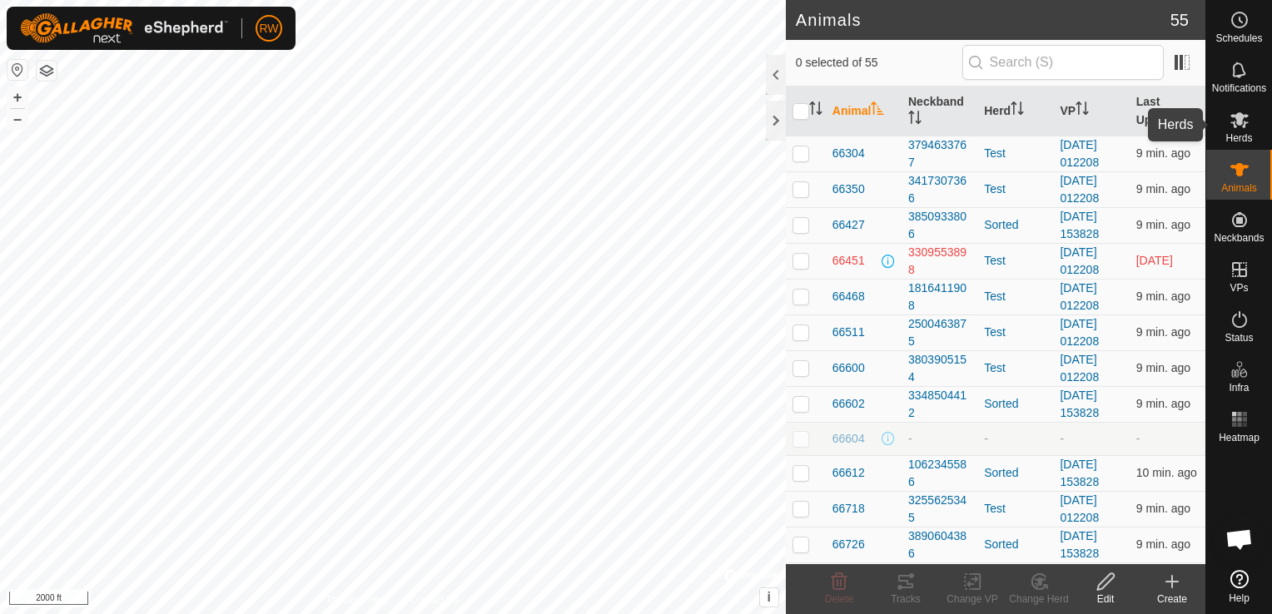
click at [1239, 129] on icon at bounding box center [1240, 120] width 20 height 20
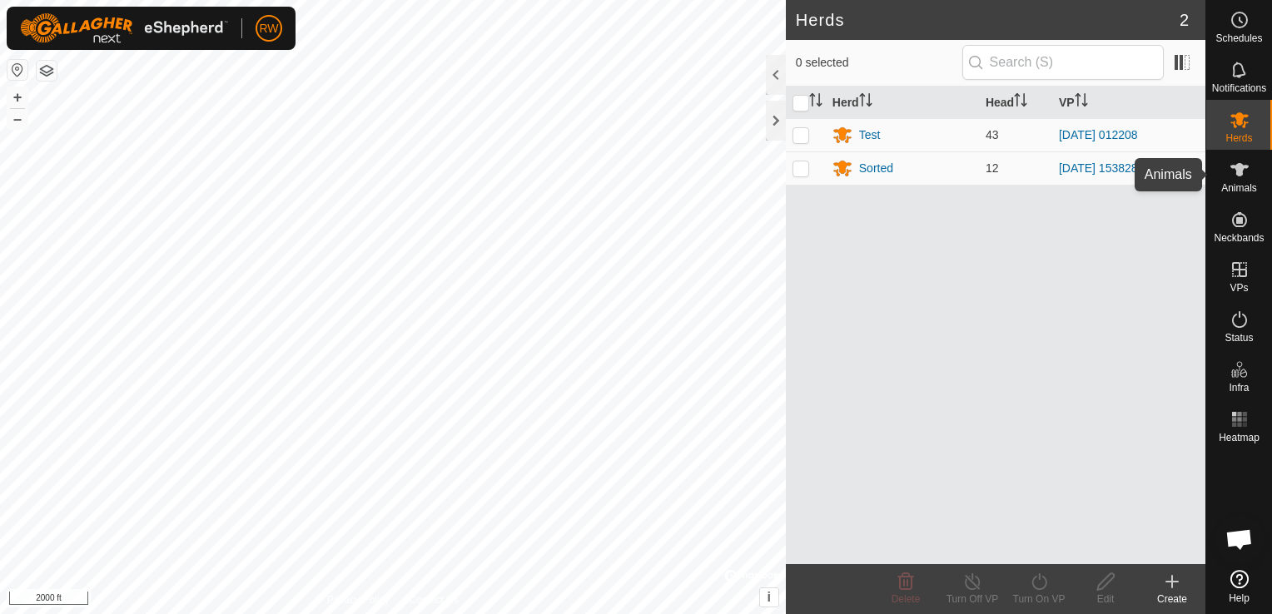
click at [1239, 171] on icon at bounding box center [1239, 169] width 18 height 13
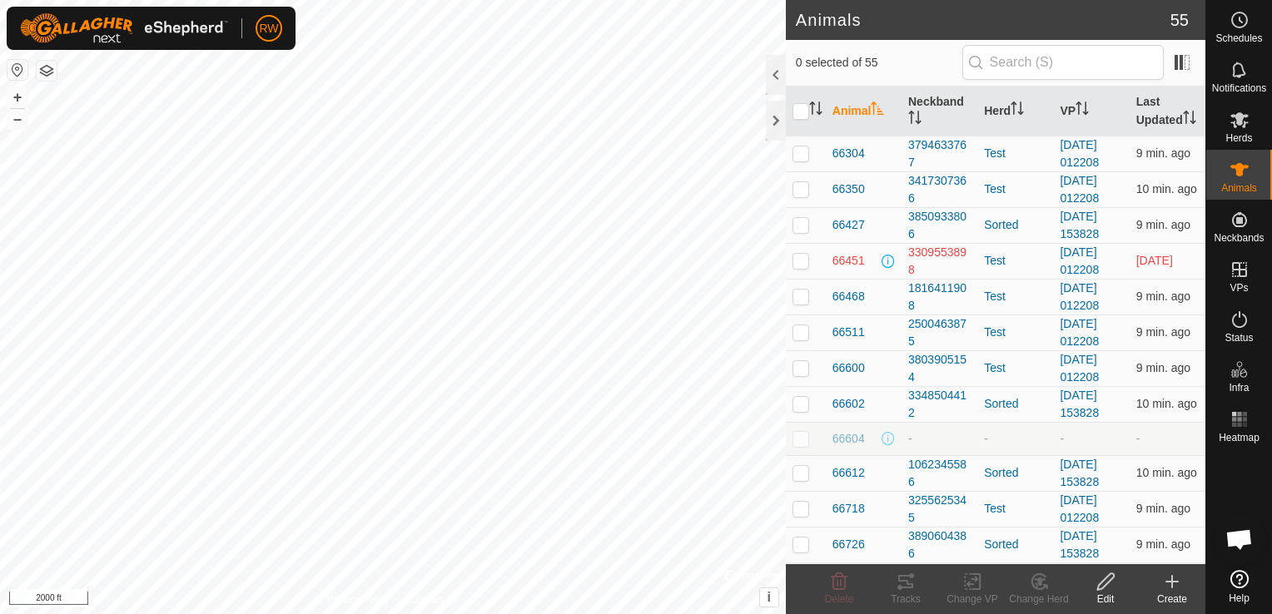
click at [1172, 576] on icon at bounding box center [1172, 582] width 0 height 12
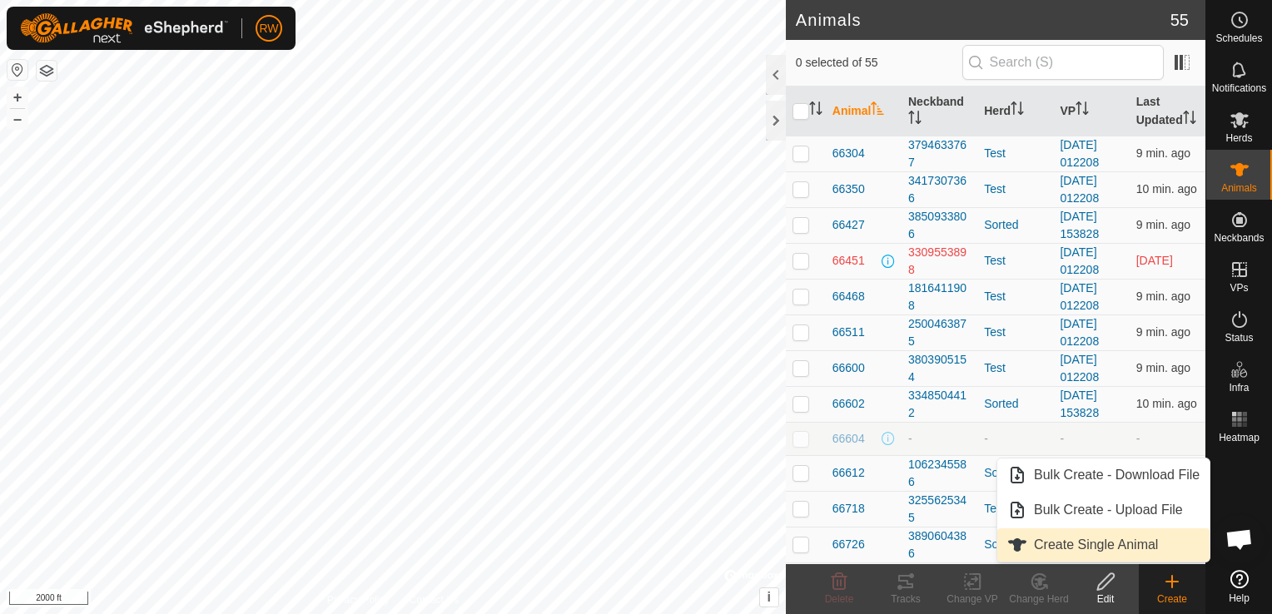
click at [1091, 547] on link "Create Single Animal" at bounding box center [1103, 545] width 212 height 33
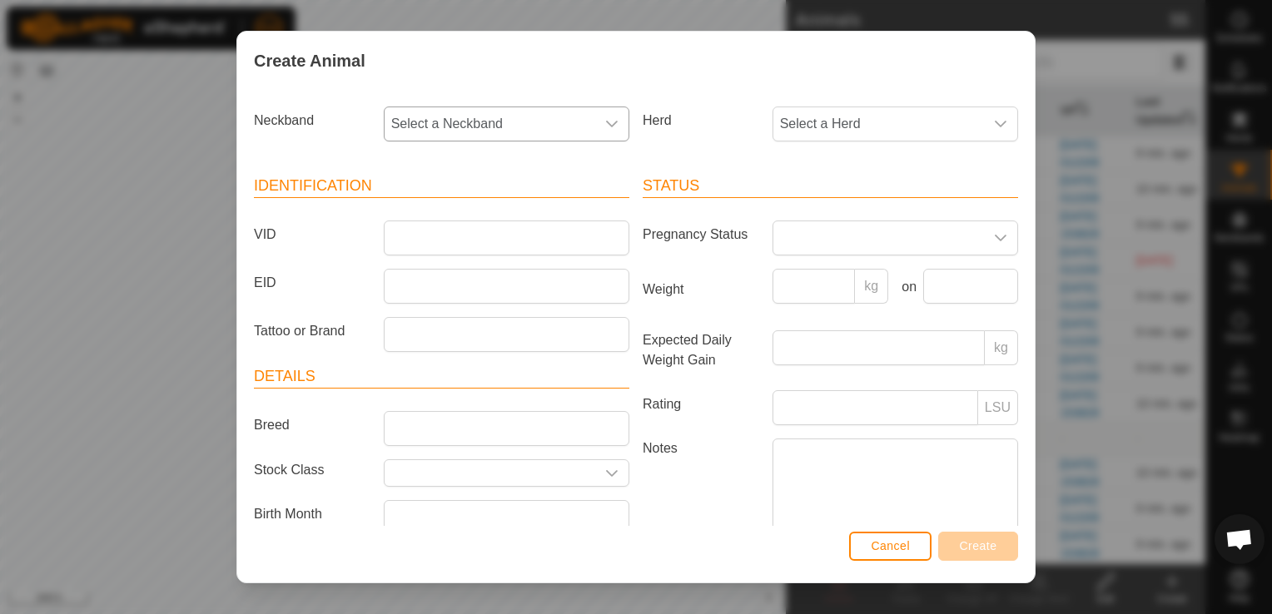
click at [486, 133] on span "Select a Neckband" at bounding box center [490, 123] width 211 height 33
type input "185"
click at [460, 211] on li "1850797404" at bounding box center [505, 209] width 240 height 33
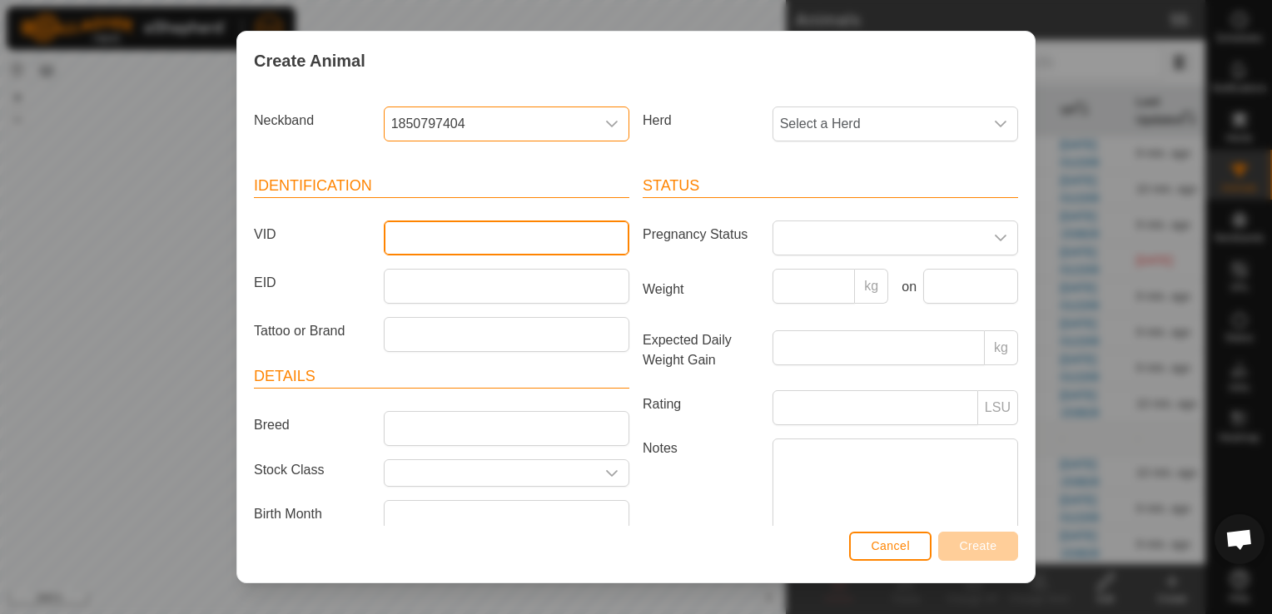
click at [453, 234] on input "VID" at bounding box center [507, 238] width 246 height 35
type input "Bull1"
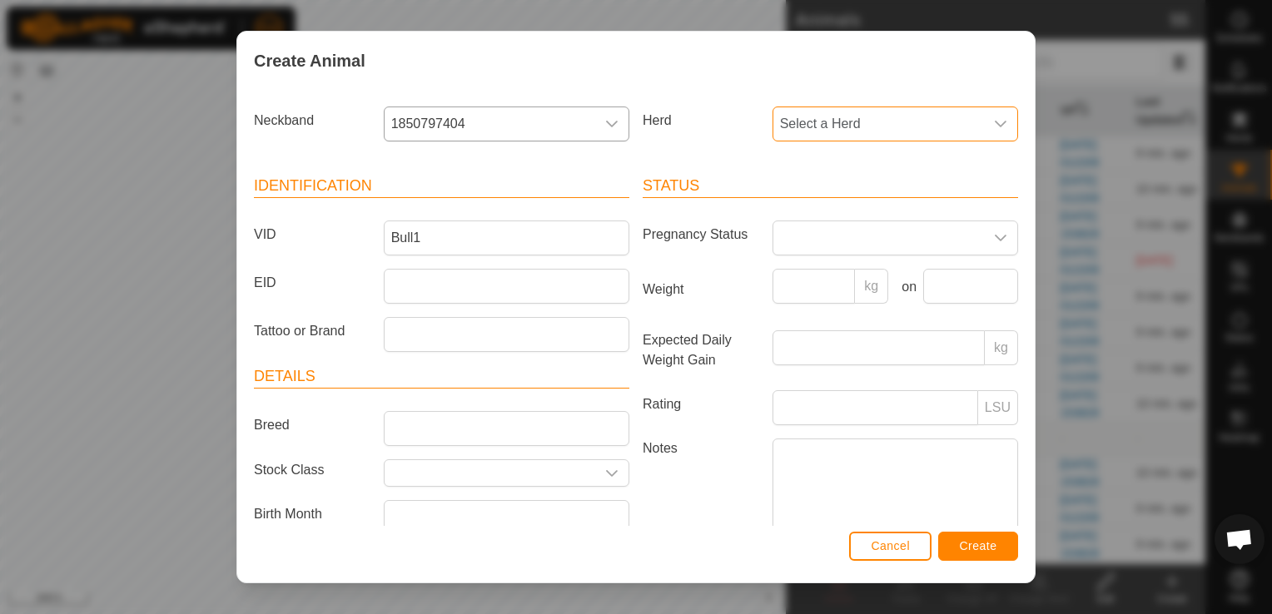
click at [835, 135] on span "Select a Herd" at bounding box center [878, 123] width 211 height 33
click at [813, 275] on li "Sorted" at bounding box center [894, 279] width 240 height 33
click at [977, 541] on span "Create" at bounding box center [978, 545] width 37 height 13
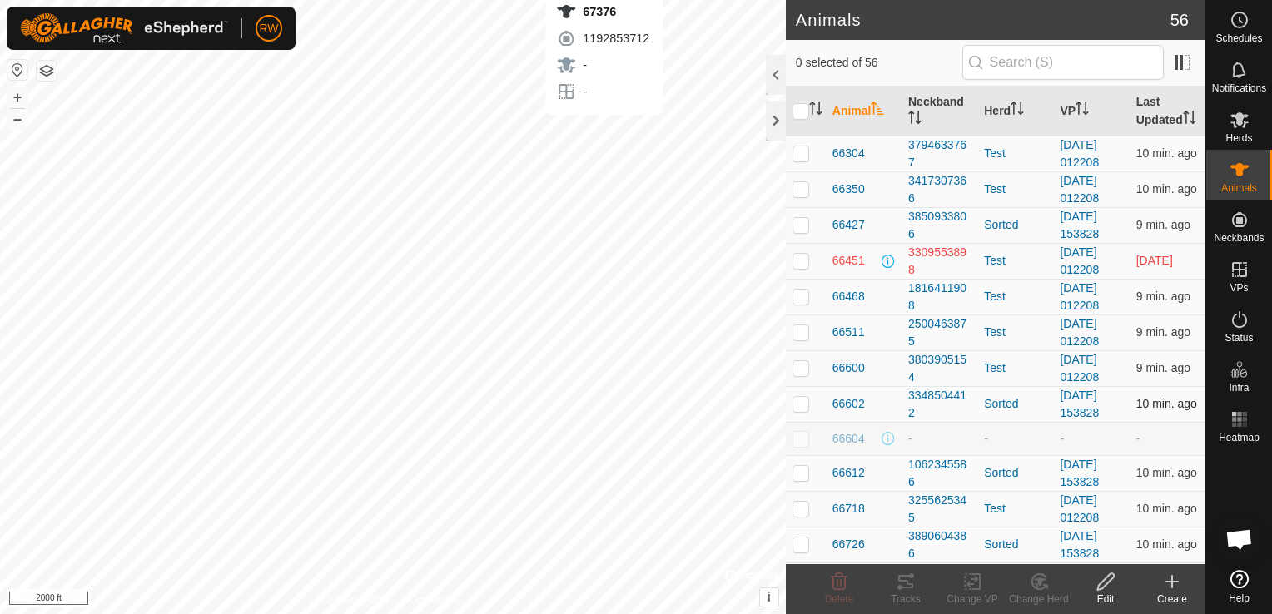
checkbox input "true"
click at [1110, 589] on icon at bounding box center [1106, 582] width 21 height 20
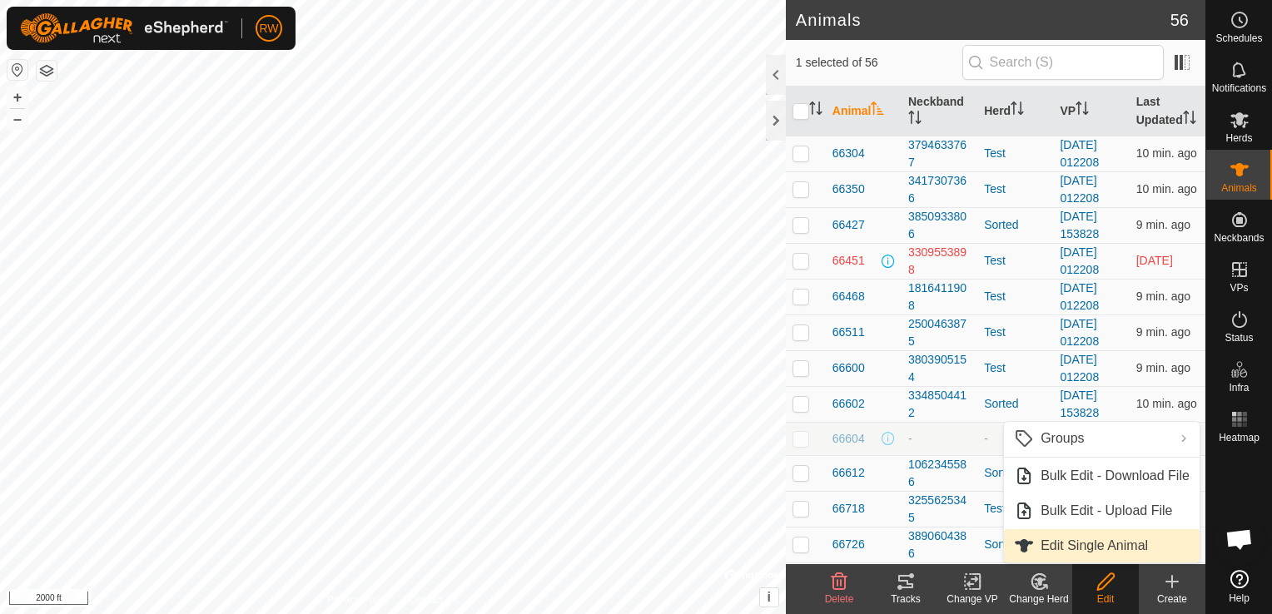
click at [1106, 552] on link "Edit Single Animal" at bounding box center [1102, 545] width 196 height 33
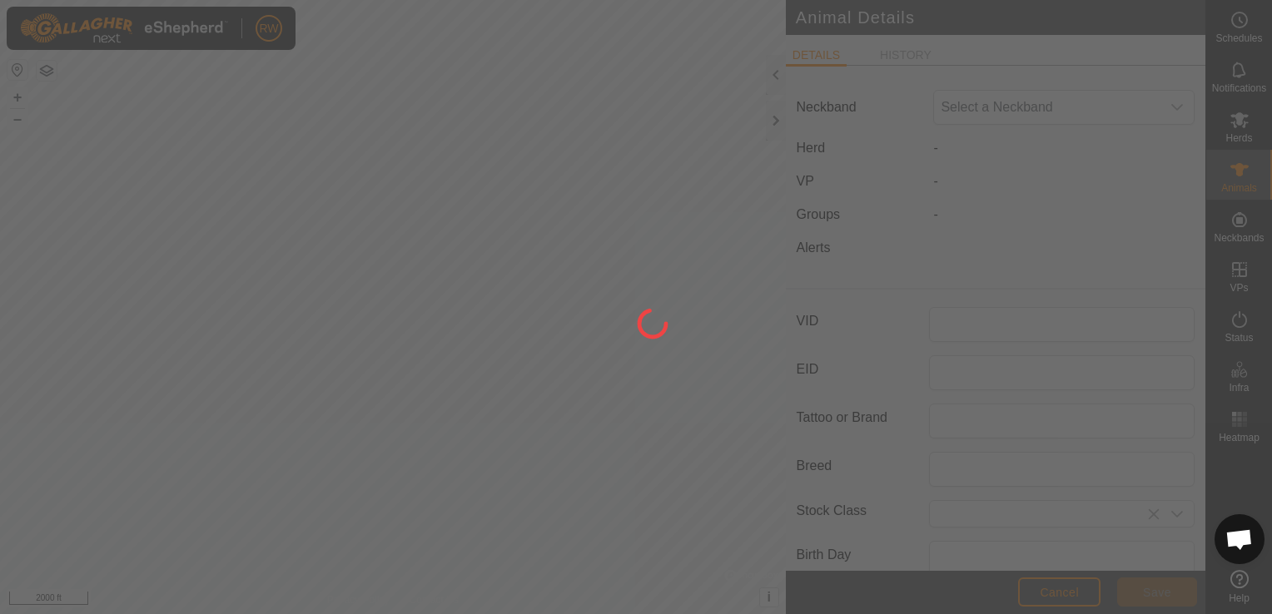
type input "67376"
type input "0"
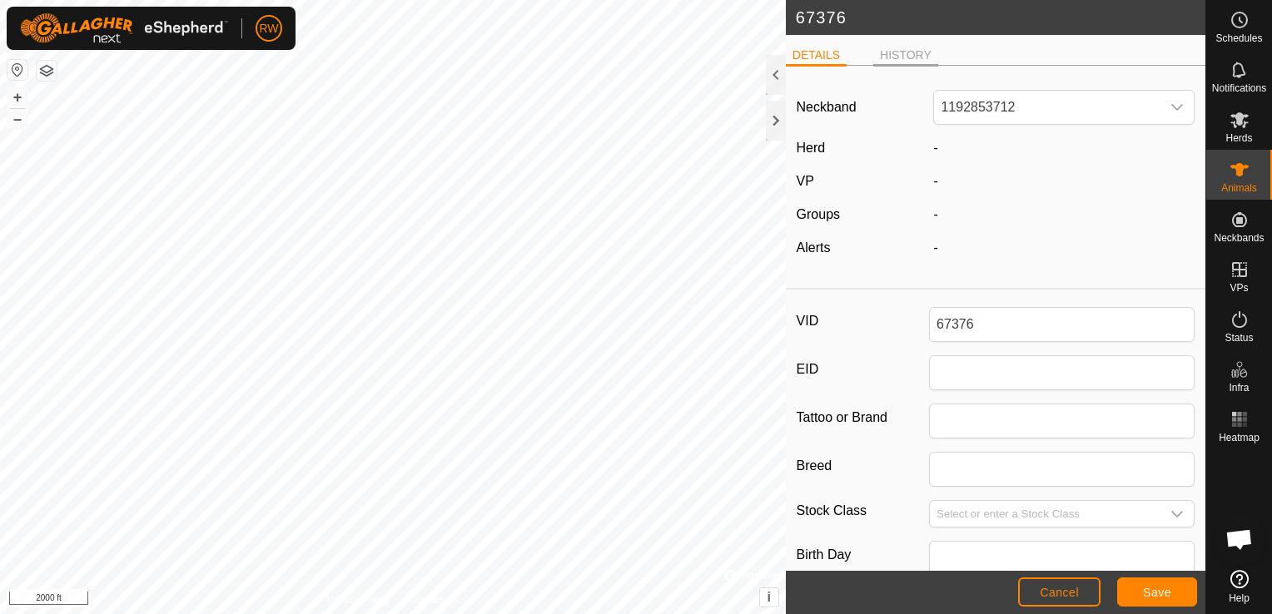
click at [907, 53] on li "HISTORY" at bounding box center [905, 57] width 65 height 20
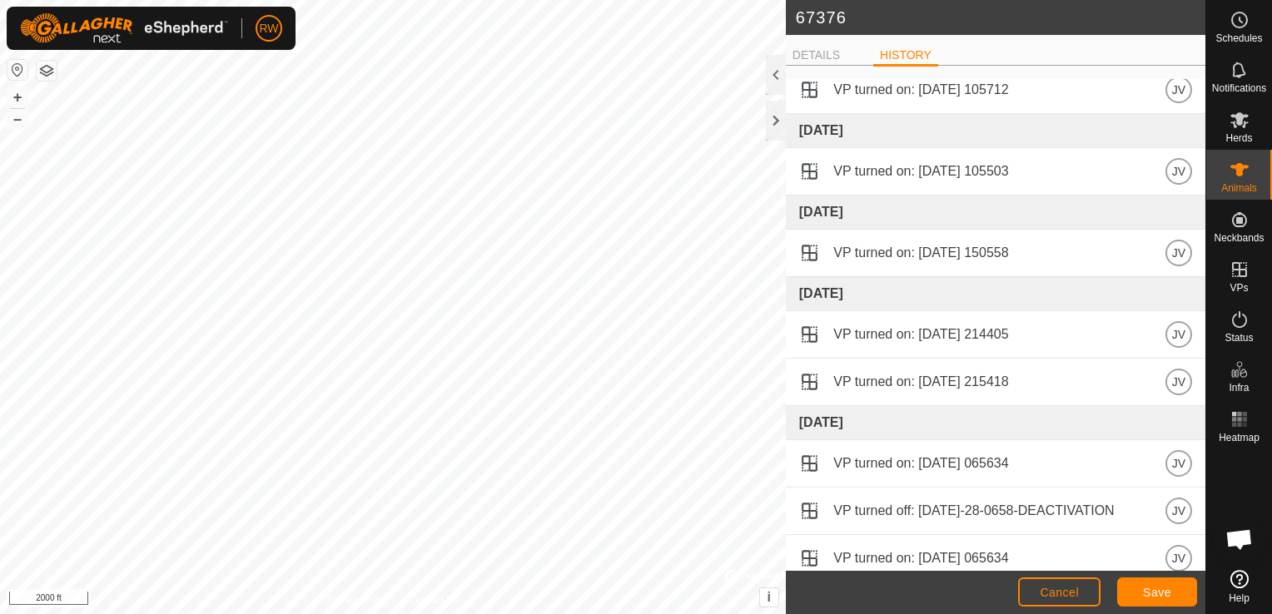
scroll to position [2171, 0]
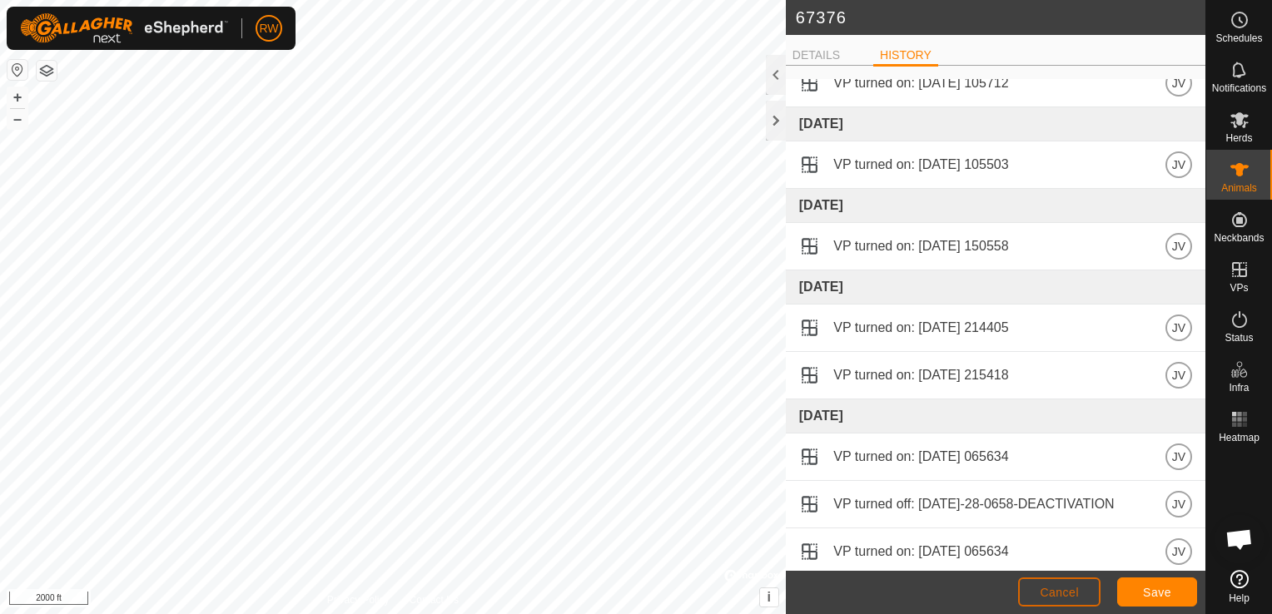
click at [1053, 589] on span "Cancel" at bounding box center [1059, 592] width 39 height 13
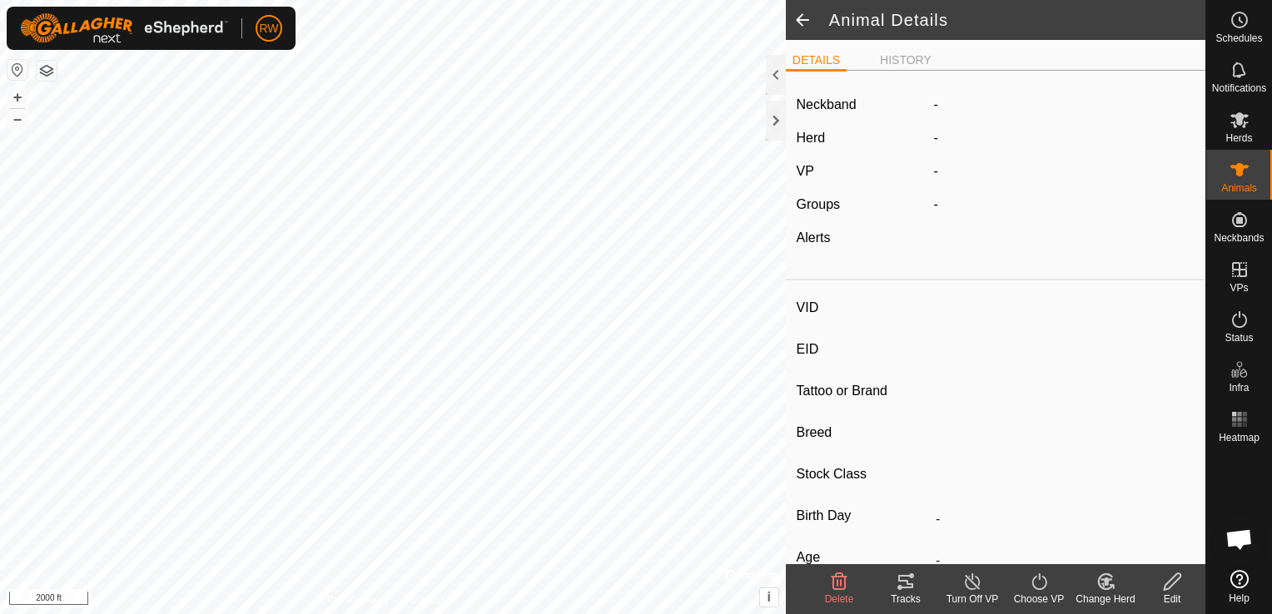
type input "67376"
type input "-"
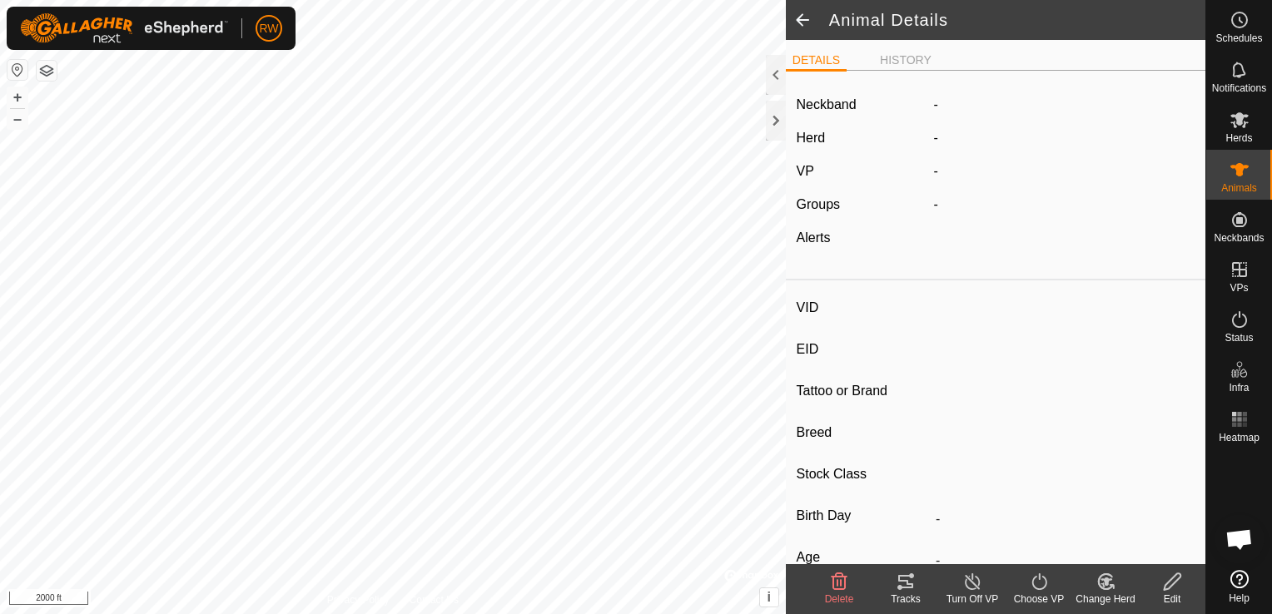
type input "0 kg"
type input "-"
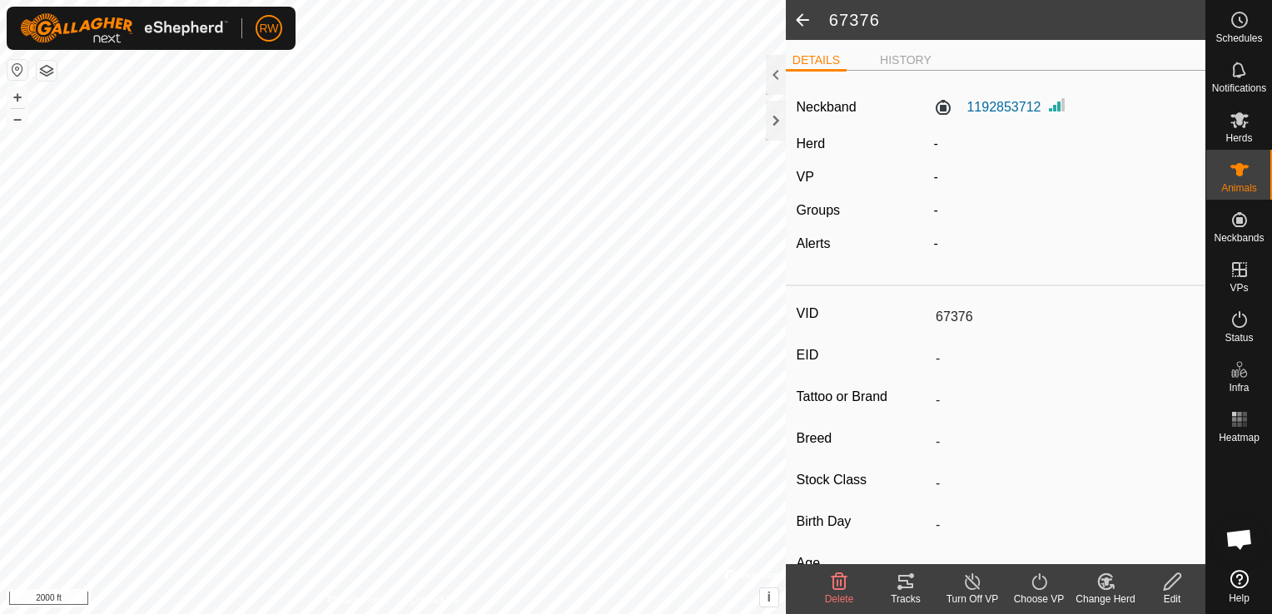
click at [1103, 574] on icon at bounding box center [1105, 581] width 14 height 15
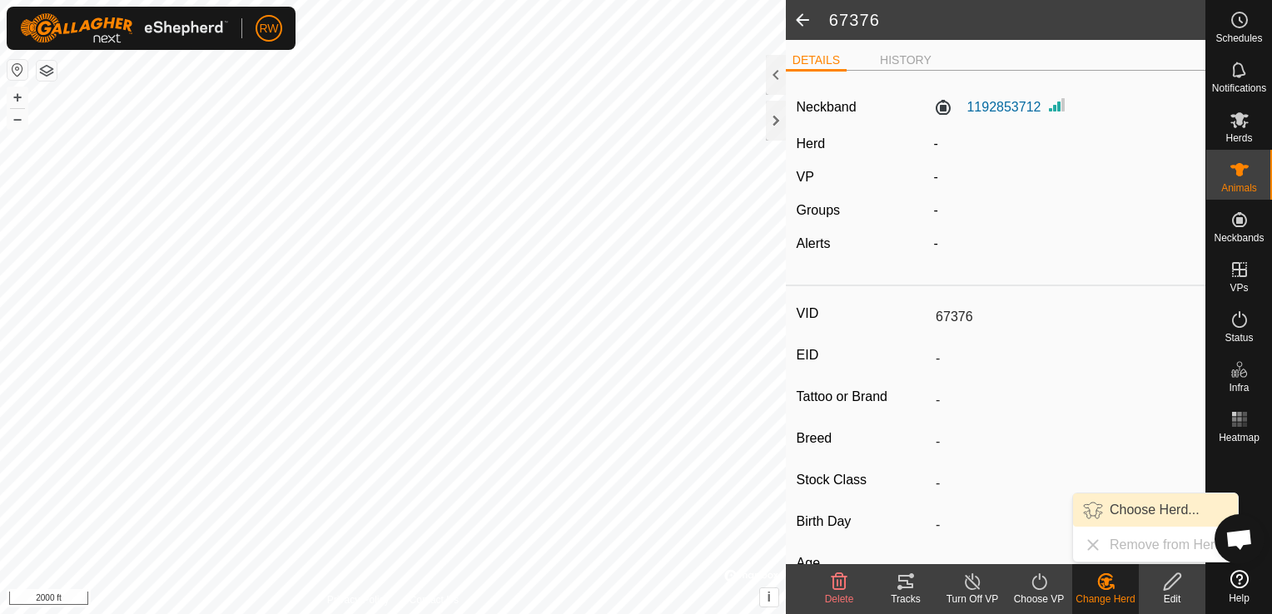
click at [1116, 518] on link "Choose Herd..." at bounding box center [1155, 510] width 165 height 33
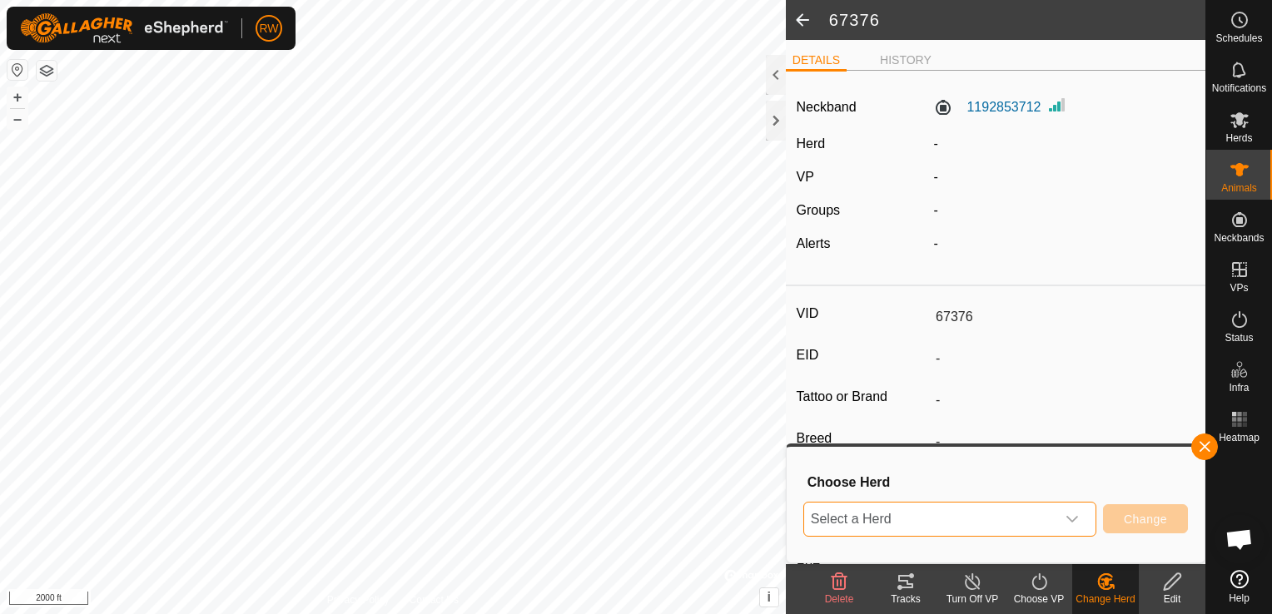
click at [1054, 521] on span "Select a Herd" at bounding box center [929, 519] width 251 height 33
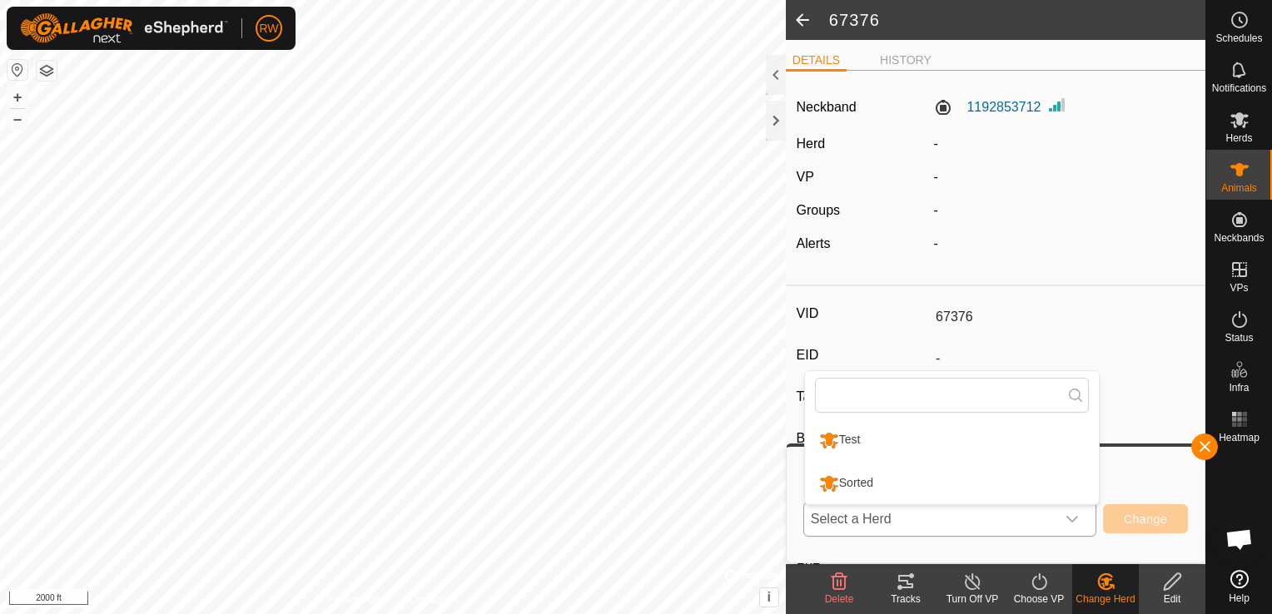
click at [1066, 490] on li "Sorted" at bounding box center [952, 484] width 294 height 42
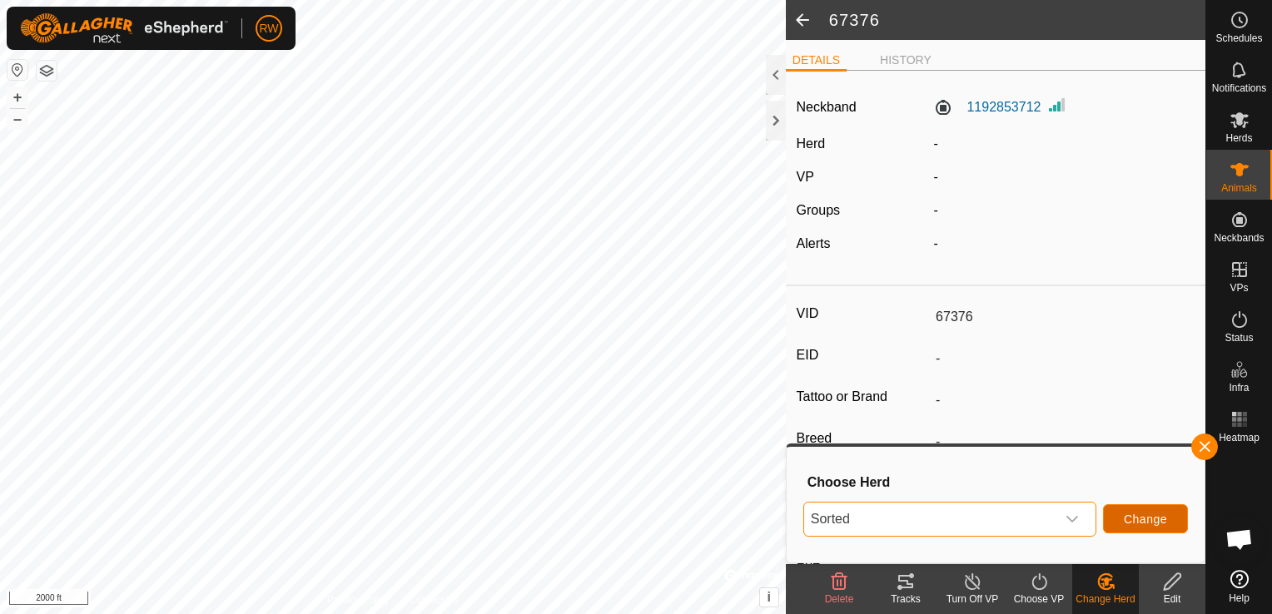
click at [1116, 518] on button "Change" at bounding box center [1145, 518] width 85 height 29
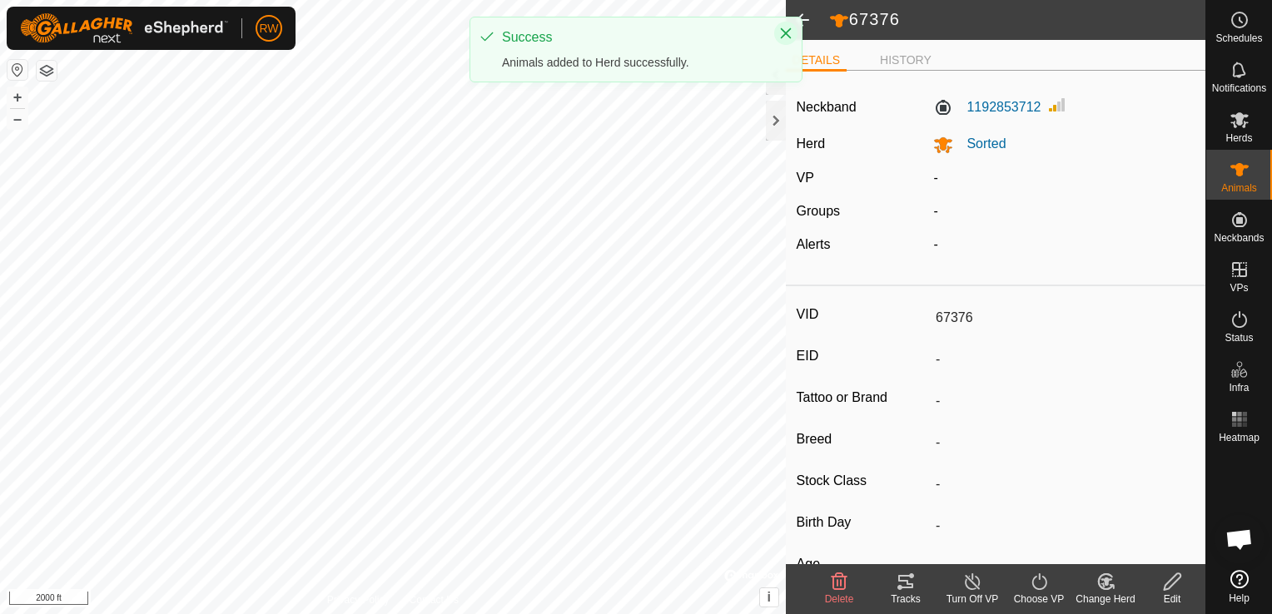
click at [786, 35] on icon "Close" at bounding box center [785, 33] width 13 height 13
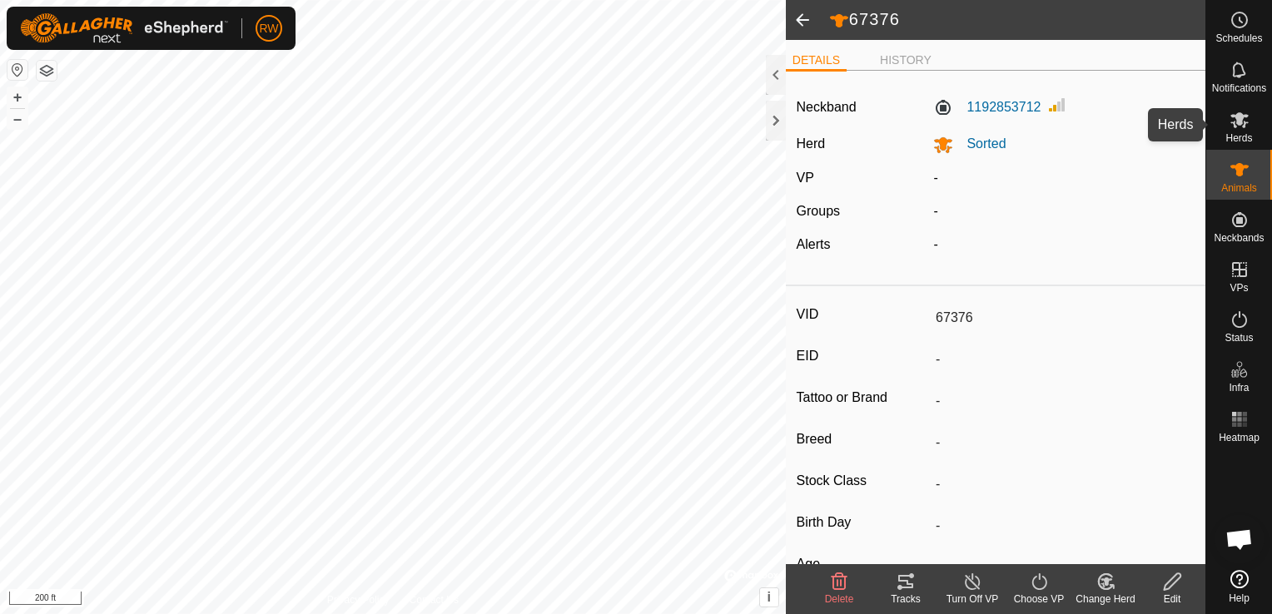
click at [1242, 123] on icon at bounding box center [1239, 120] width 18 height 16
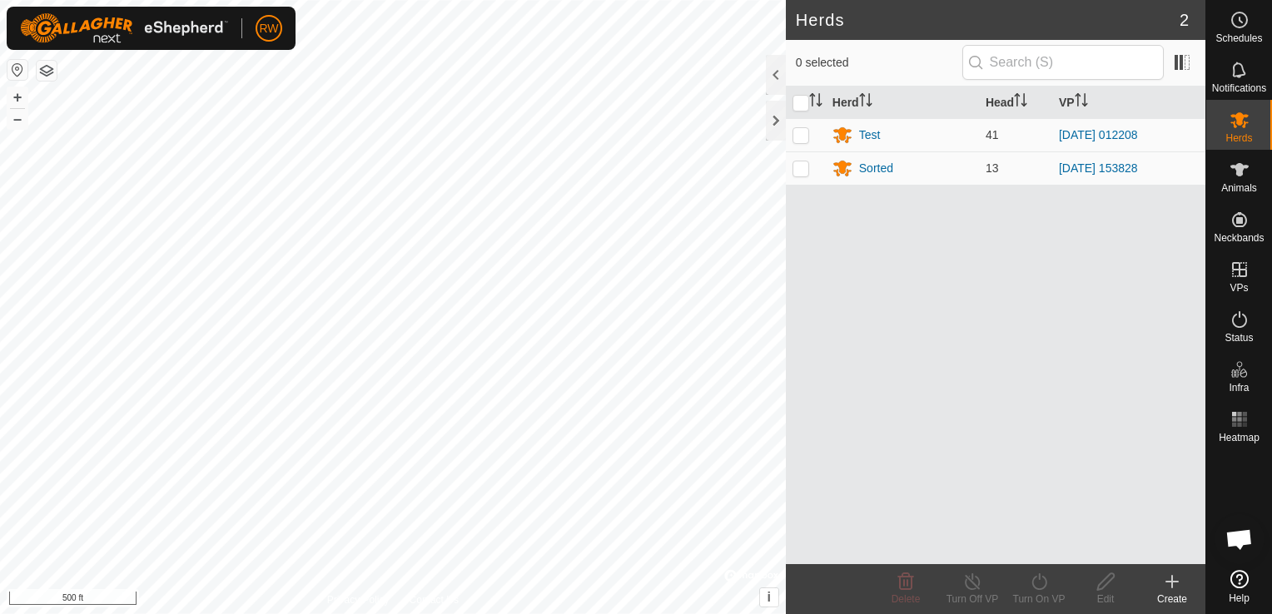
click at [303, 614] on html "RW Schedules Notifications Herds Animals Neckbands VPs Status Infra Heatmap Hel…" at bounding box center [636, 307] width 1272 height 614
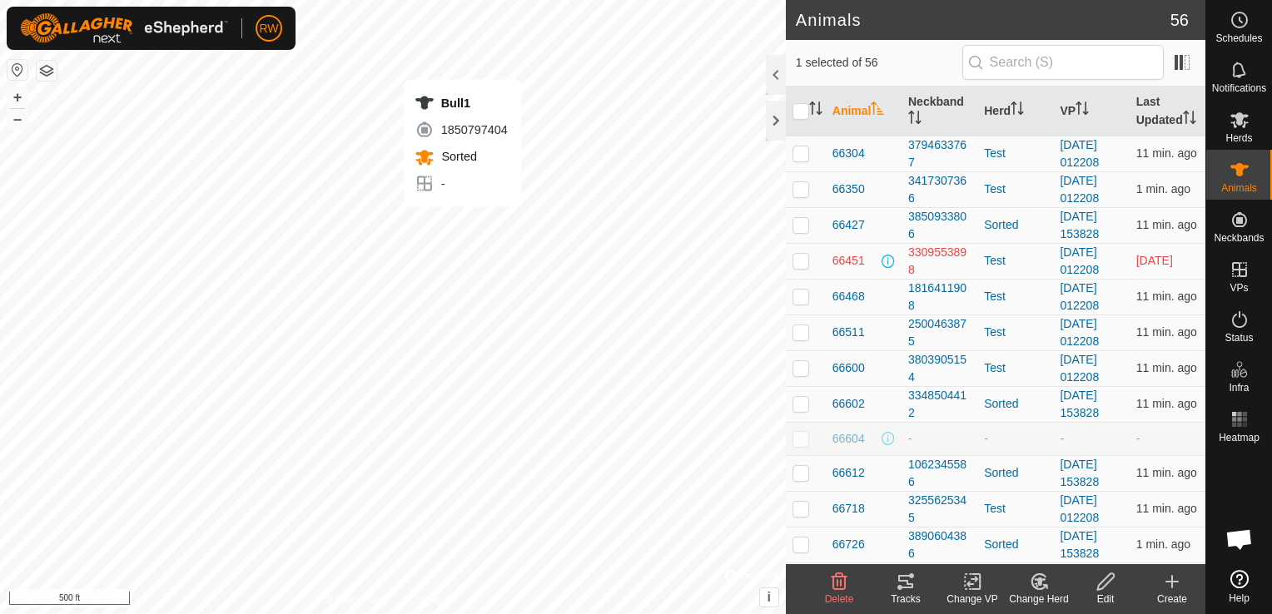
checkbox input "false"
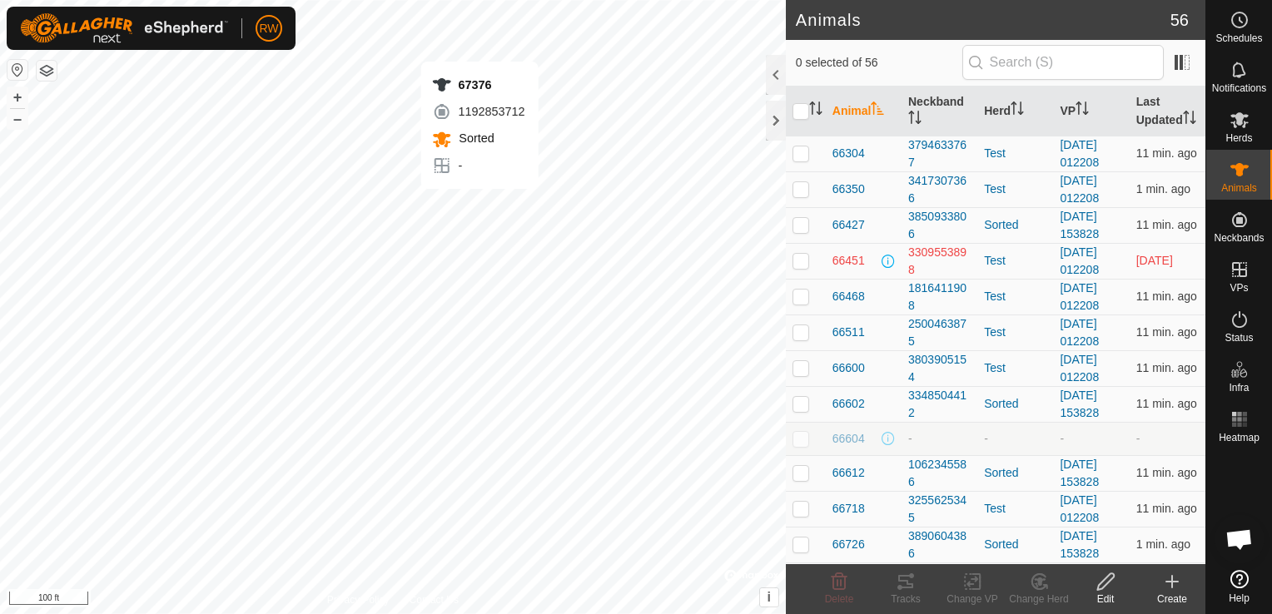
checkbox input "true"
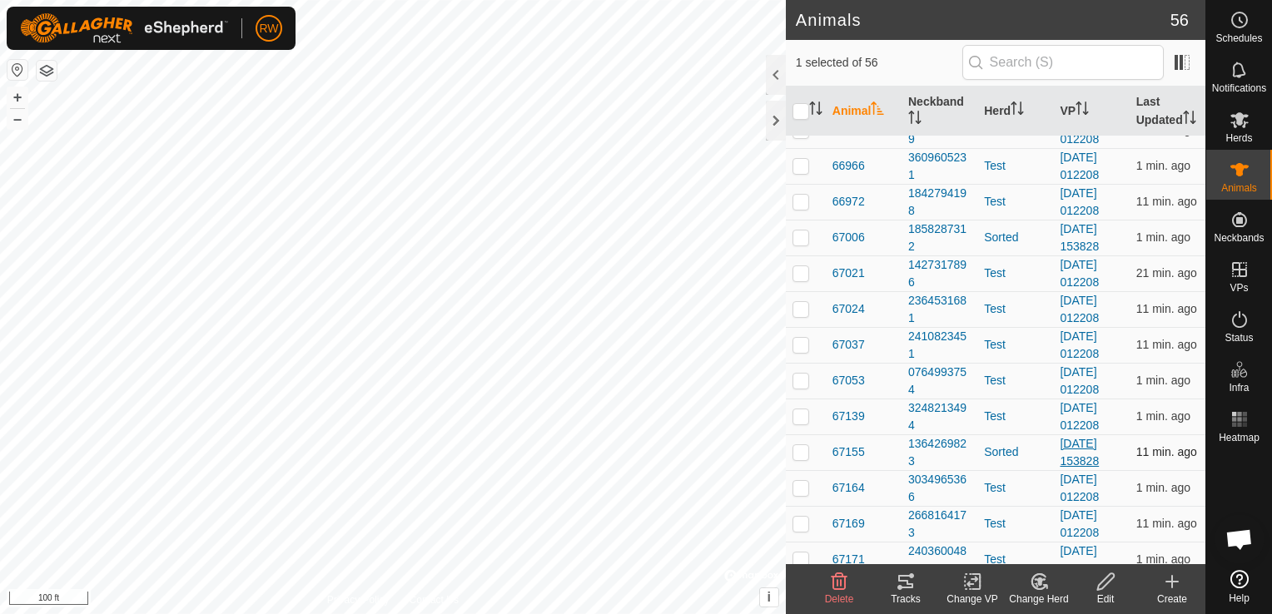
scroll to position [912, 0]
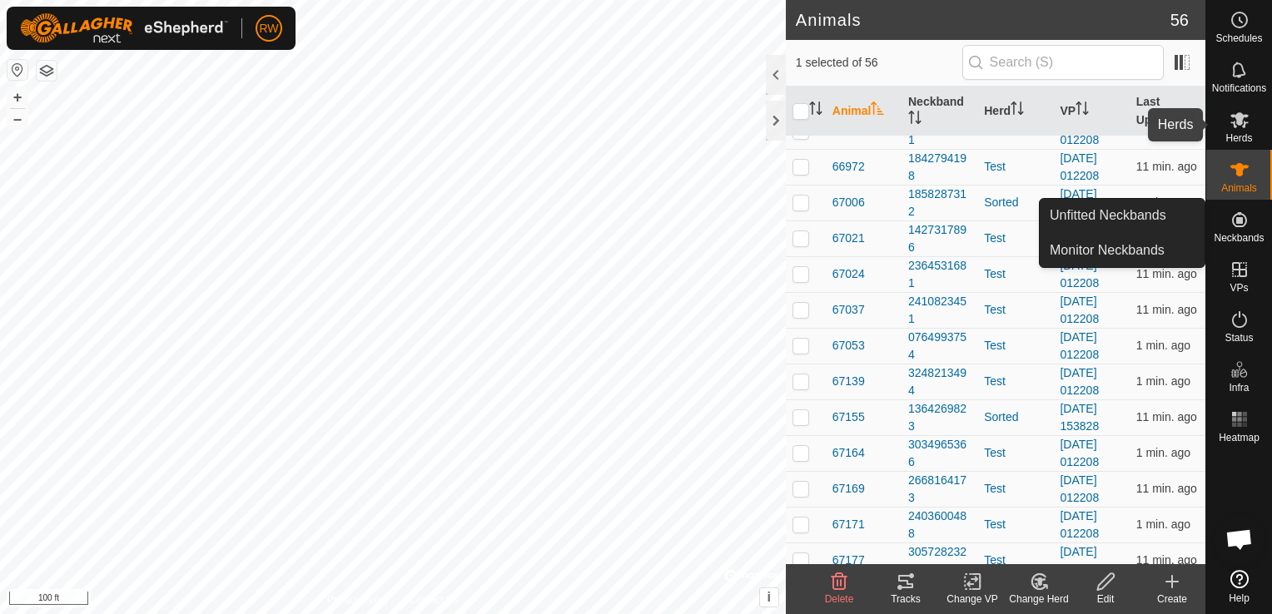
click at [1228, 135] on span "Herds" at bounding box center [1238, 138] width 27 height 10
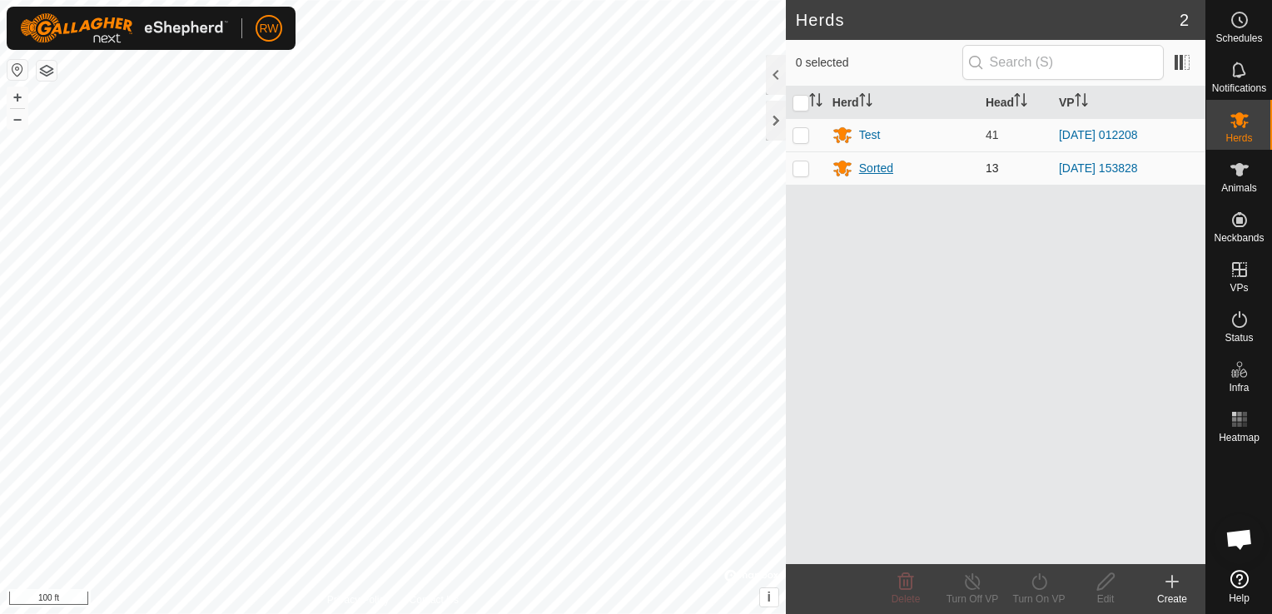
click at [860, 172] on div "Sorted" at bounding box center [876, 168] width 34 height 17
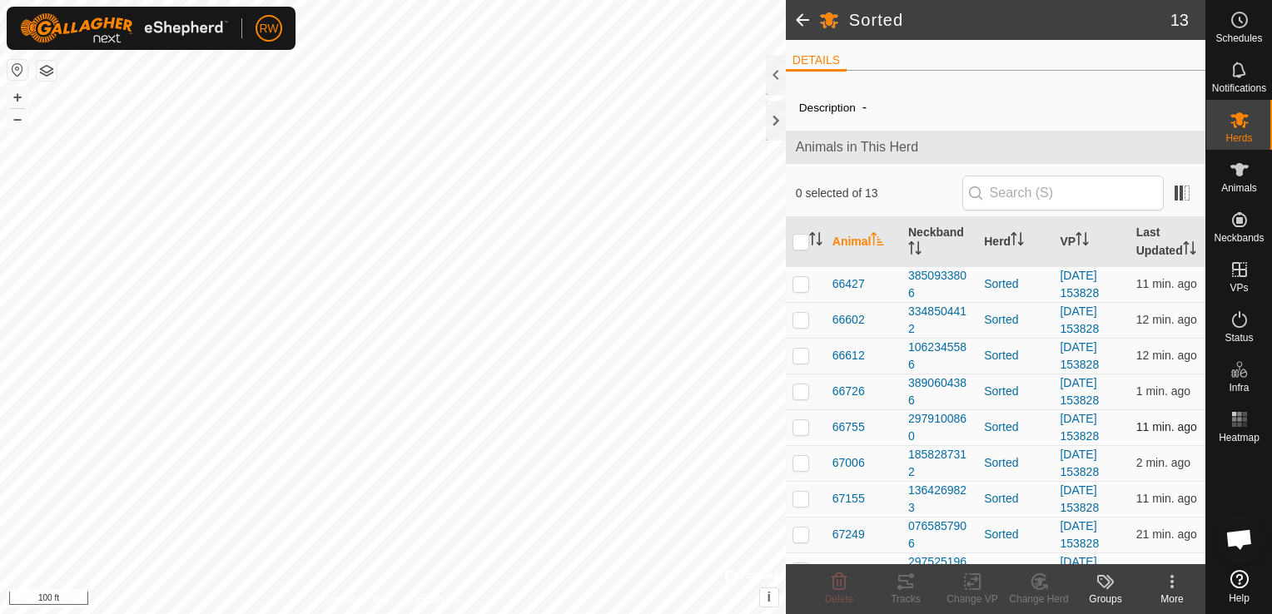
scroll to position [164, 0]
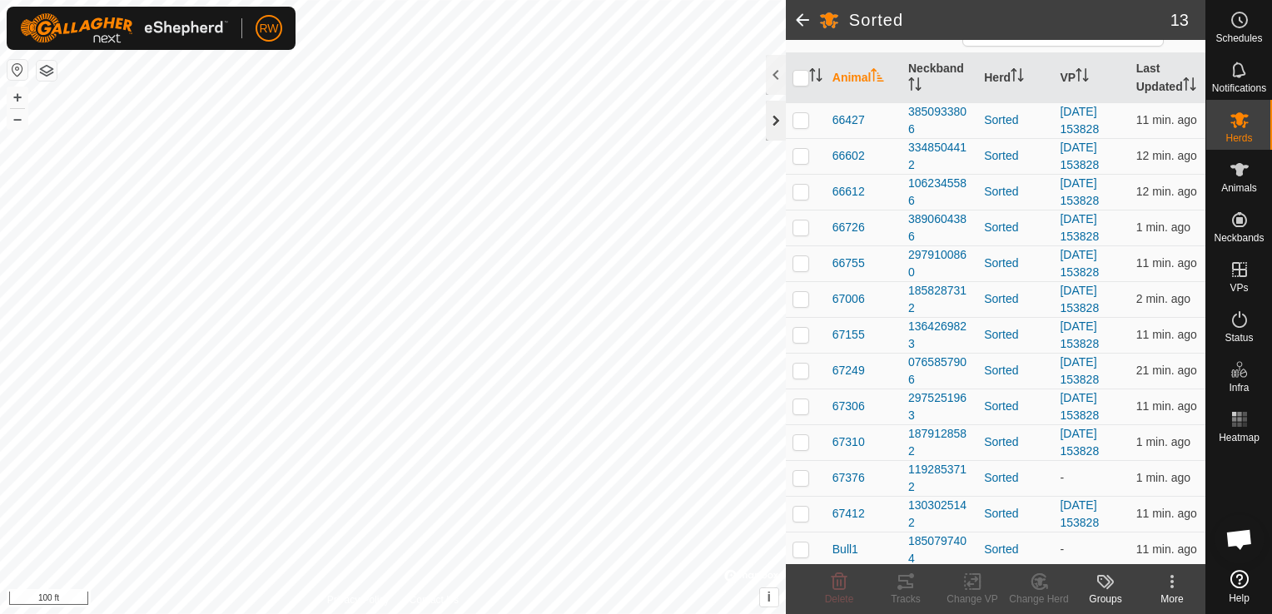
click at [783, 120] on div at bounding box center [776, 121] width 20 height 40
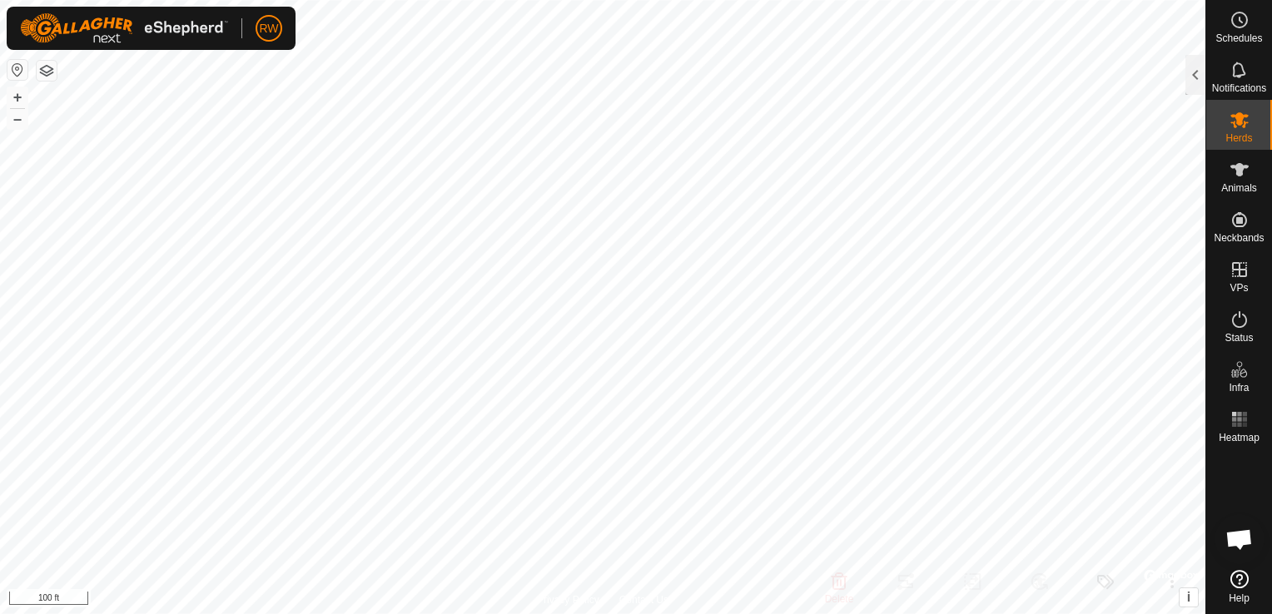
scroll to position [233, 0]
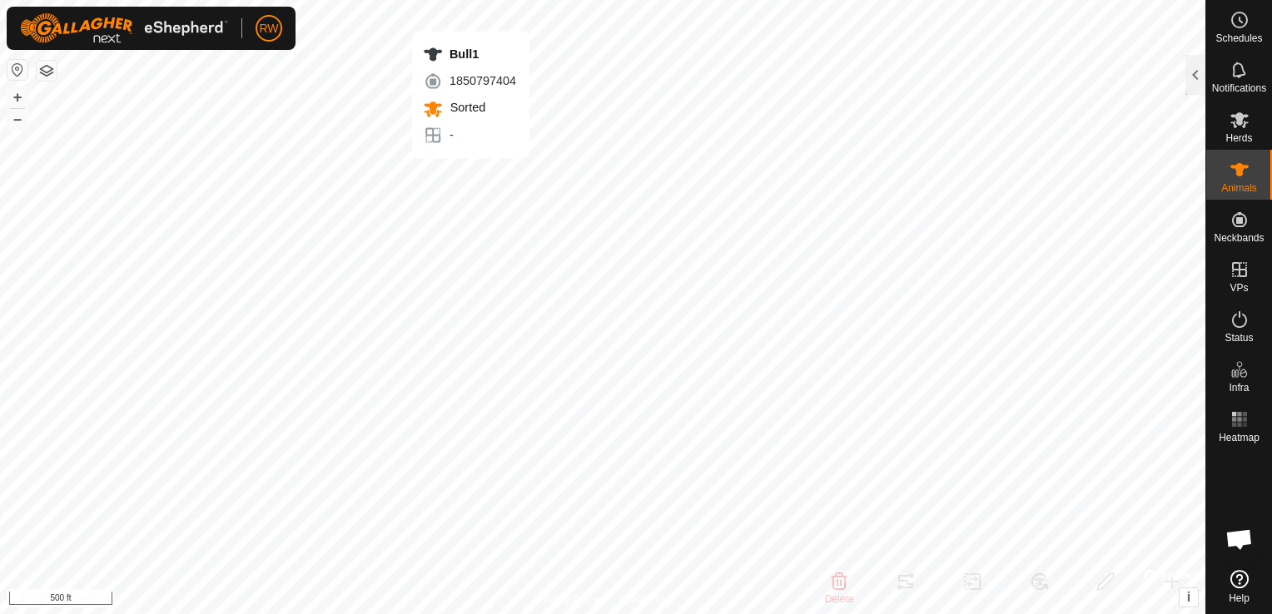
checkbox input "false"
checkbox input "true"
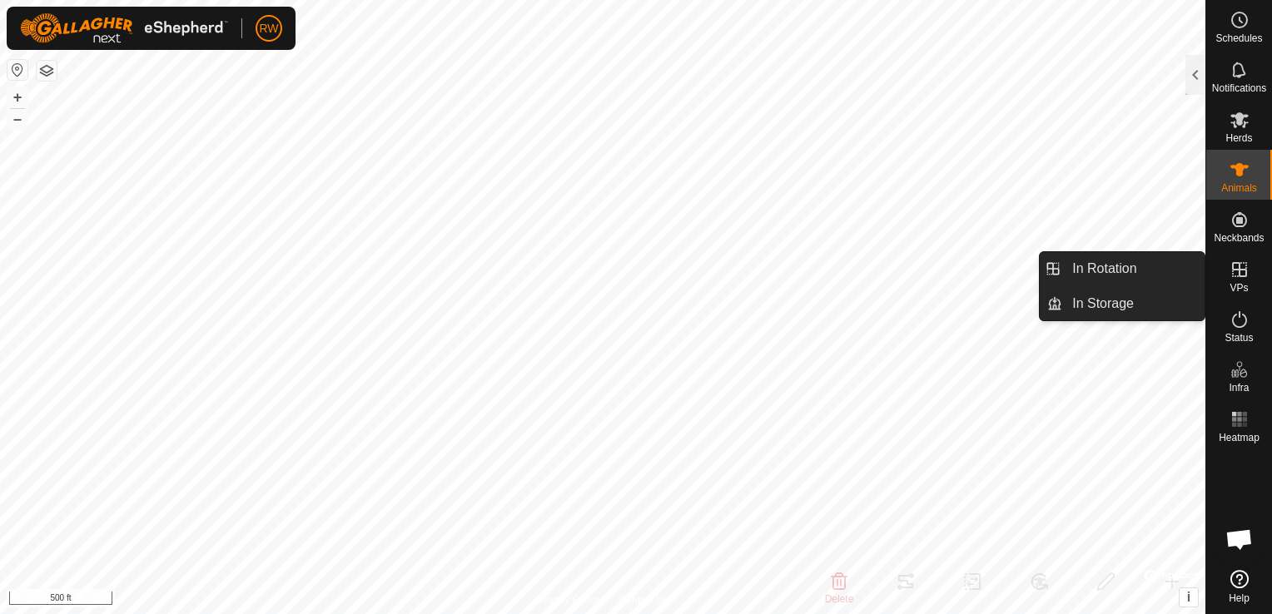
click at [1236, 283] on span "VPs" at bounding box center [1239, 288] width 18 height 10
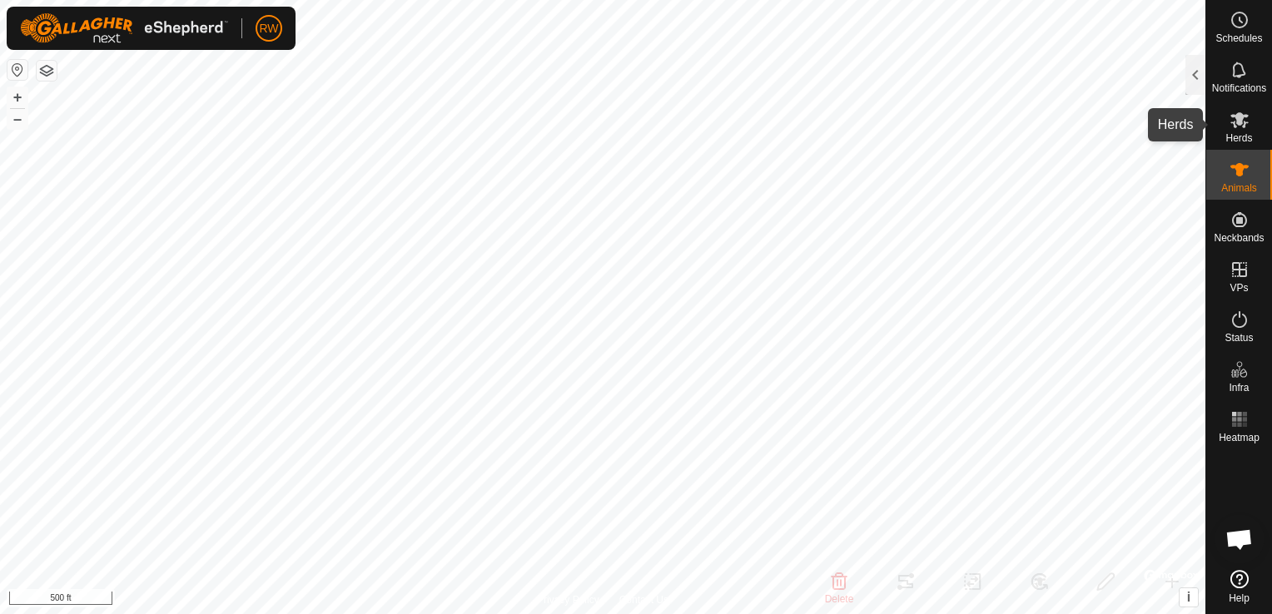
click at [1232, 119] on icon at bounding box center [1240, 120] width 20 height 20
click at [1238, 131] on es-mob-svg-icon at bounding box center [1240, 120] width 30 height 27
click at [1195, 83] on div at bounding box center [1195, 75] width 20 height 40
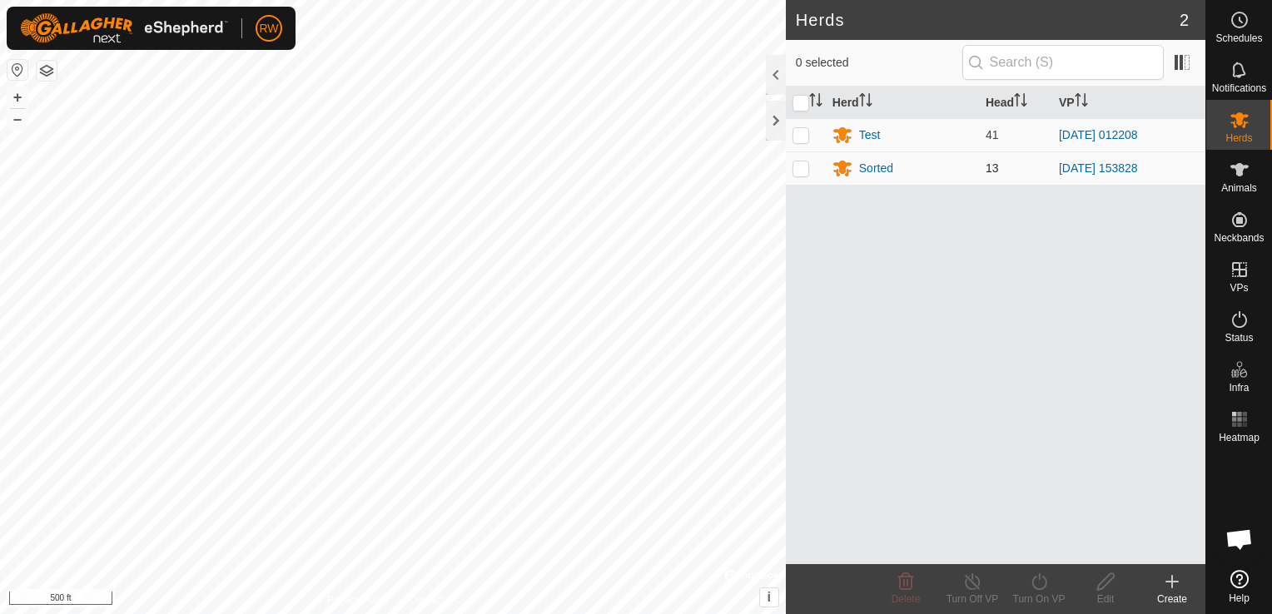
click at [800, 166] on p-checkbox at bounding box center [801, 168] width 17 height 13
checkbox input "true"
click at [1031, 579] on icon at bounding box center [1039, 582] width 21 height 20
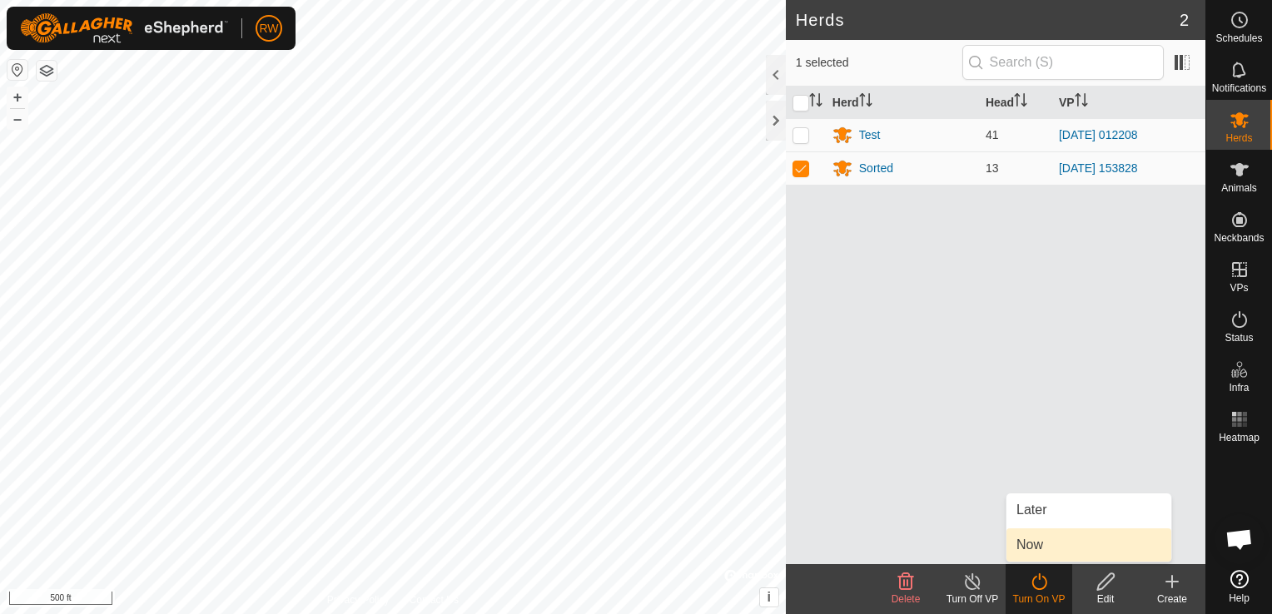
click at [1046, 536] on link "Now" at bounding box center [1088, 545] width 165 height 33
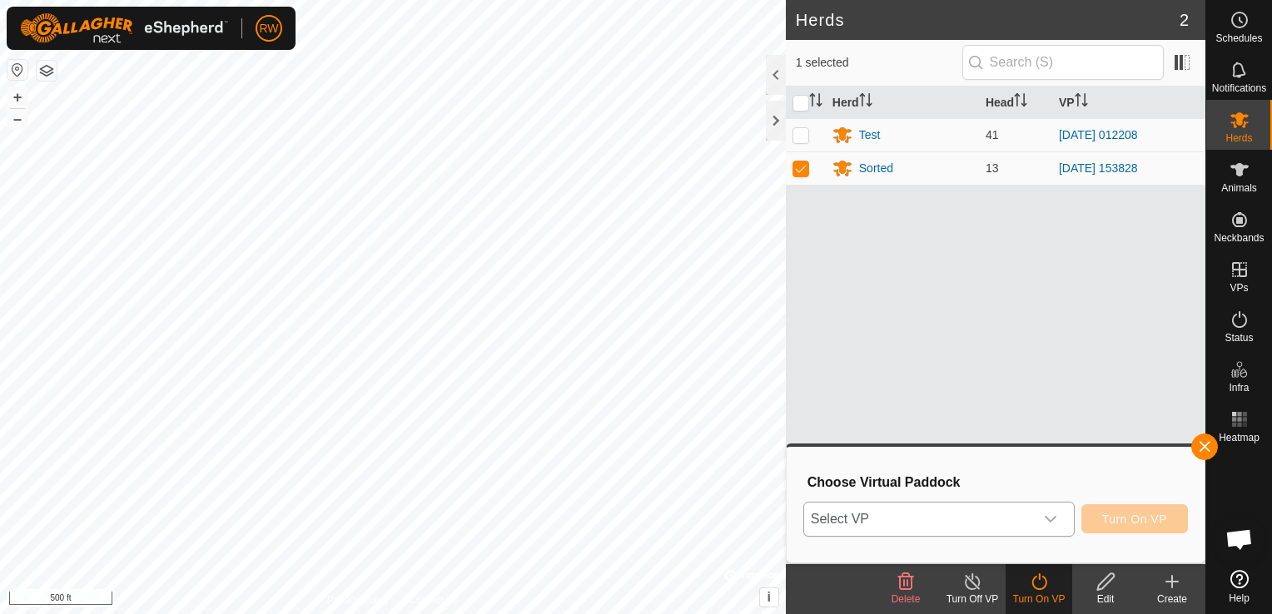
click at [1041, 528] on div "dropdown trigger" at bounding box center [1050, 519] width 33 height 33
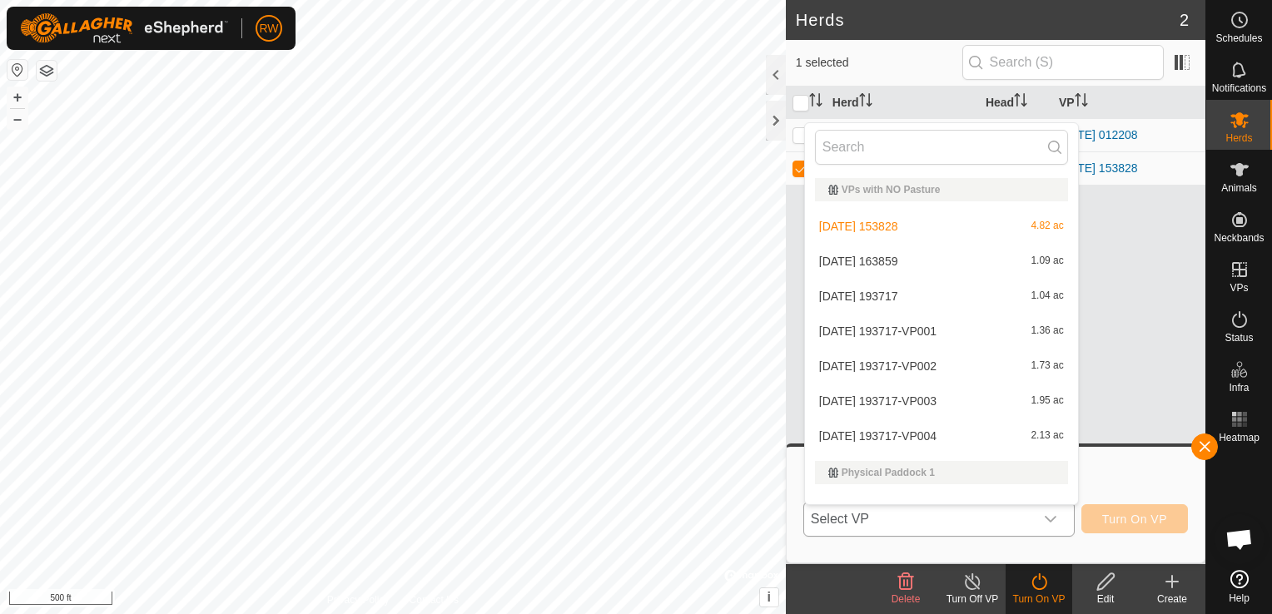
scroll to position [22, 0]
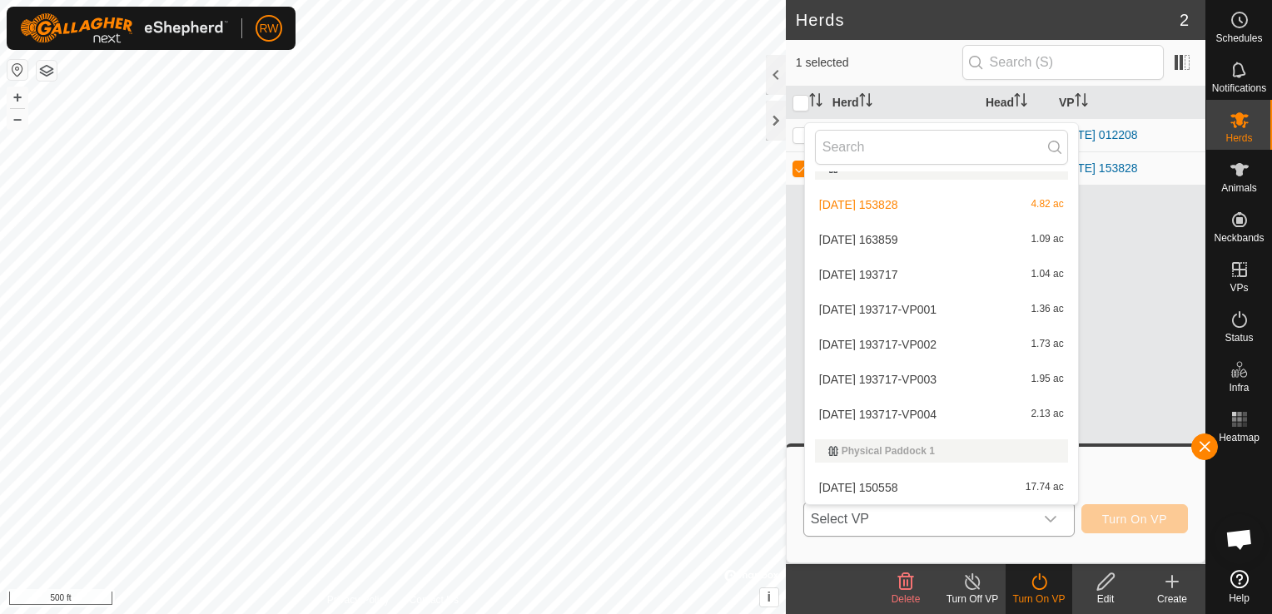
click at [873, 202] on li "[DATE] 153828 4.82 ac" at bounding box center [941, 204] width 273 height 33
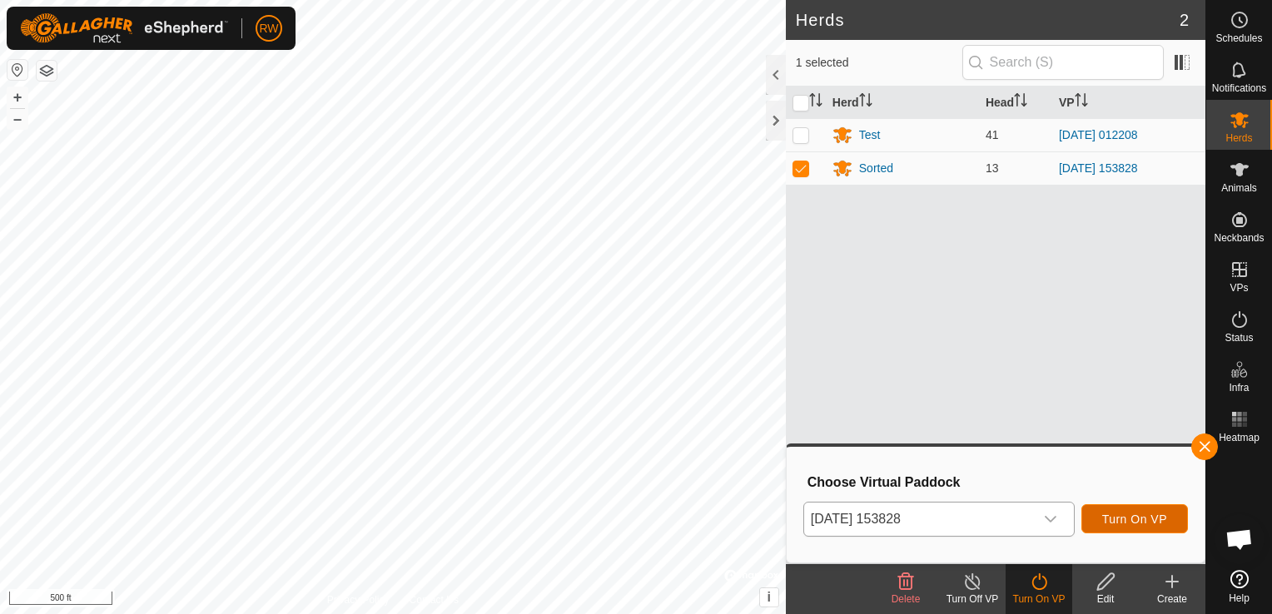
click at [1142, 529] on button "Turn On VP" at bounding box center [1134, 518] width 107 height 29
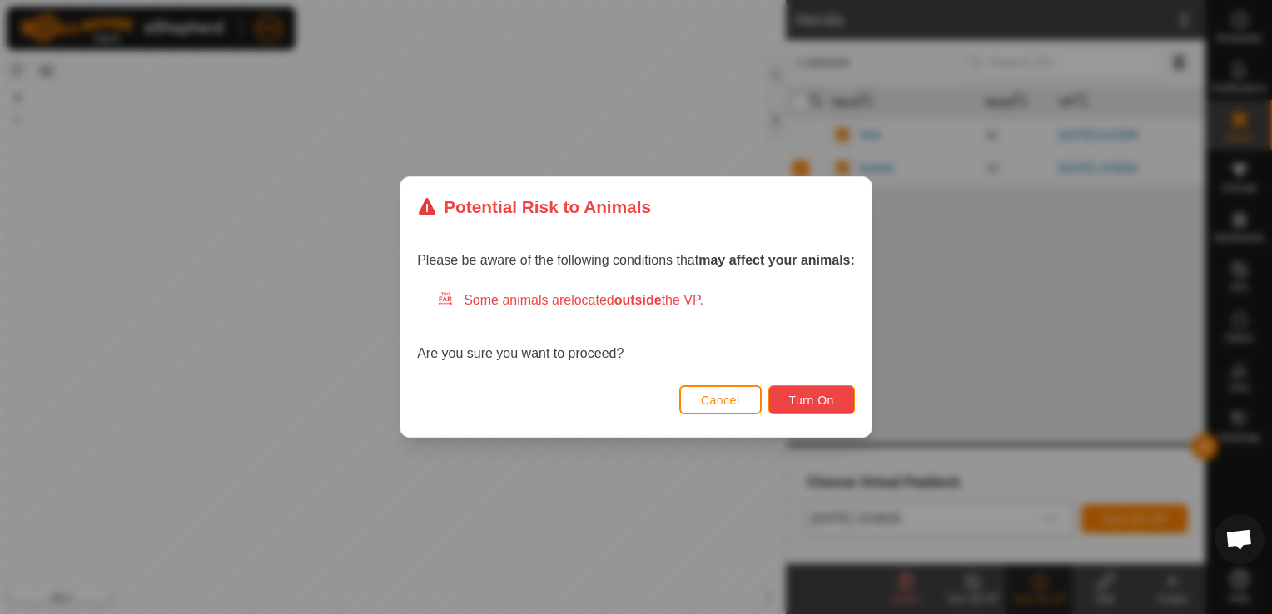
click at [795, 394] on span "Turn On" at bounding box center [811, 400] width 45 height 13
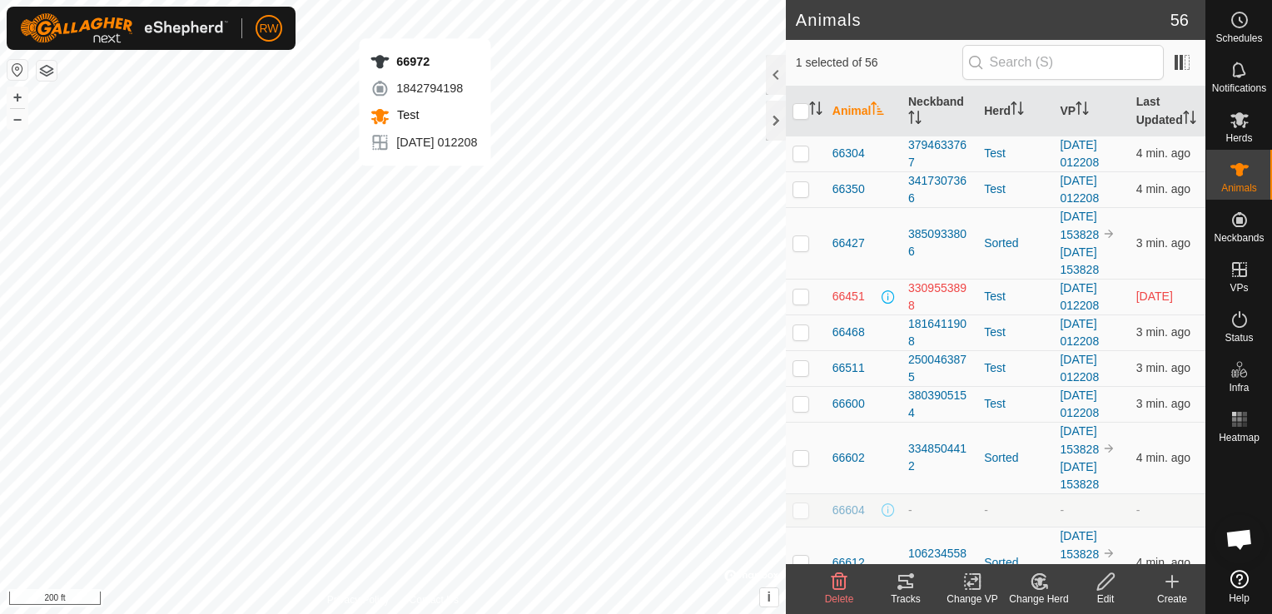
checkbox input "true"
checkbox input "false"
checkbox input "true"
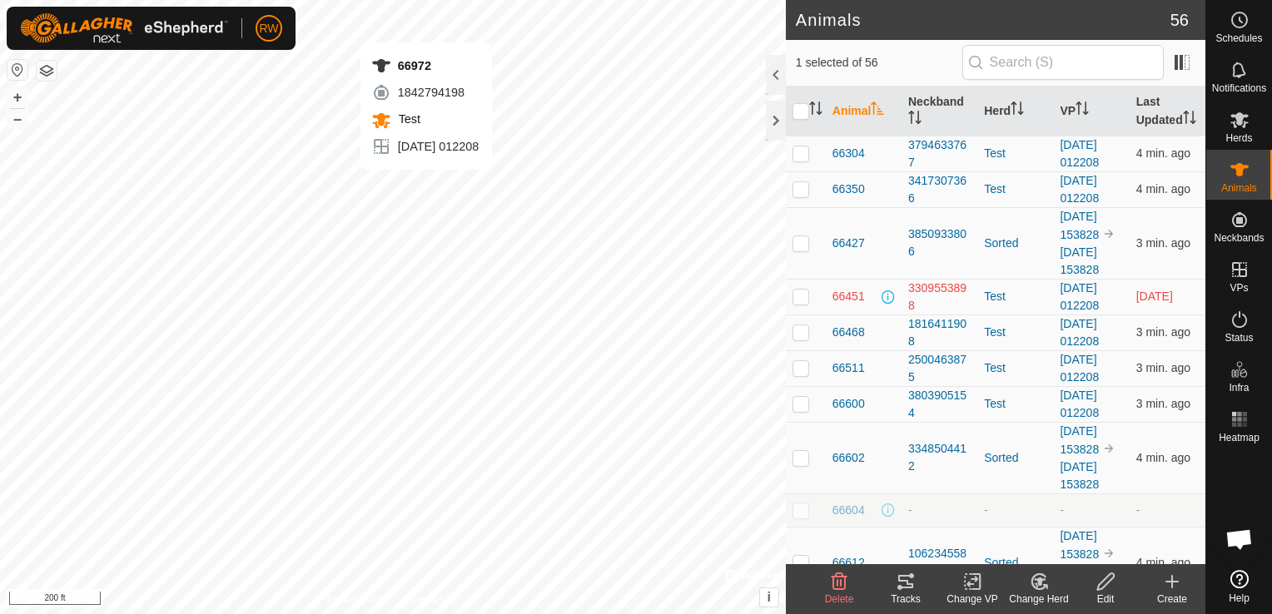
checkbox input "false"
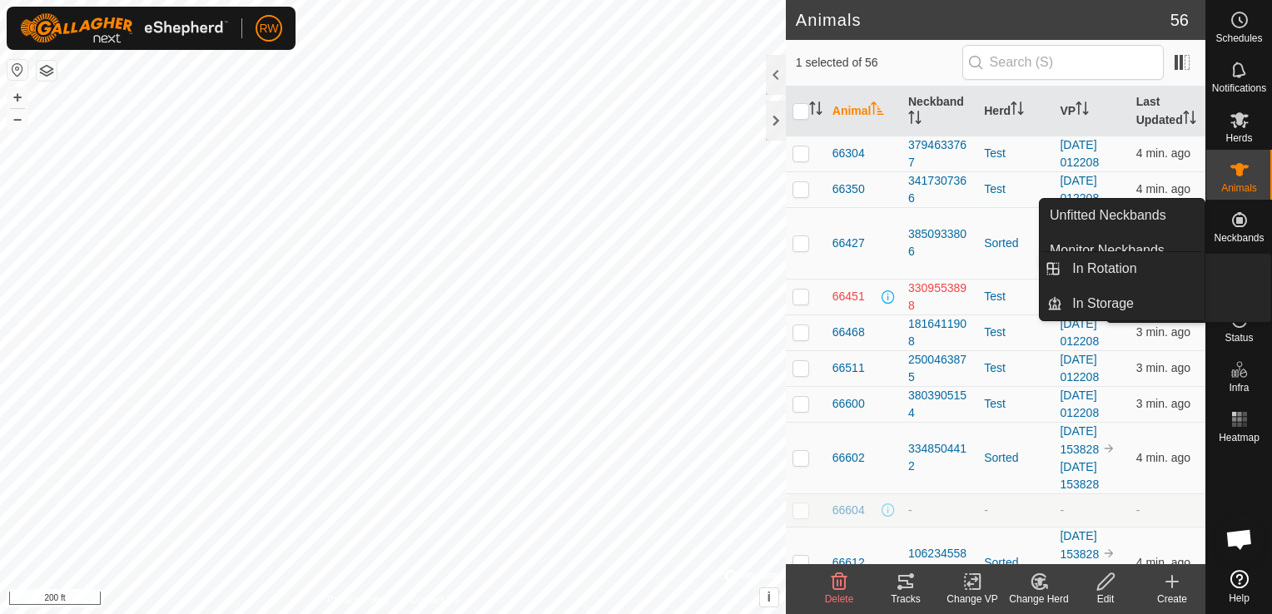
click at [1241, 283] on span "VPs" at bounding box center [1239, 288] width 18 height 10
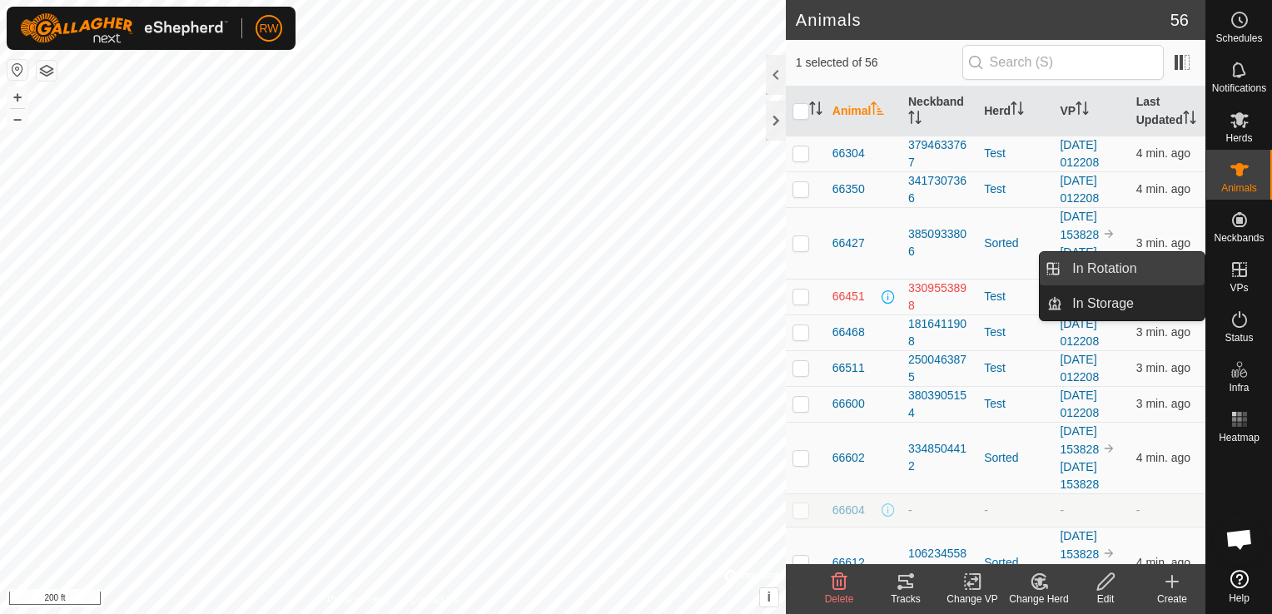
click at [1142, 272] on link "In Rotation" at bounding box center [1133, 268] width 142 height 33
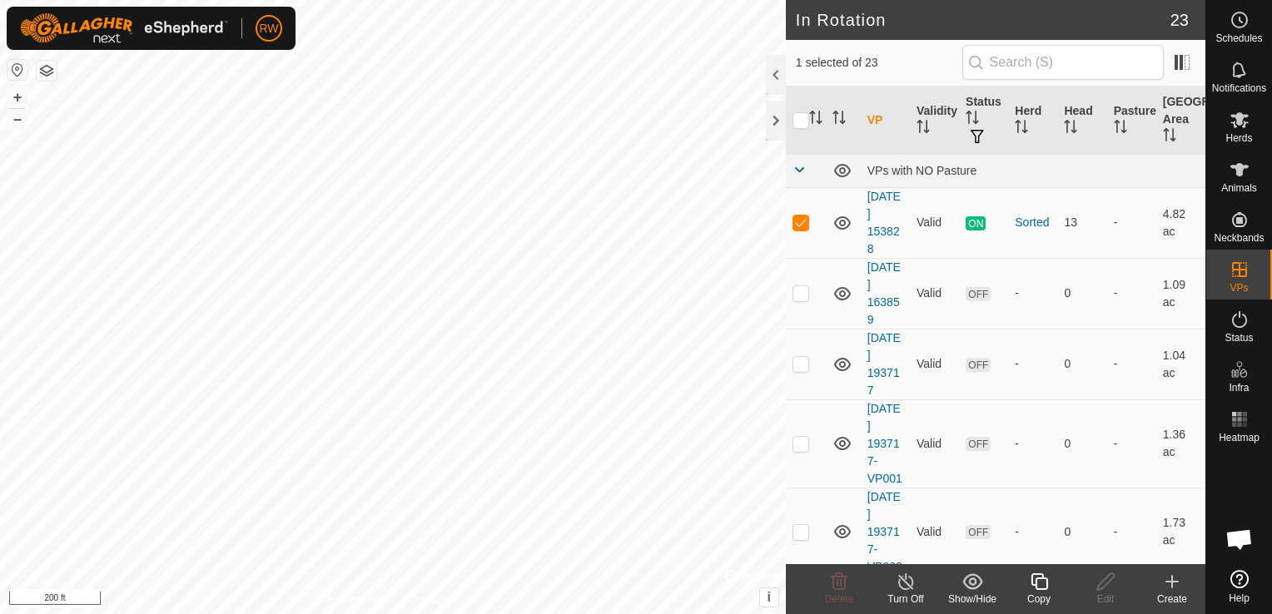
click at [1170, 580] on icon at bounding box center [1172, 582] width 20 height 20
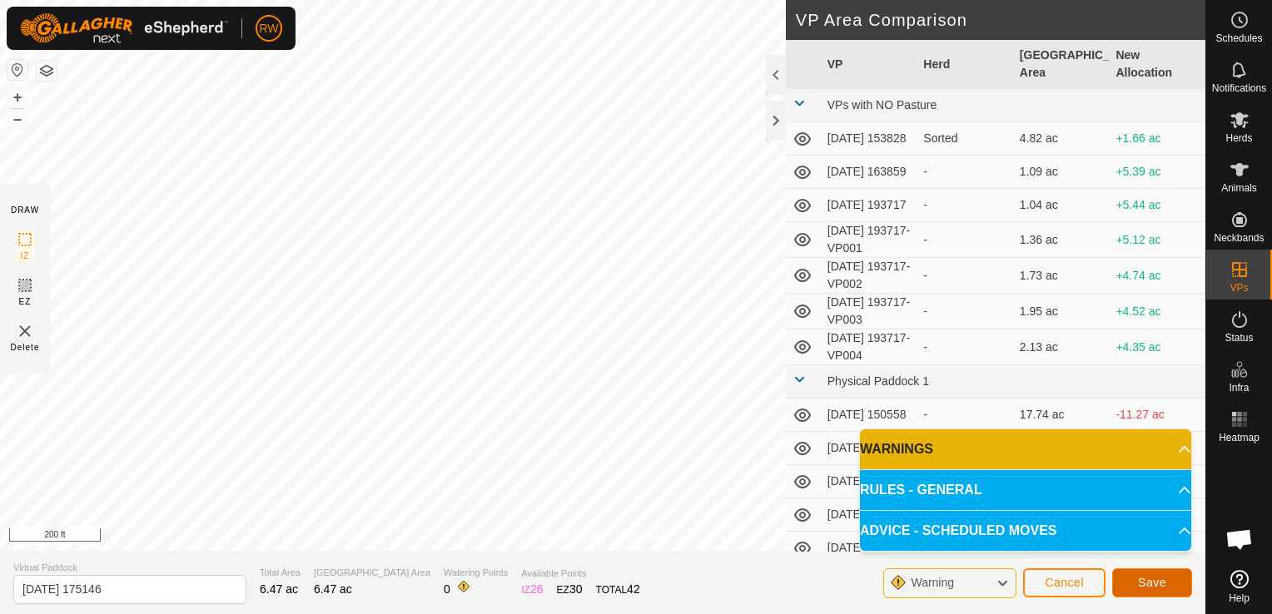
click at [1134, 579] on button "Save" at bounding box center [1152, 583] width 80 height 29
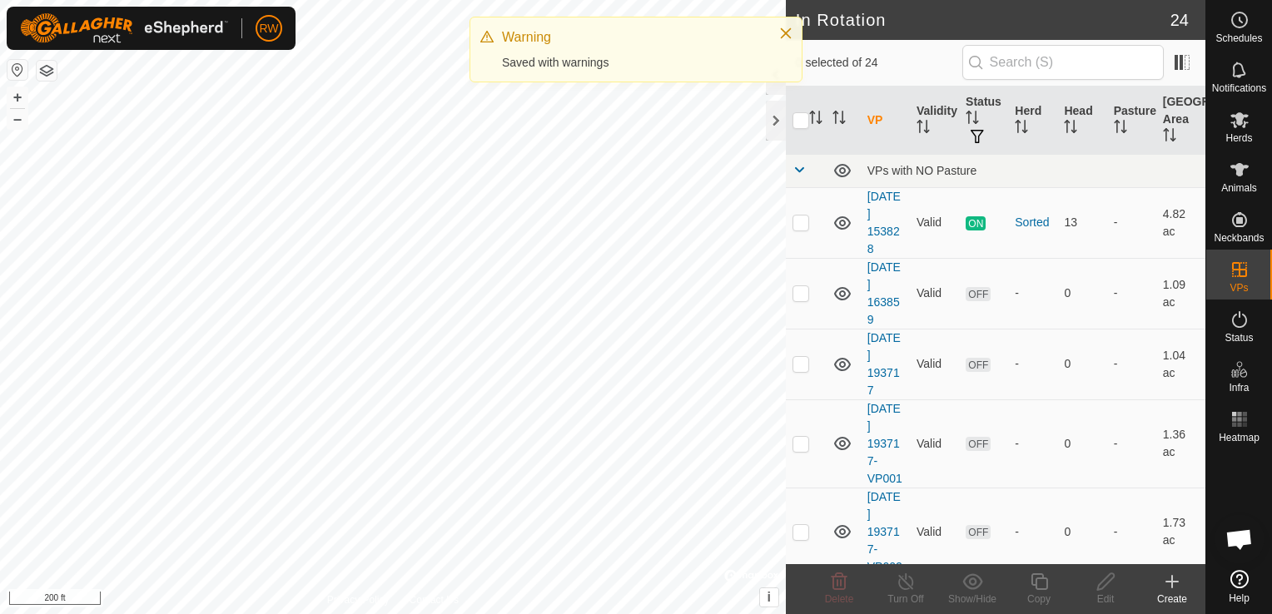
checkbox input "true"
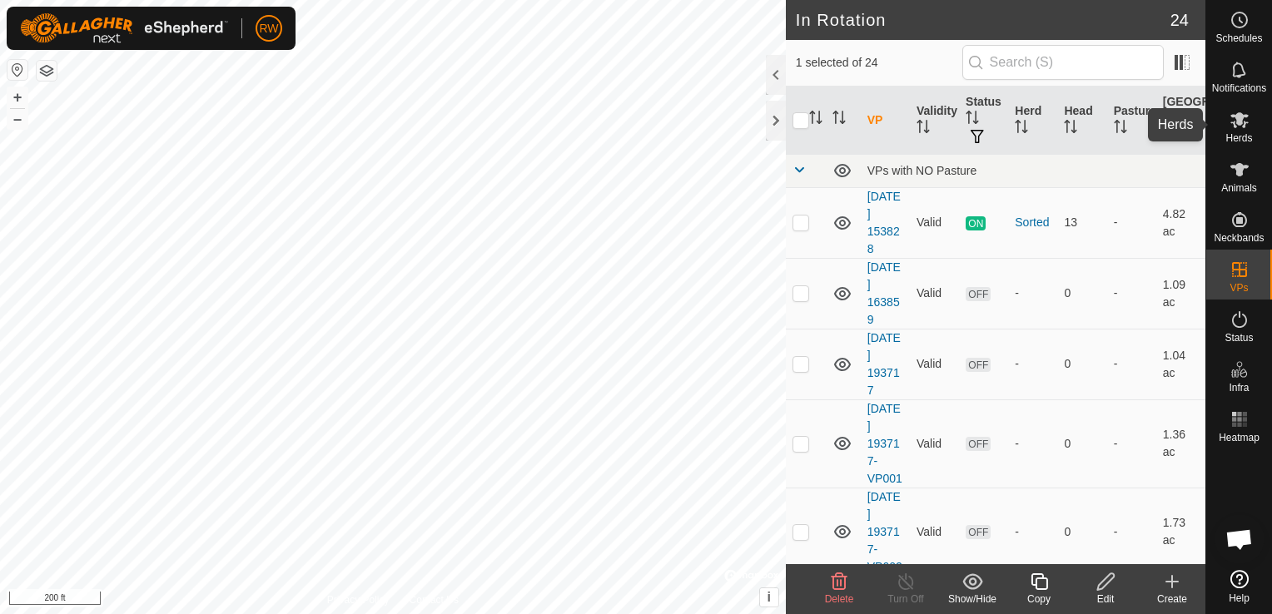
click at [1232, 138] on span "Herds" at bounding box center [1238, 138] width 27 height 10
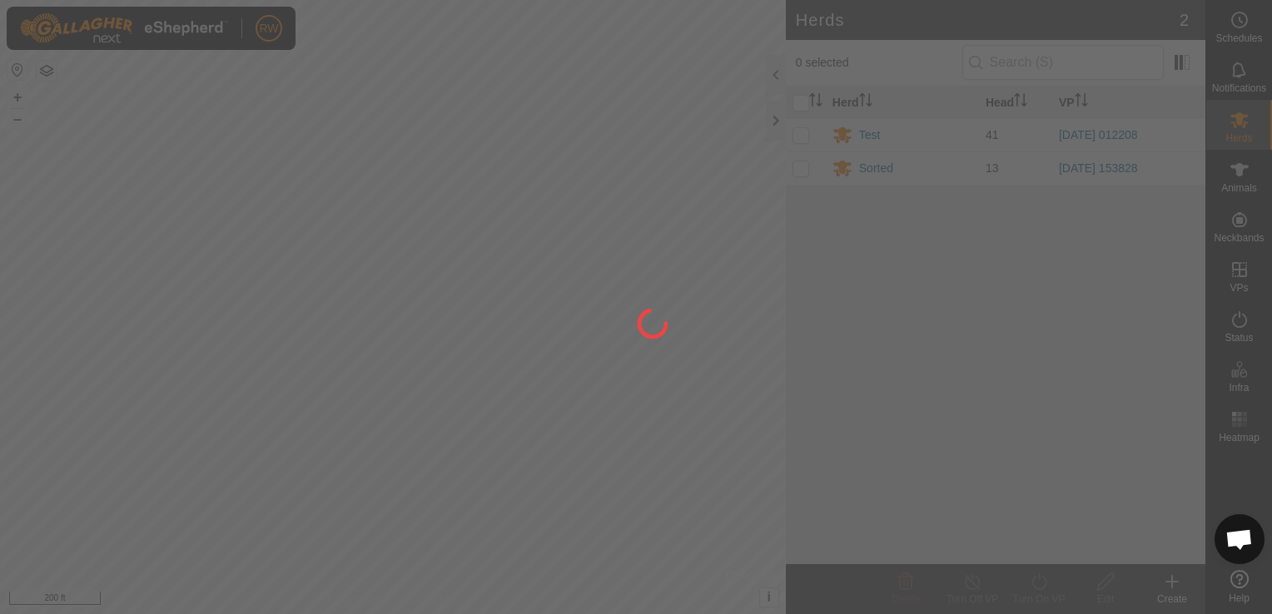
click at [803, 168] on div at bounding box center [636, 307] width 1272 height 614
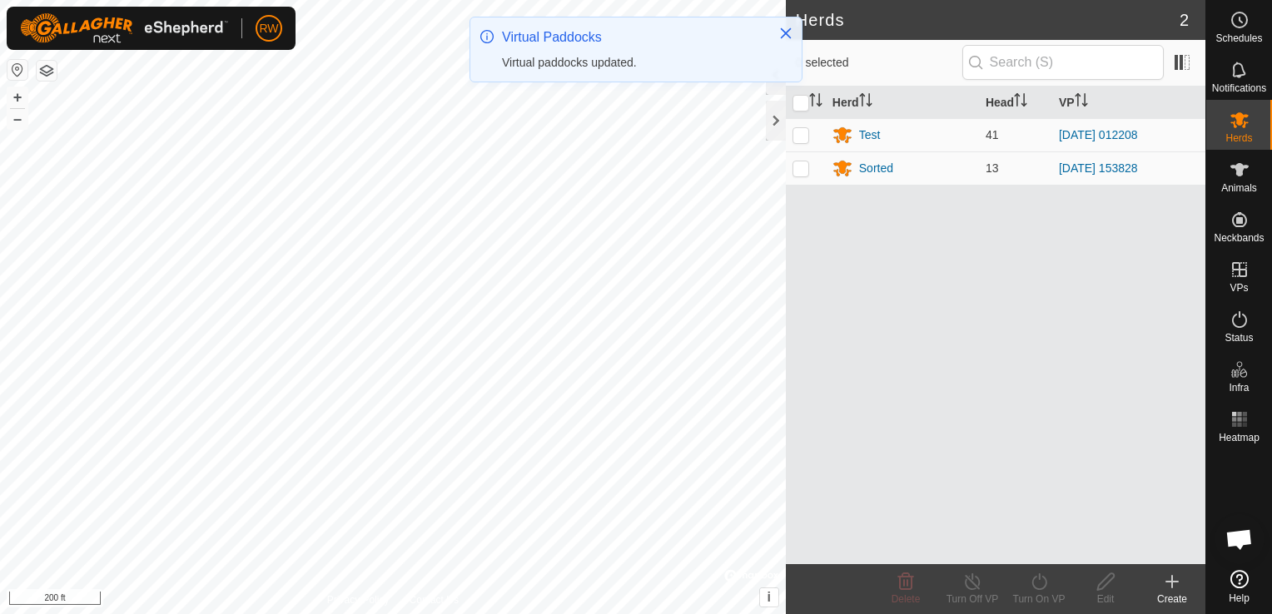
click at [803, 168] on p-checkbox at bounding box center [801, 168] width 17 height 13
checkbox input "true"
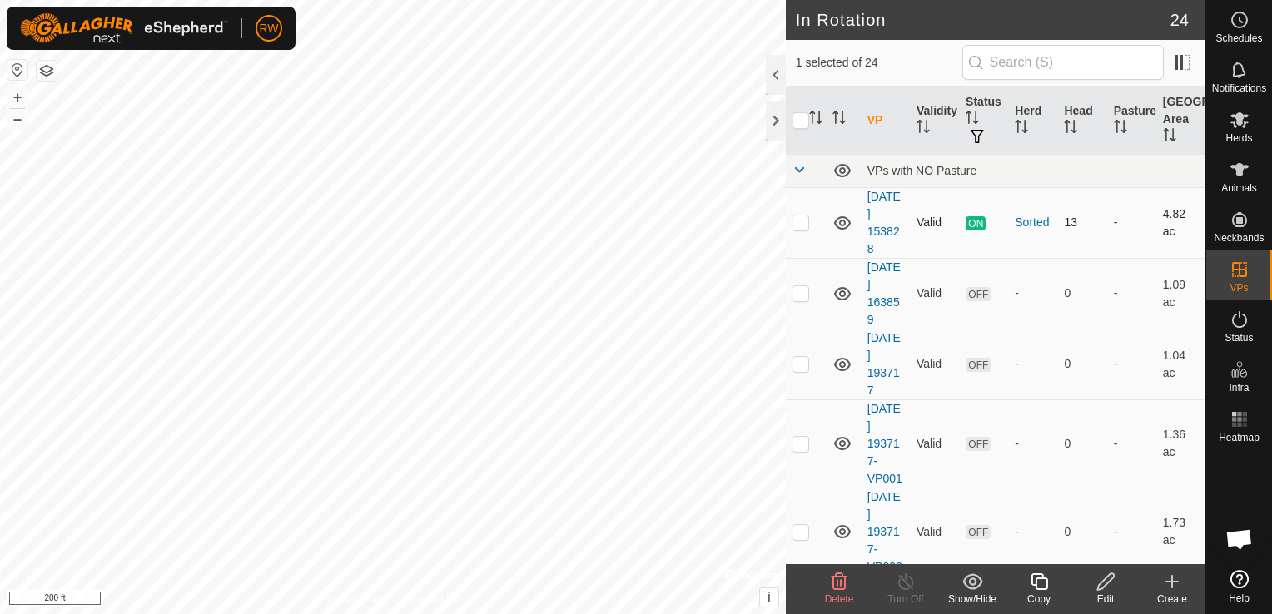
click at [803, 227] on p-checkbox at bounding box center [801, 222] width 17 height 13
checkbox input "false"
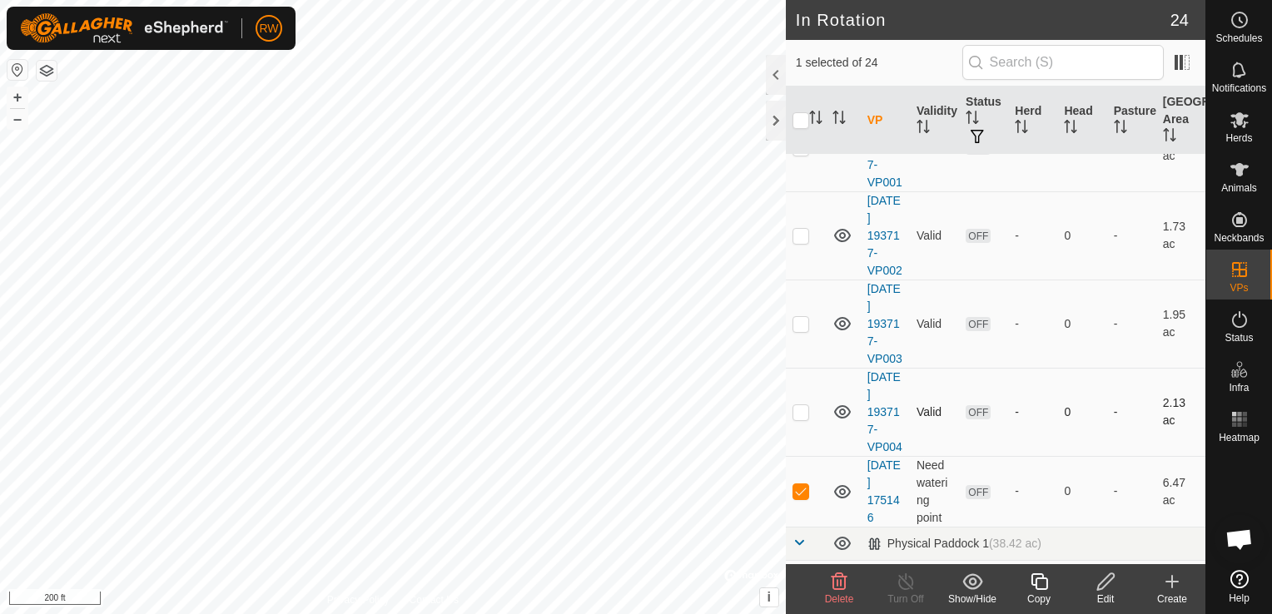
scroll to position [351, 0]
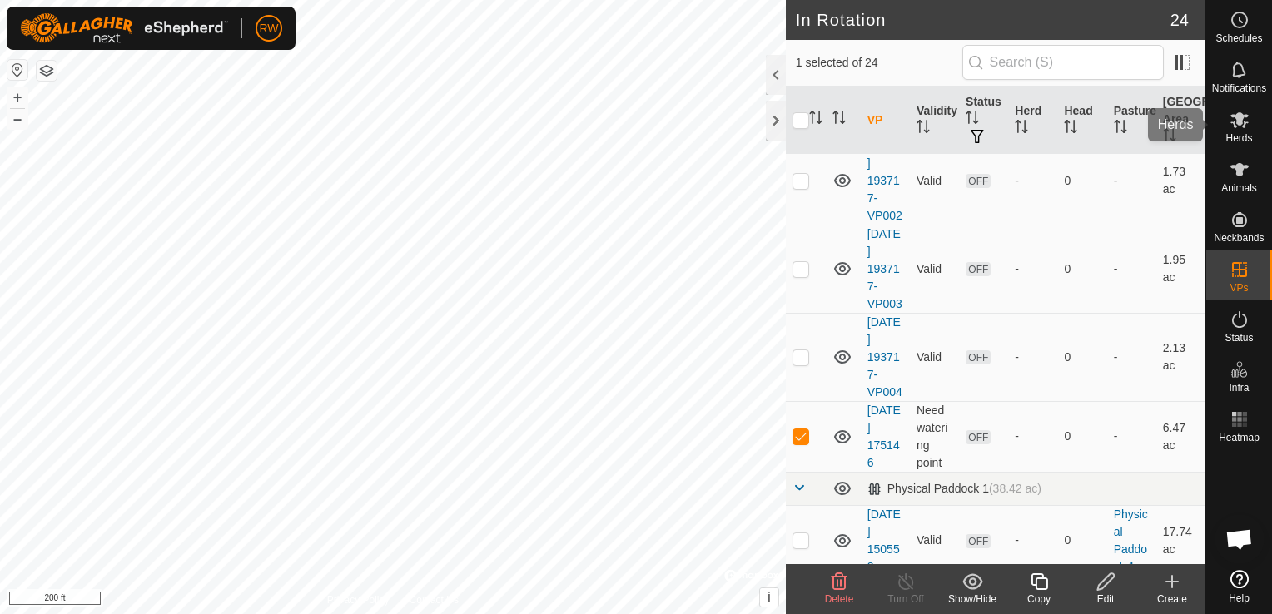
click at [1229, 138] on span "Herds" at bounding box center [1238, 138] width 27 height 10
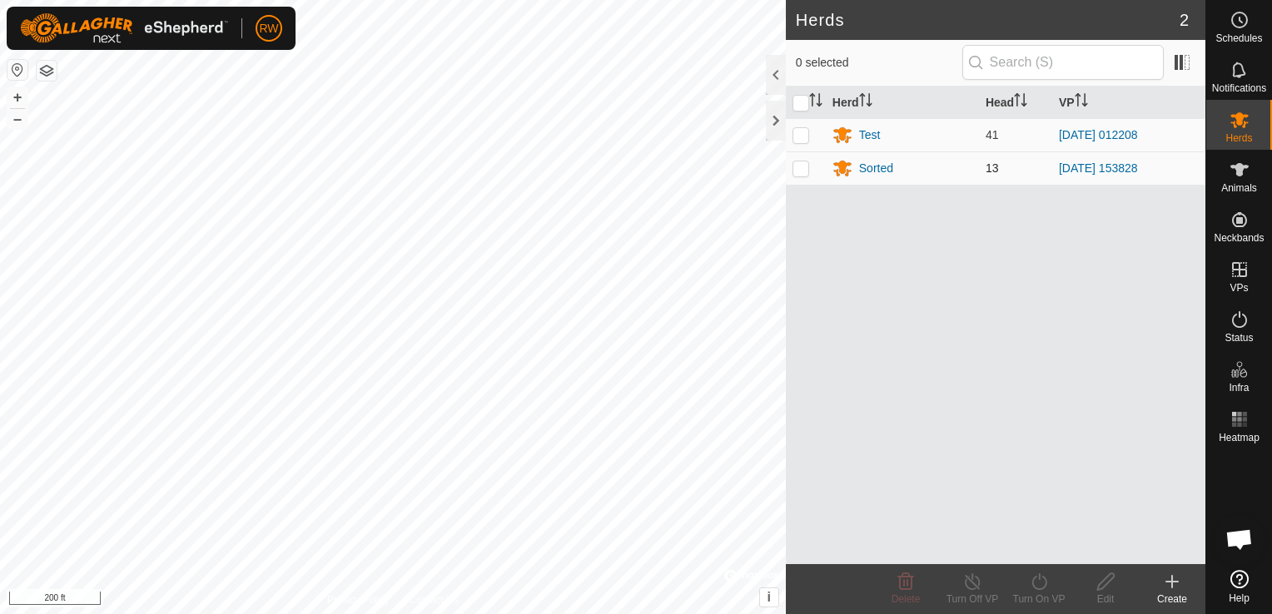
click at [803, 168] on p-checkbox at bounding box center [801, 168] width 17 height 13
checkbox input "true"
click at [1038, 583] on icon at bounding box center [1039, 582] width 21 height 20
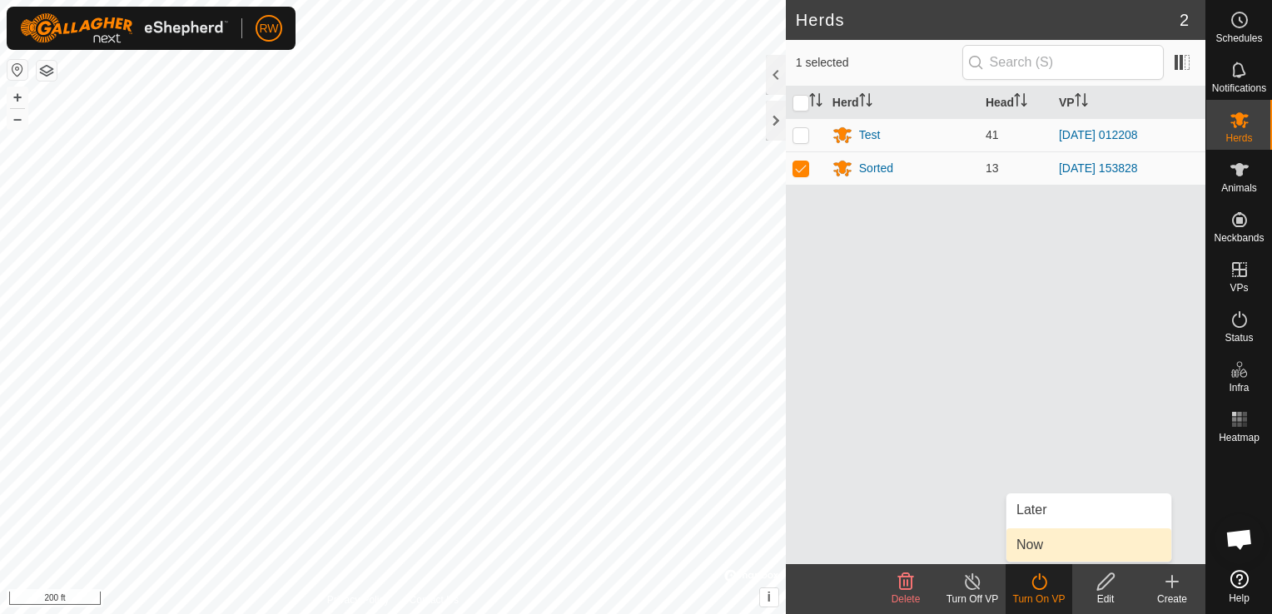
click at [1056, 543] on link "Now" at bounding box center [1088, 545] width 165 height 33
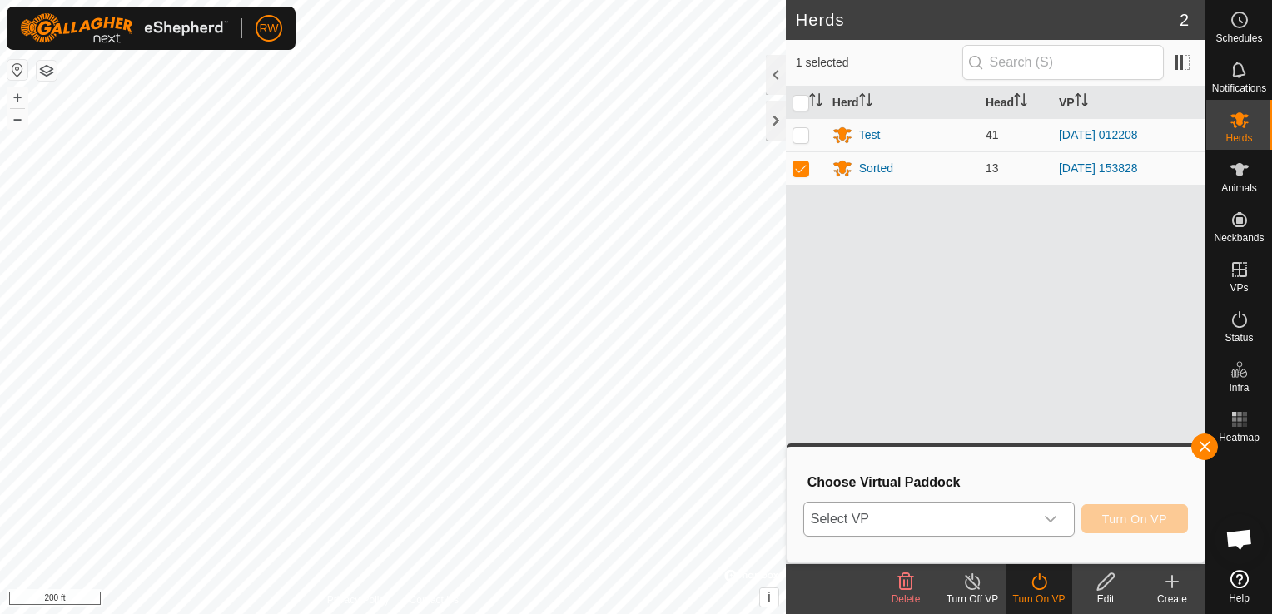
click at [1042, 528] on div "dropdown trigger" at bounding box center [1050, 519] width 33 height 33
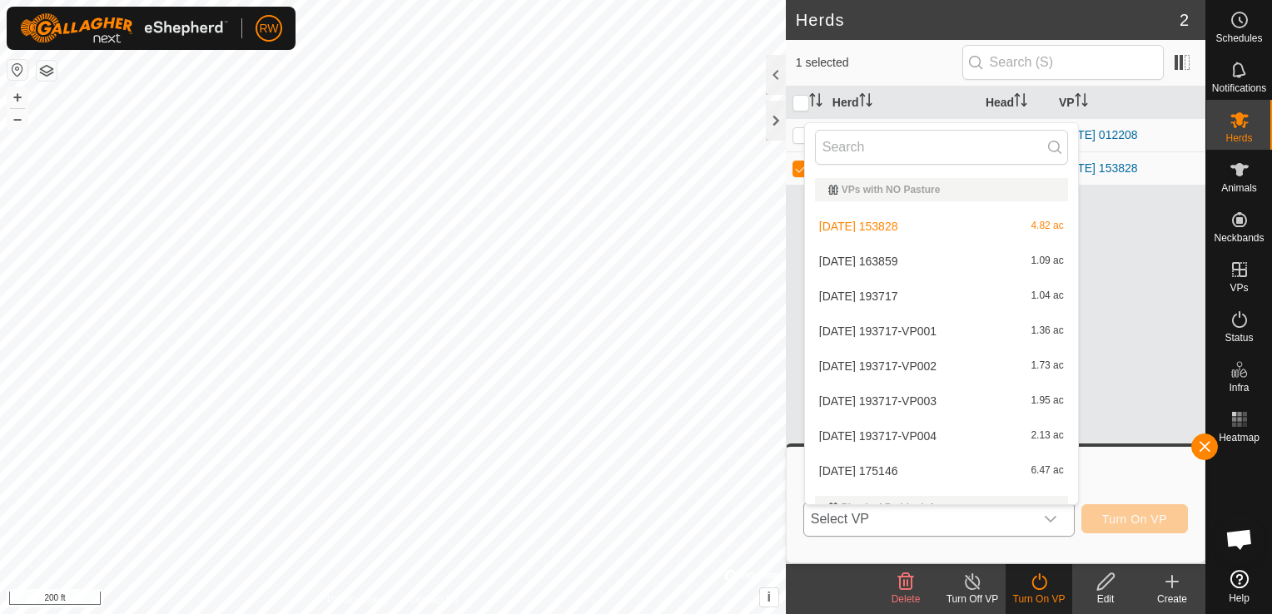
click at [892, 464] on li "[DATE] 175146 6.47 ac" at bounding box center [941, 471] width 273 height 33
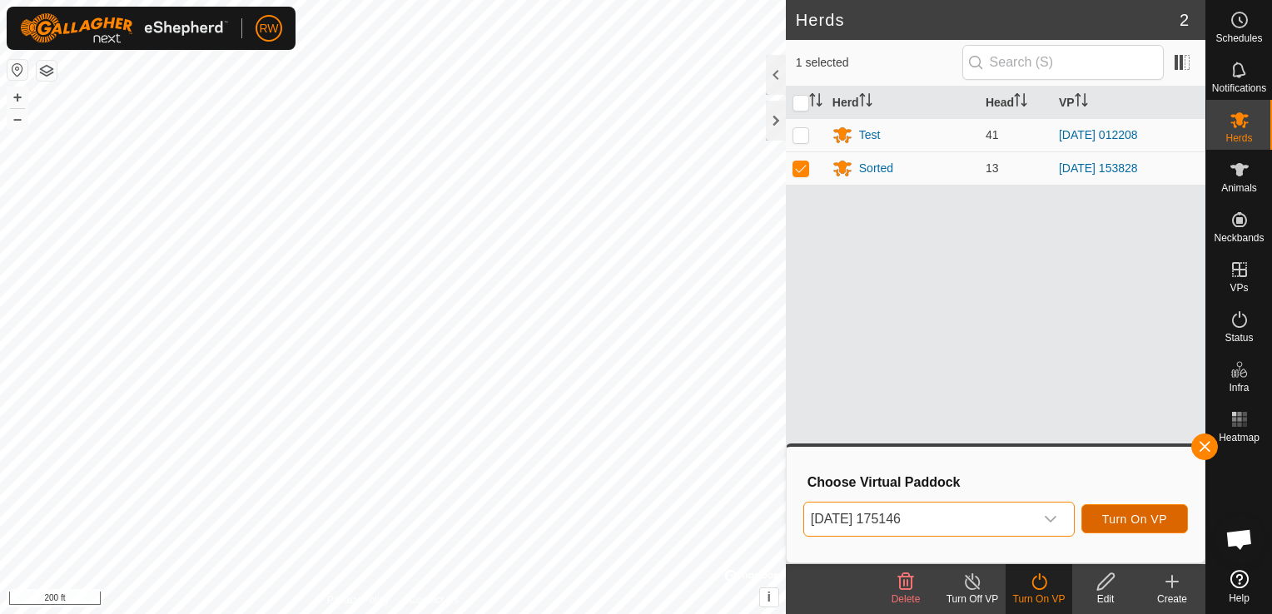
click at [1122, 521] on span "Turn On VP" at bounding box center [1134, 519] width 65 height 13
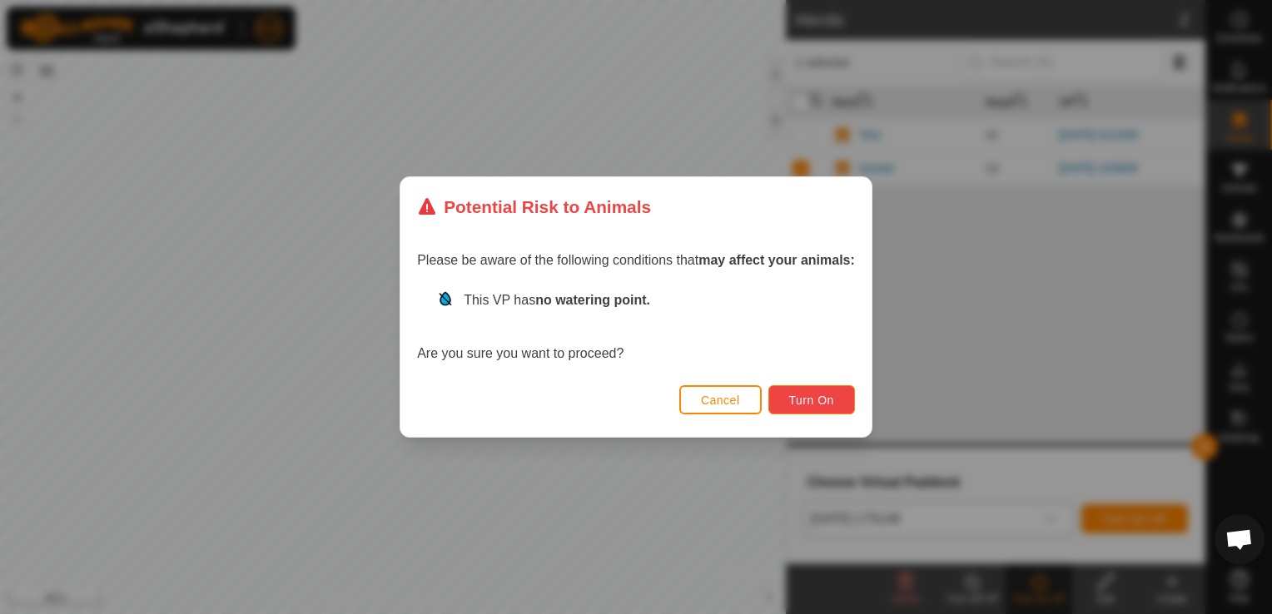
click at [813, 398] on span "Turn On" at bounding box center [811, 400] width 45 height 13
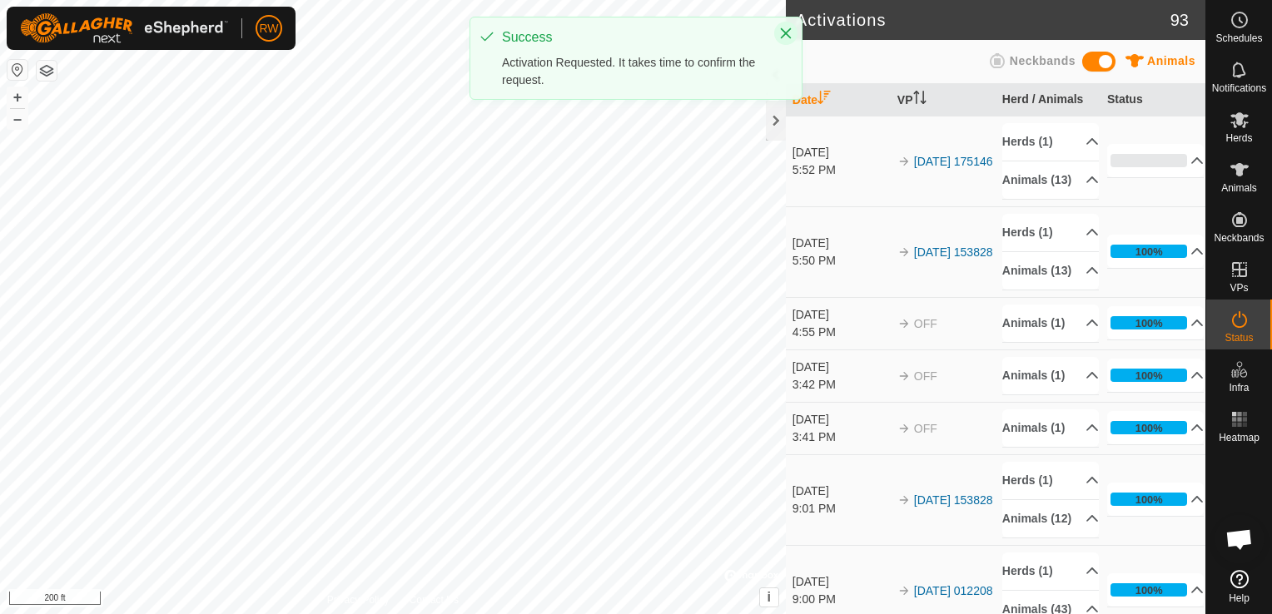
click at [786, 37] on icon "Close" at bounding box center [785, 33] width 13 height 13
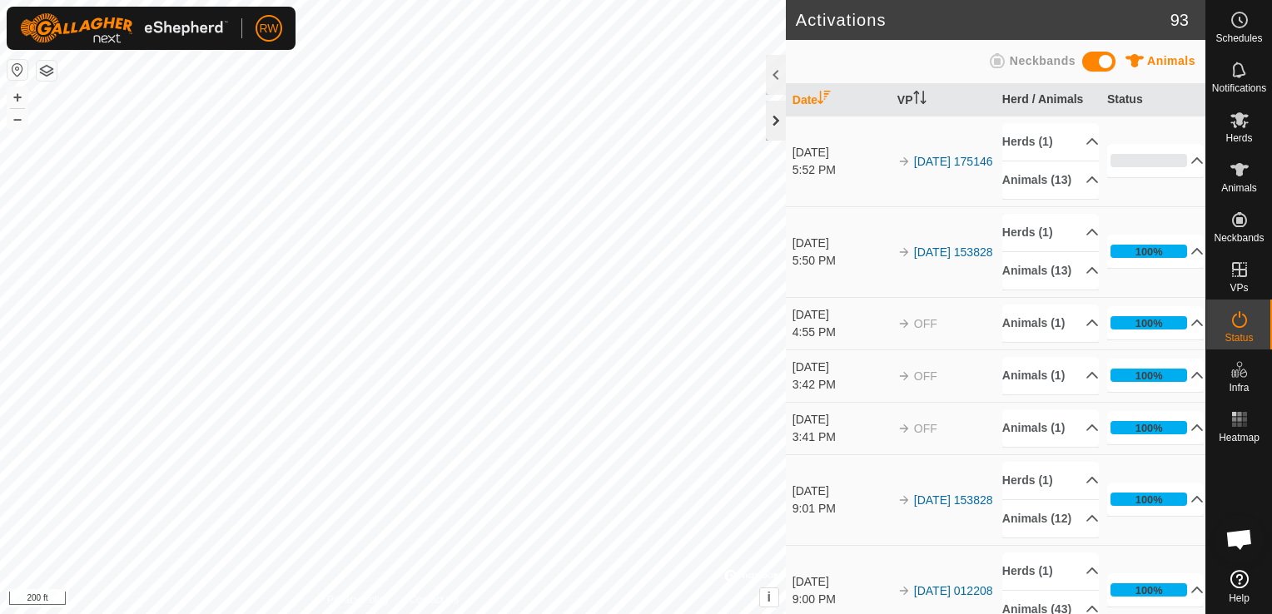
click at [775, 125] on div at bounding box center [776, 121] width 20 height 40
